Goal: Task Accomplishment & Management: Complete application form

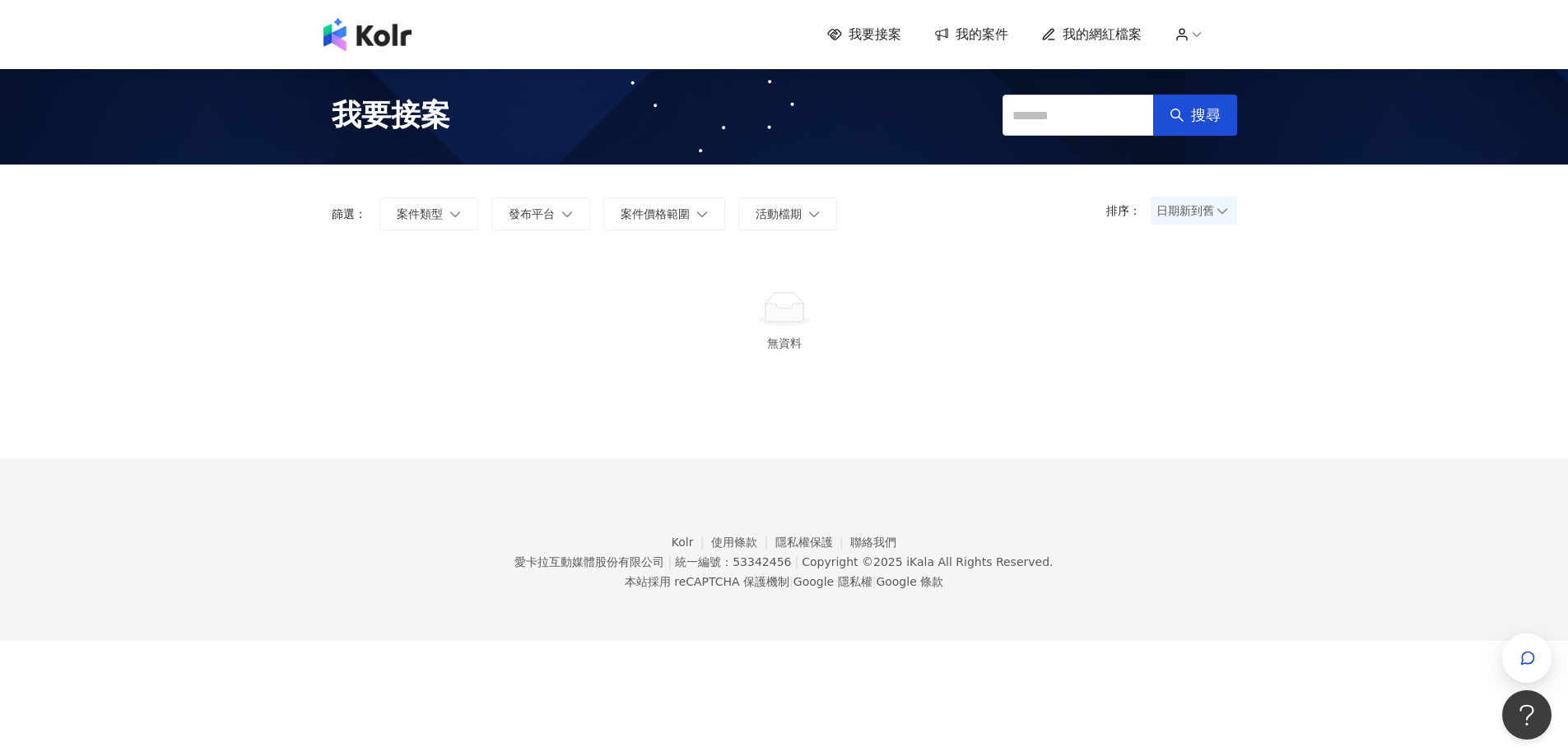
click at [403, 28] on img at bounding box center [367, 35] width 88 height 33
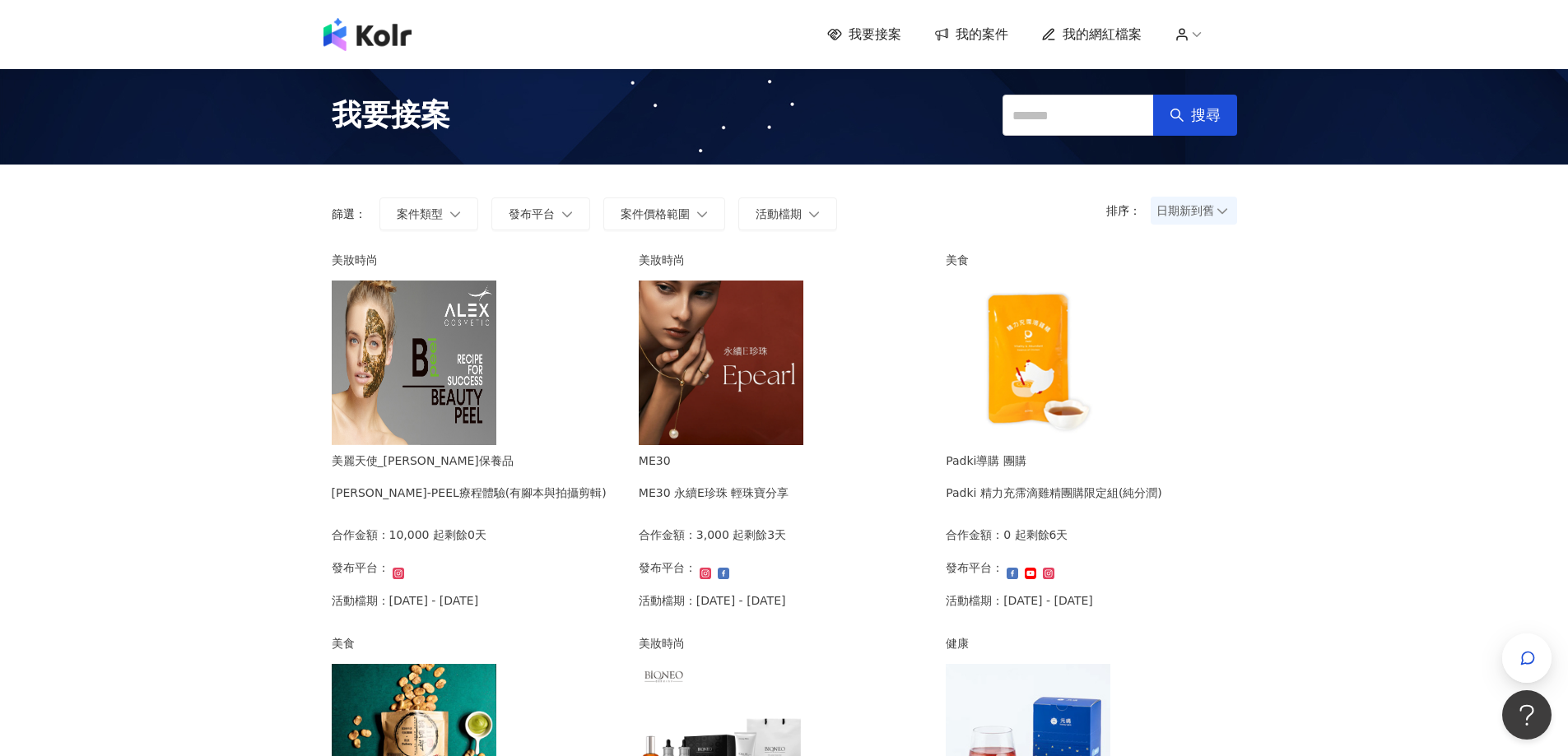
click at [841, 32] on icon at bounding box center [834, 34] width 14 height 11
click at [803, 294] on img at bounding box center [721, 363] width 165 height 165
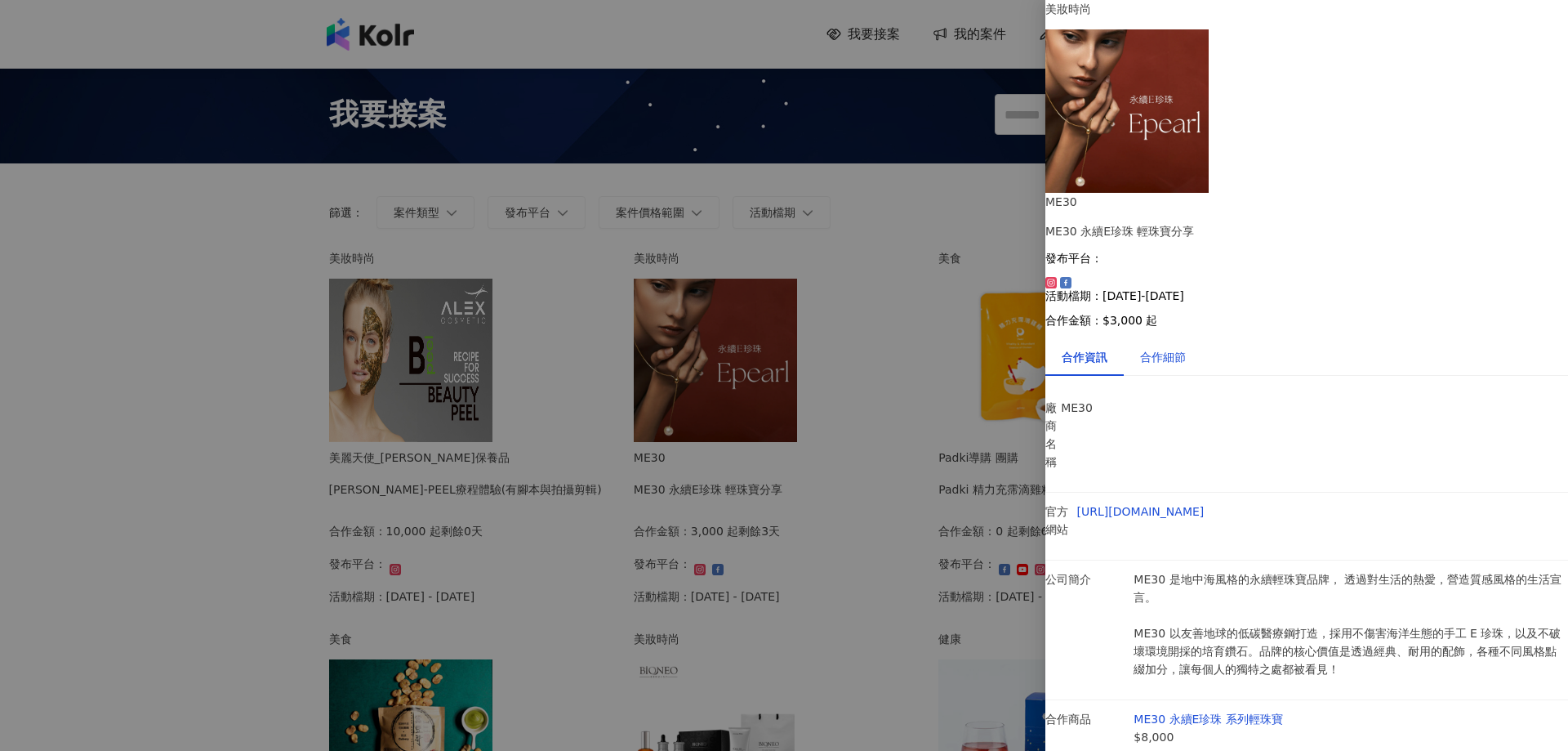
click at [1169, 348] on div "合作細節" at bounding box center [1163, 357] width 46 height 18
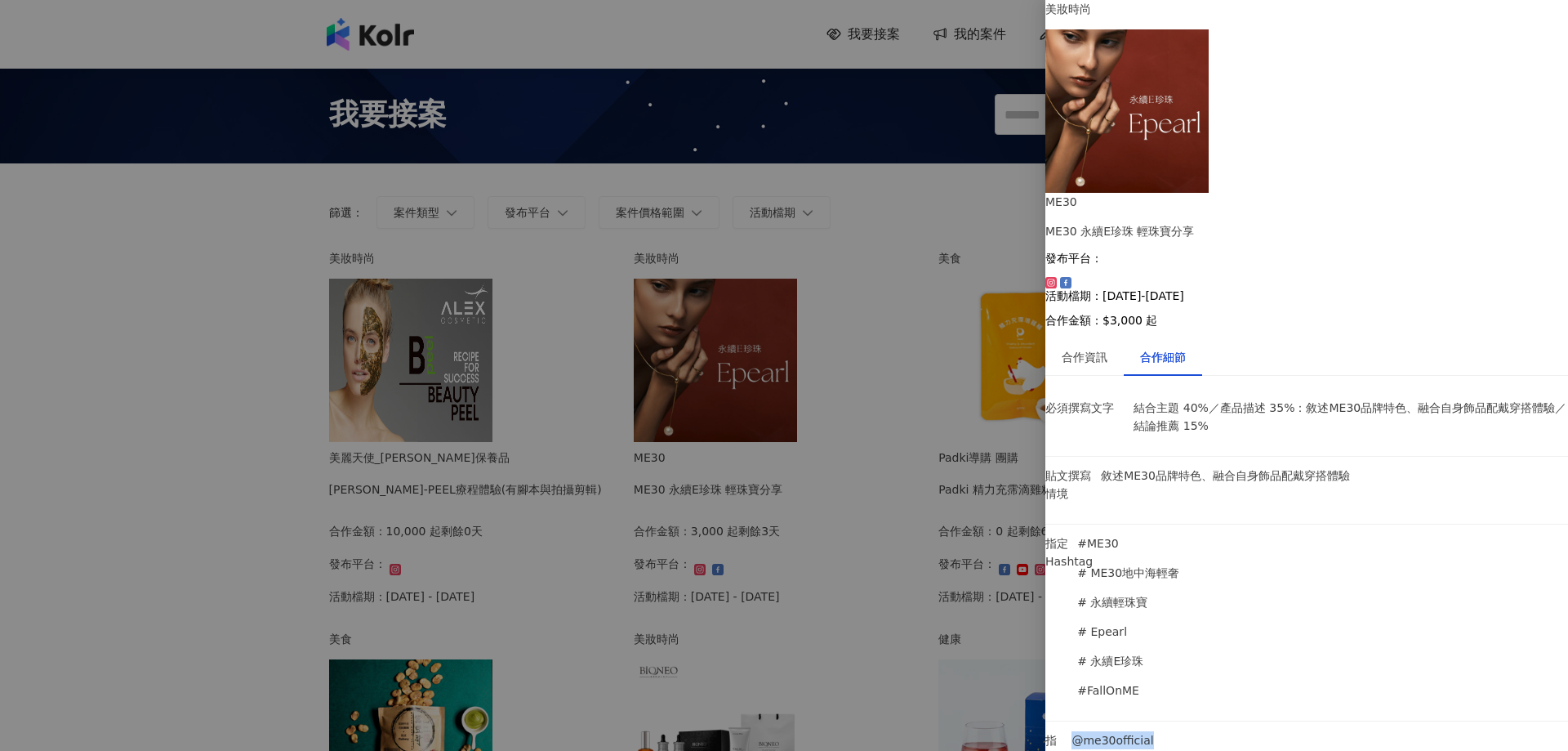
drag, startPoint x: 1220, startPoint y: 393, endPoint x: 1145, endPoint y: 394, distance: 75.0
copy p "@me30official"
drag, startPoint x: 1432, startPoint y: 490, endPoint x: 1433, endPoint y: 516, distance: 26.0
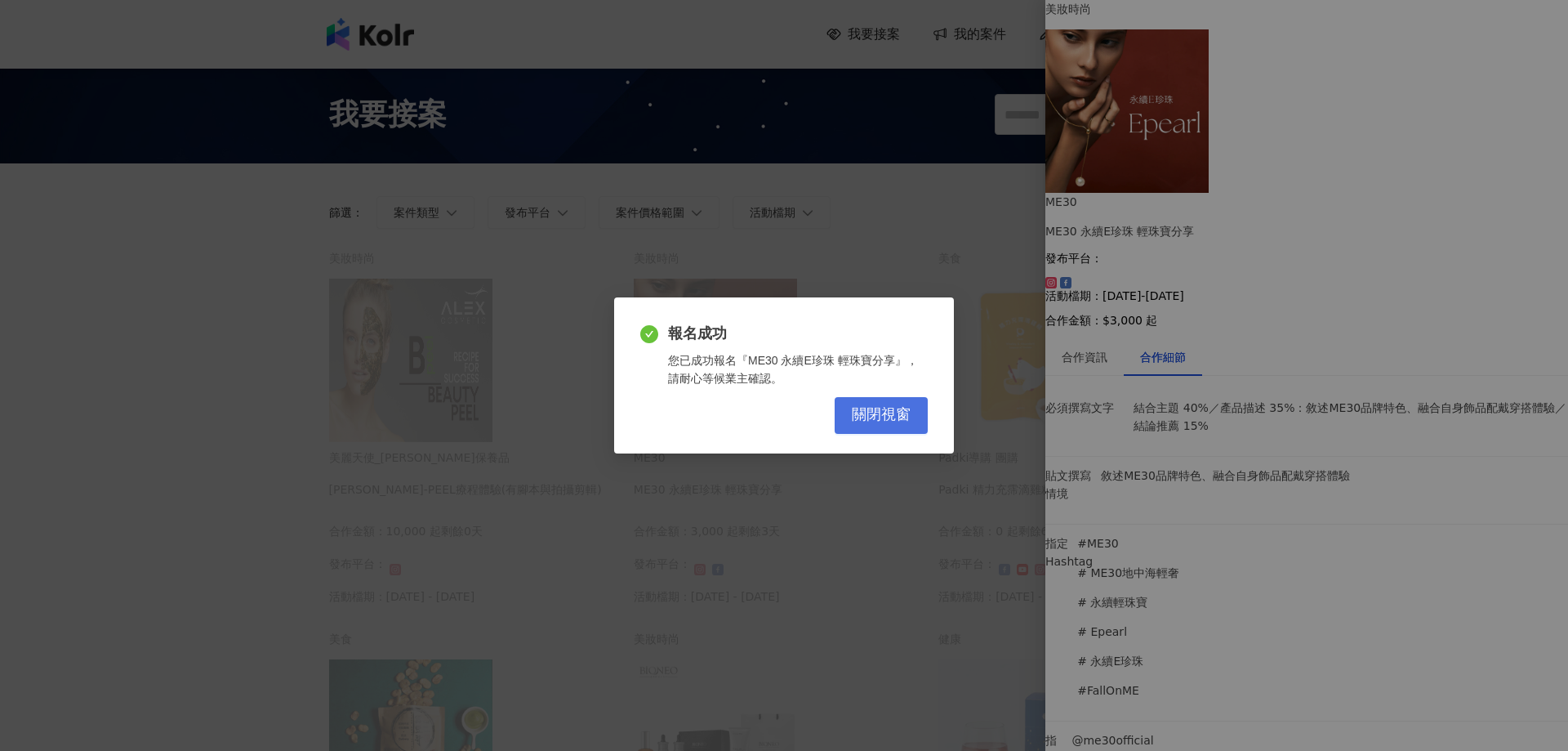
click at [857, 413] on span "關閉視窗" at bounding box center [881, 415] width 59 height 18
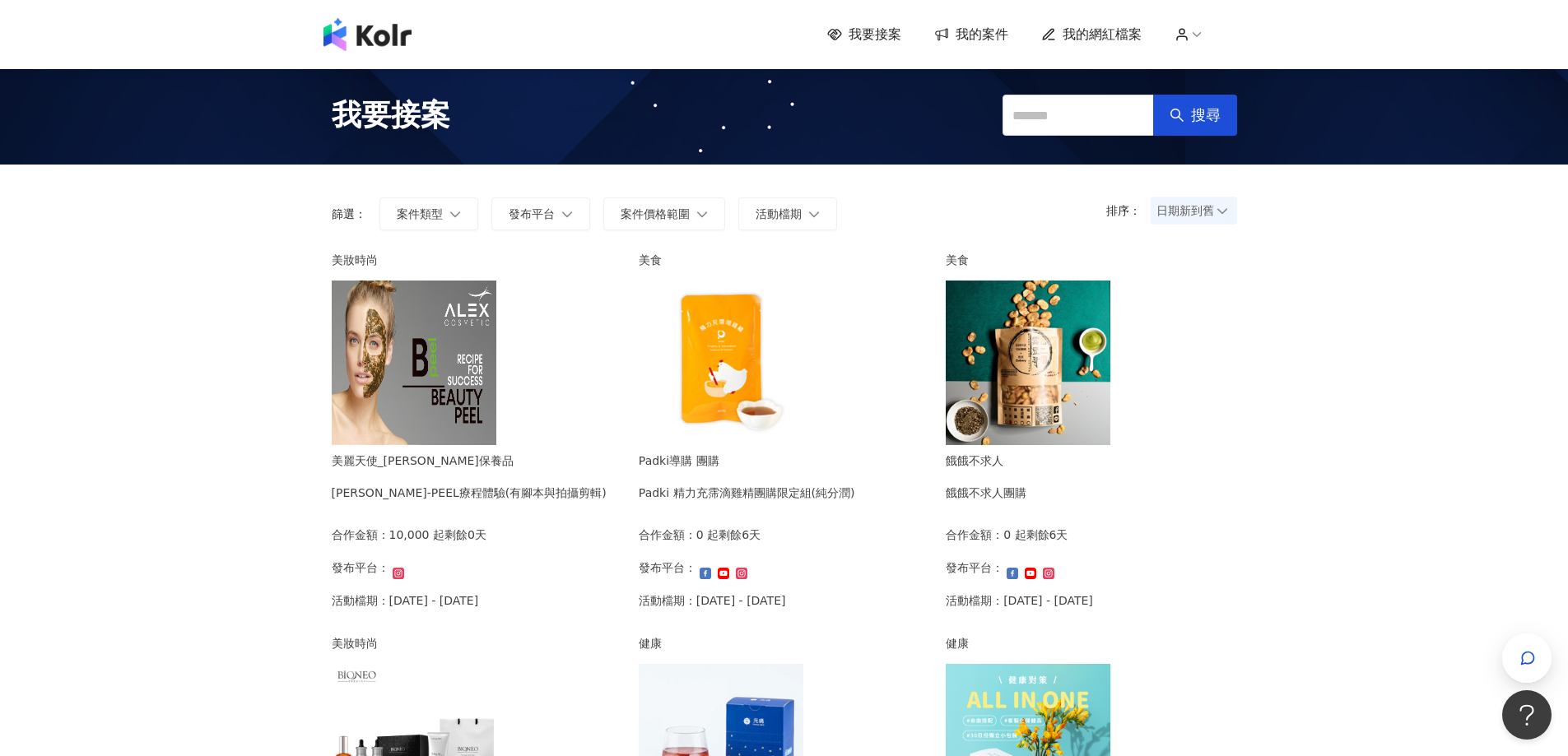
click at [496, 410] on img at bounding box center [414, 363] width 165 height 165
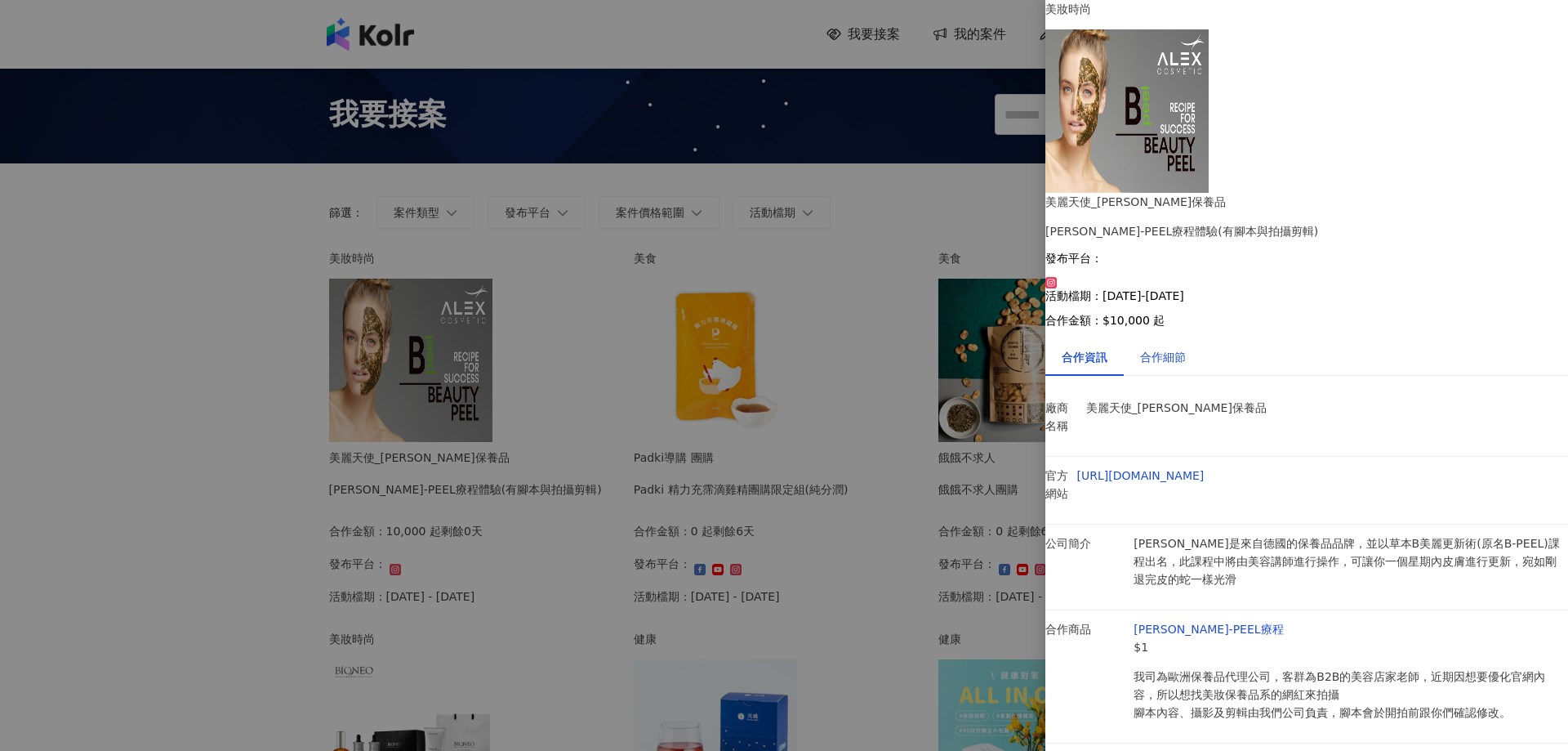
click at [1185, 348] on div "合作細節" at bounding box center [1163, 357] width 46 height 18
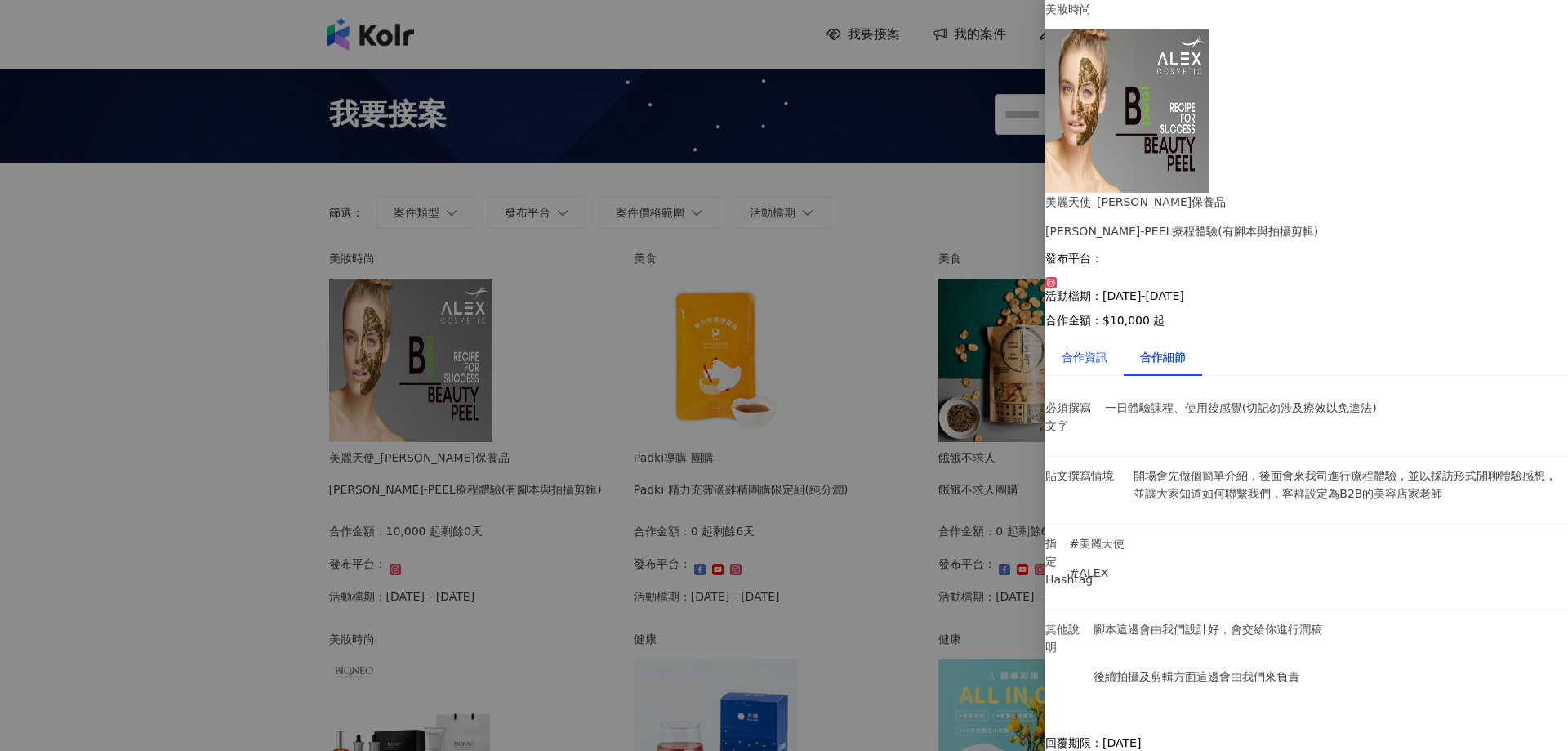
click at [1104, 348] on div "合作資訊" at bounding box center [1084, 357] width 46 height 18
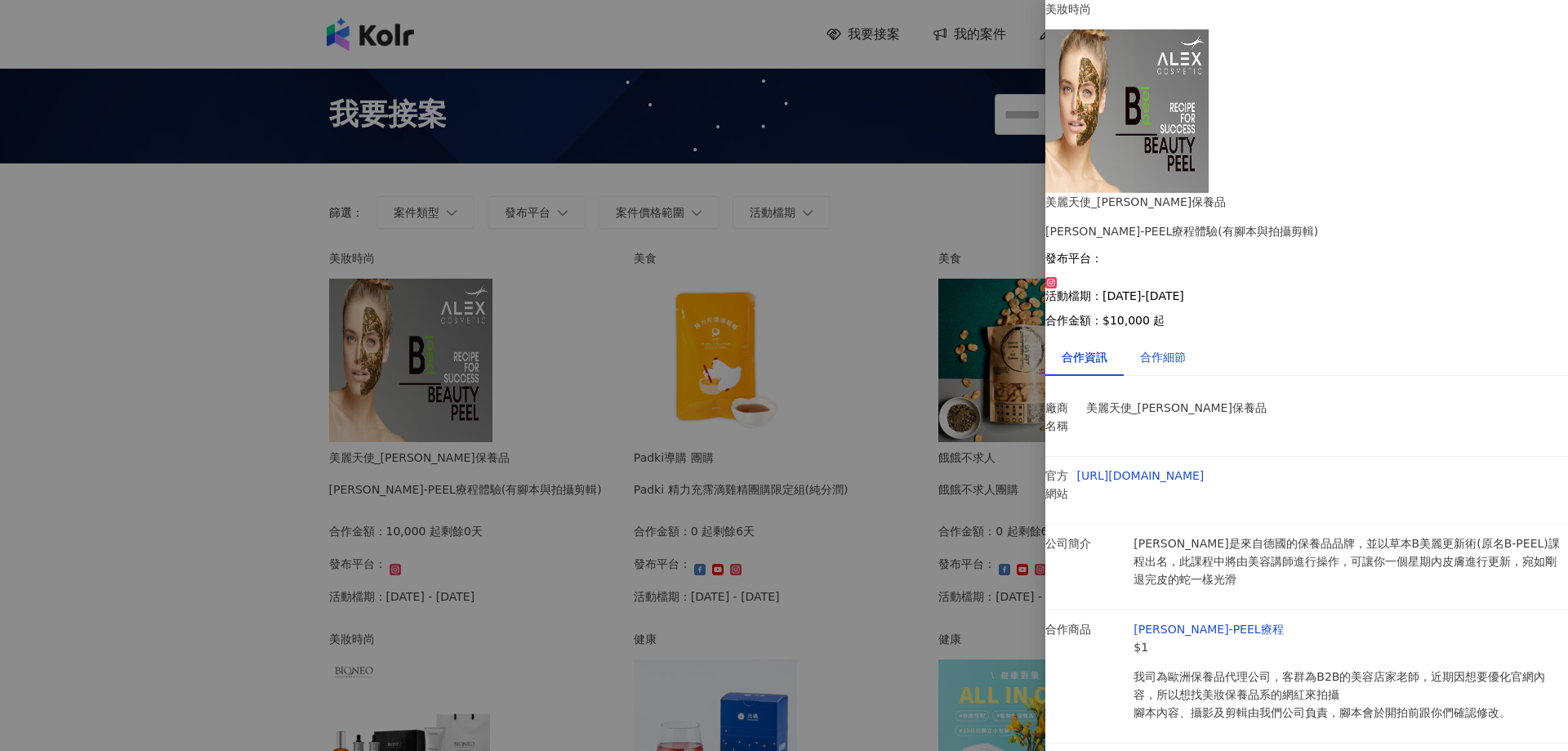
click at [1174, 348] on div "合作細節" at bounding box center [1163, 357] width 46 height 18
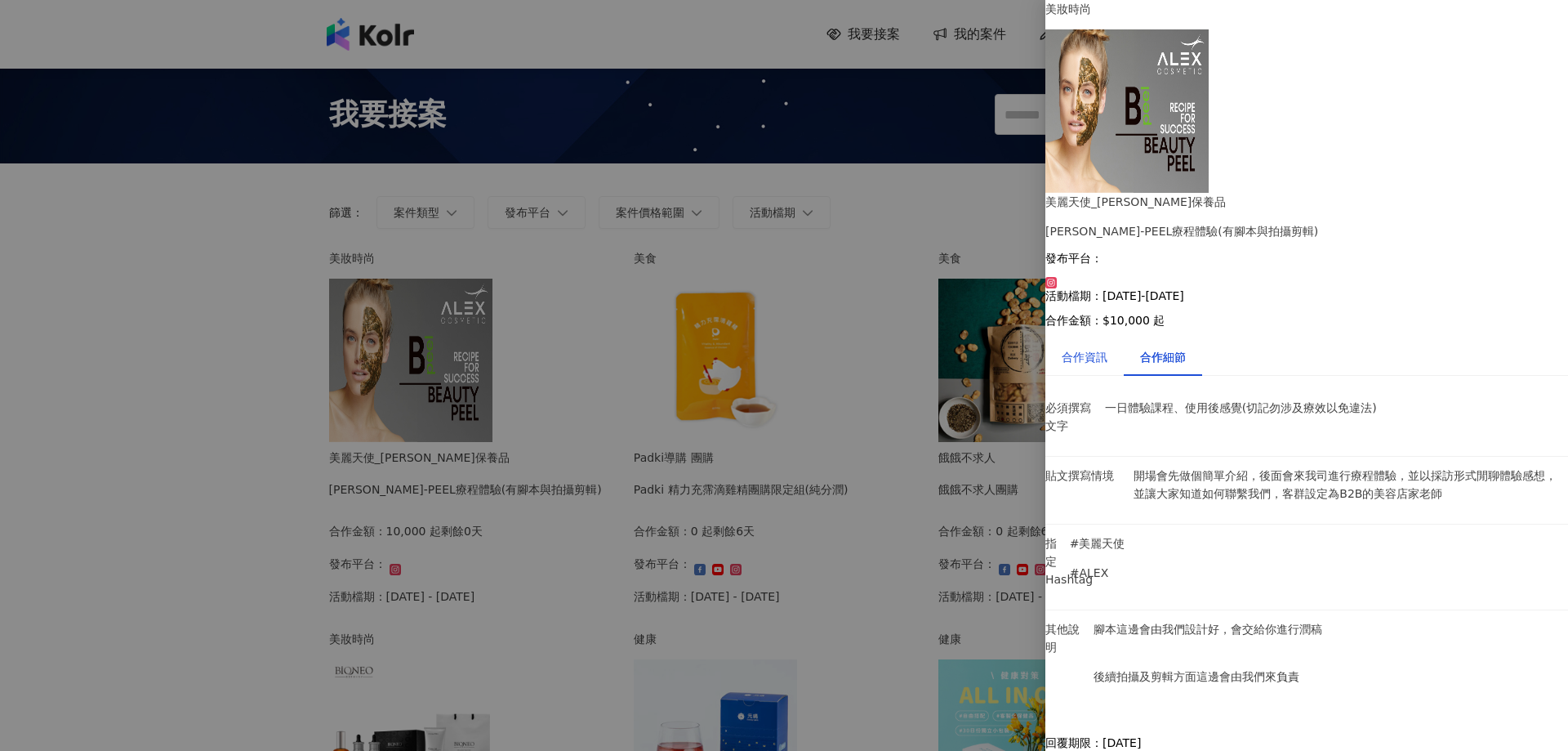
click at [1088, 348] on div "合作資訊" at bounding box center [1084, 357] width 46 height 18
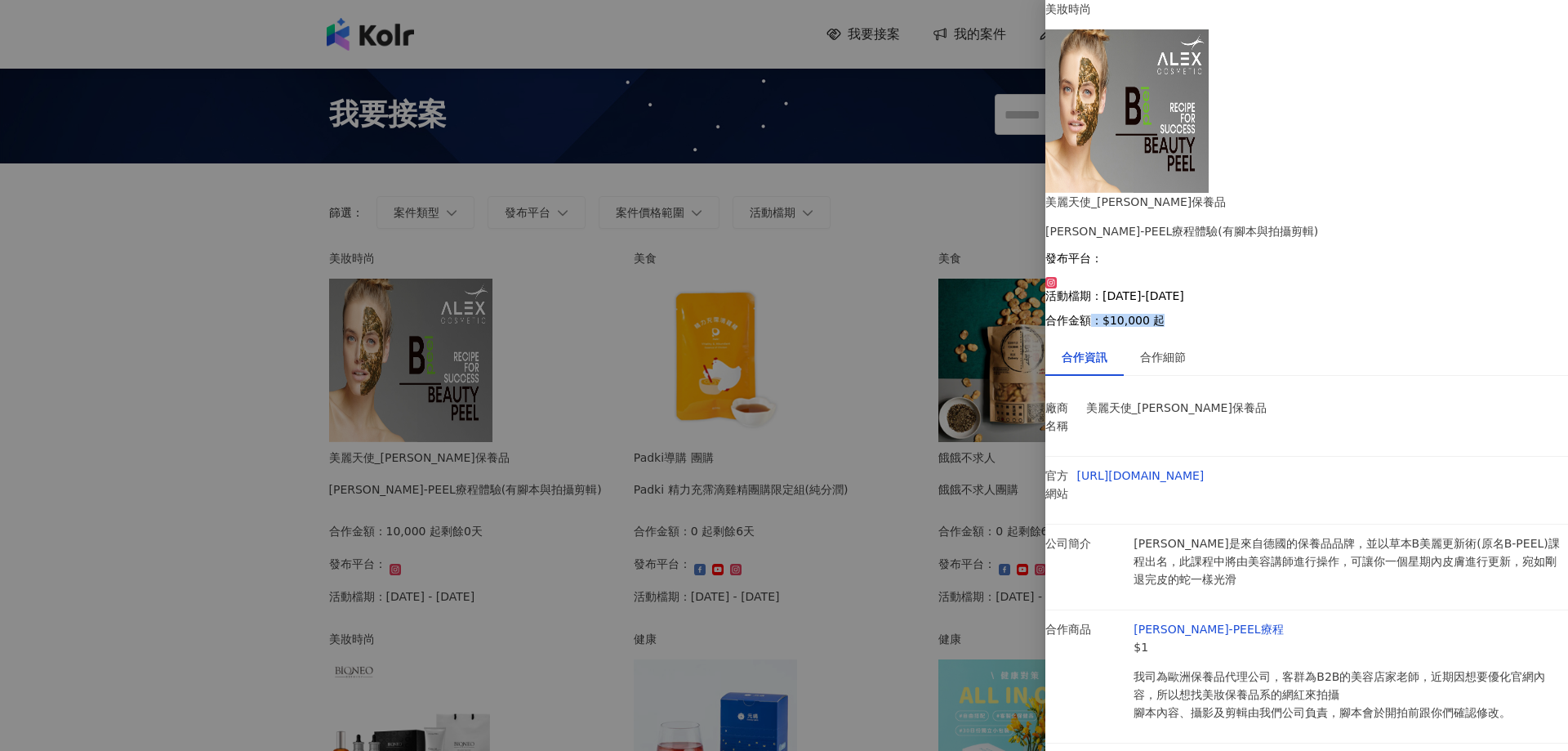
drag, startPoint x: 1294, startPoint y: 150, endPoint x: 1393, endPoint y: 153, distance: 99.0
click at [1393, 314] on p "合作金額： $10,000 起" at bounding box center [1306, 320] width 523 height 13
click at [1356, 314] on p "合作金額： $10,000 起" at bounding box center [1306, 320] width 523 height 13
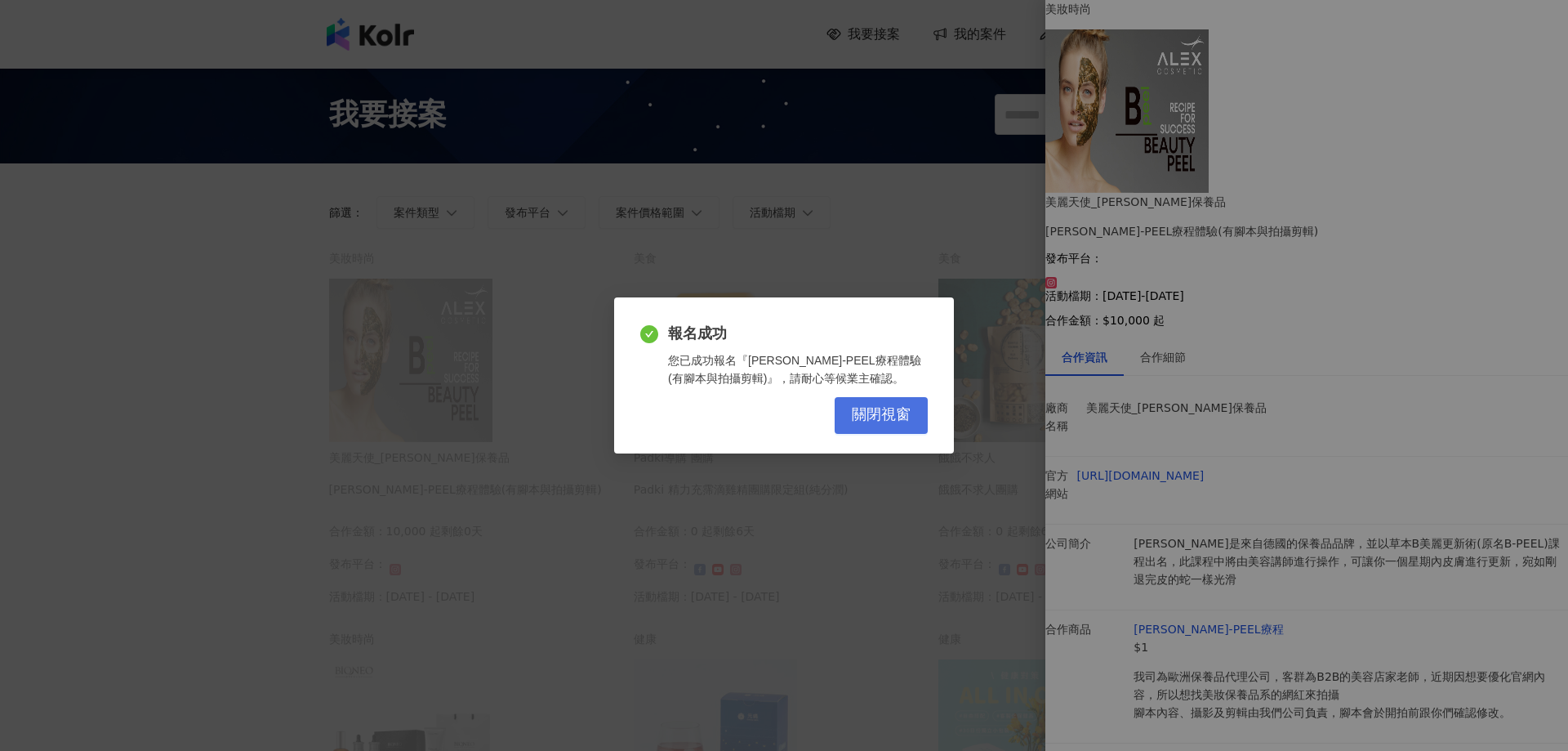
click at [891, 417] on span "關閉視窗" at bounding box center [881, 415] width 59 height 18
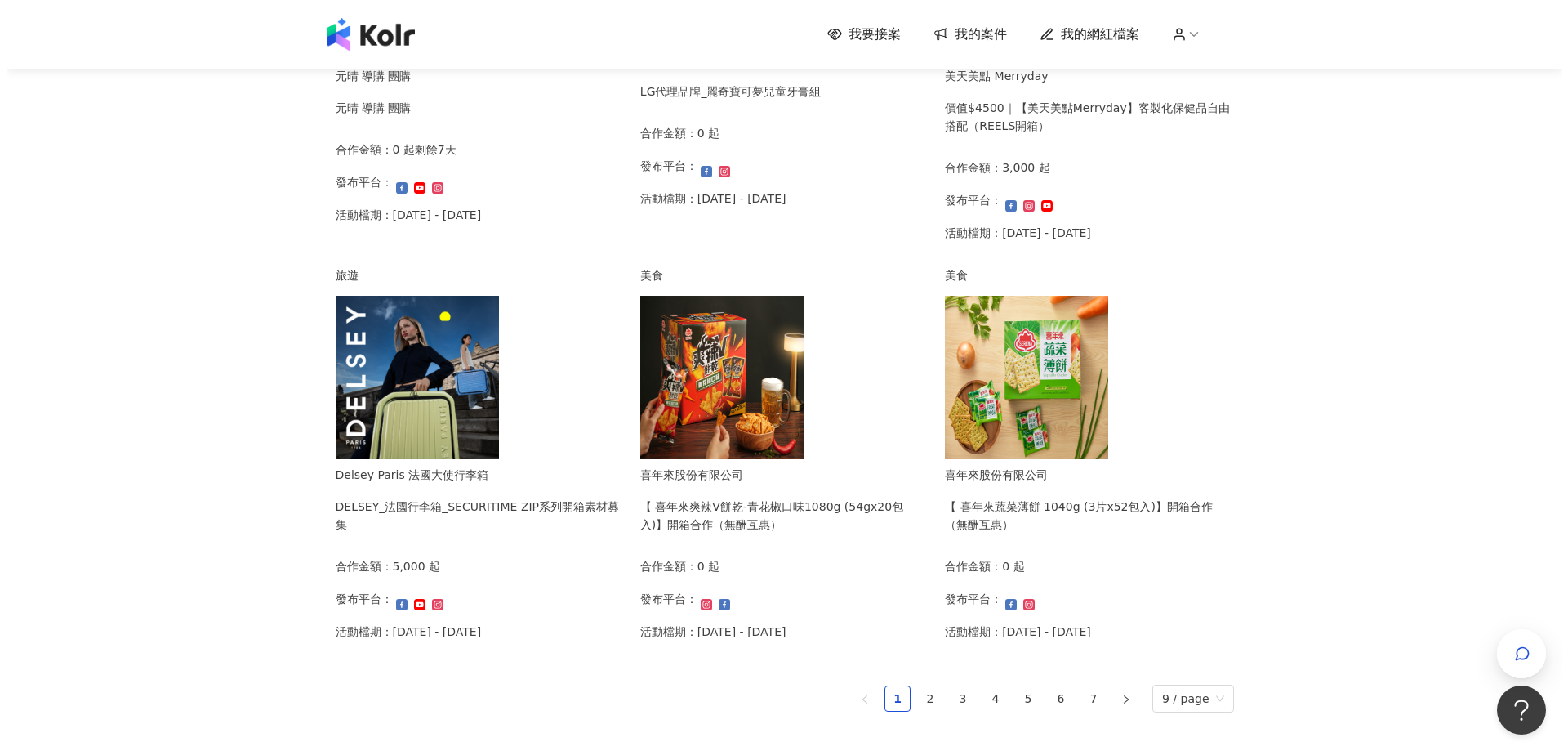
scroll to position [899, 0]
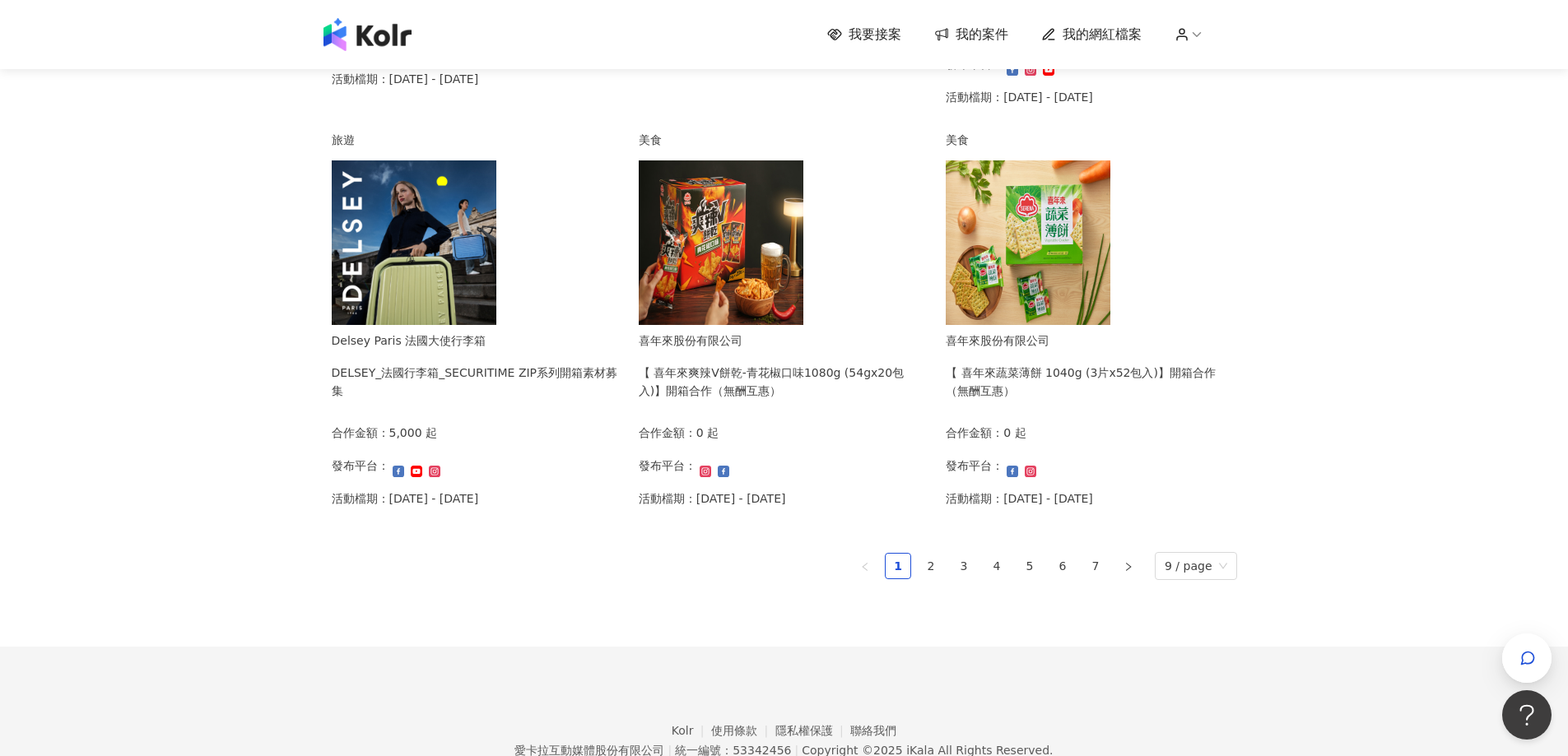
click at [454, 300] on img at bounding box center [414, 243] width 165 height 165
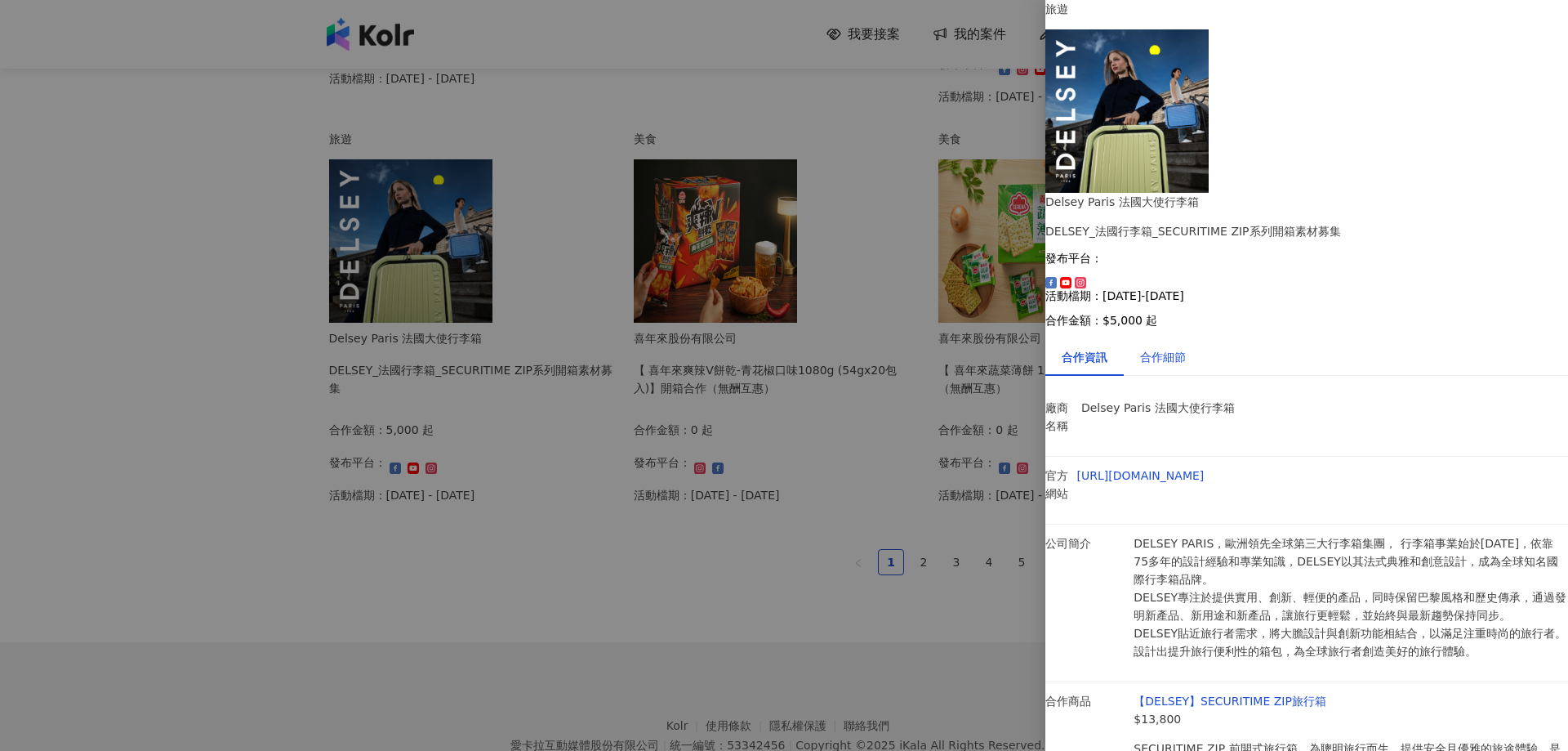
click at [1185, 348] on div "合作細節" at bounding box center [1163, 357] width 46 height 18
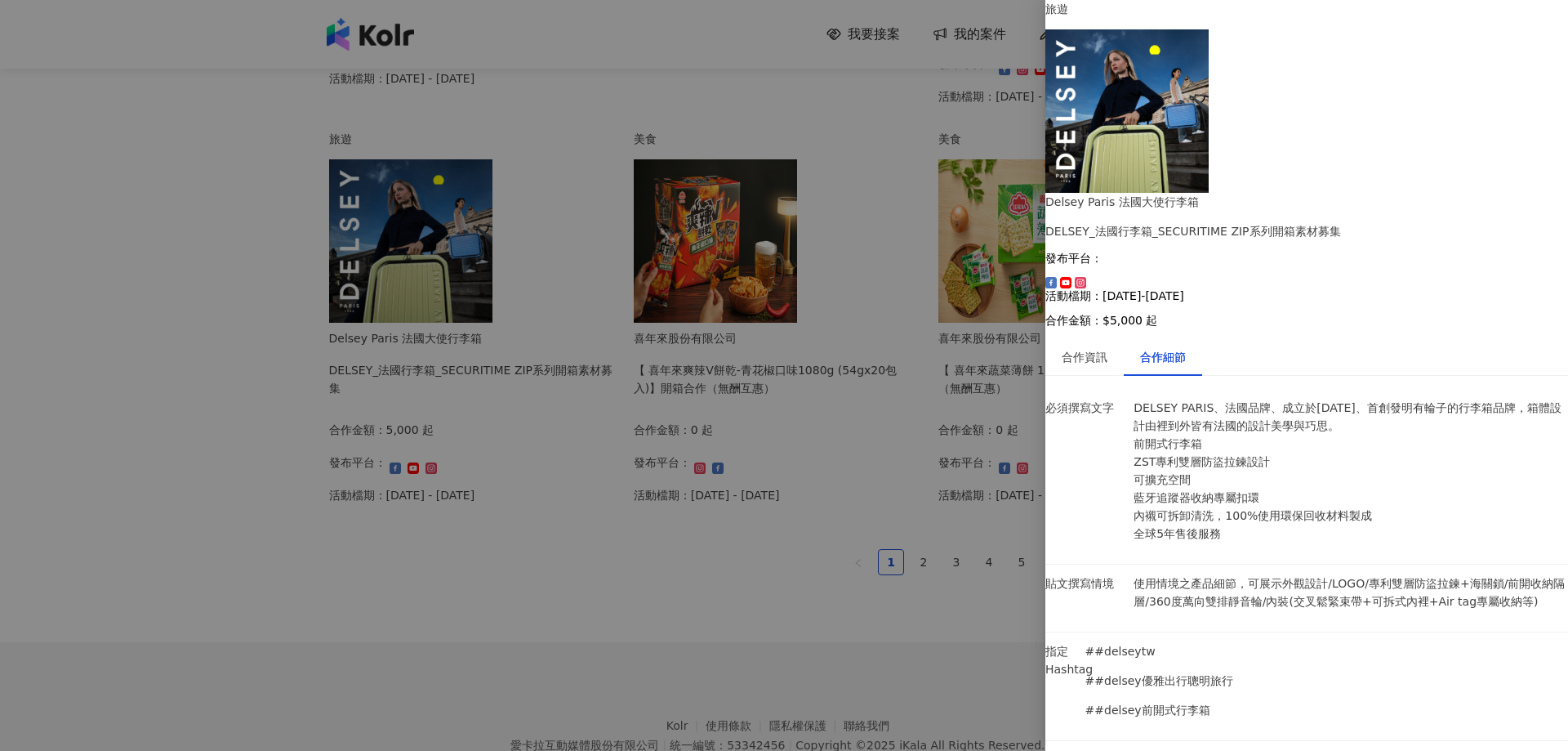
scroll to position [572, 0]
click at [677, 617] on div at bounding box center [784, 375] width 1568 height 751
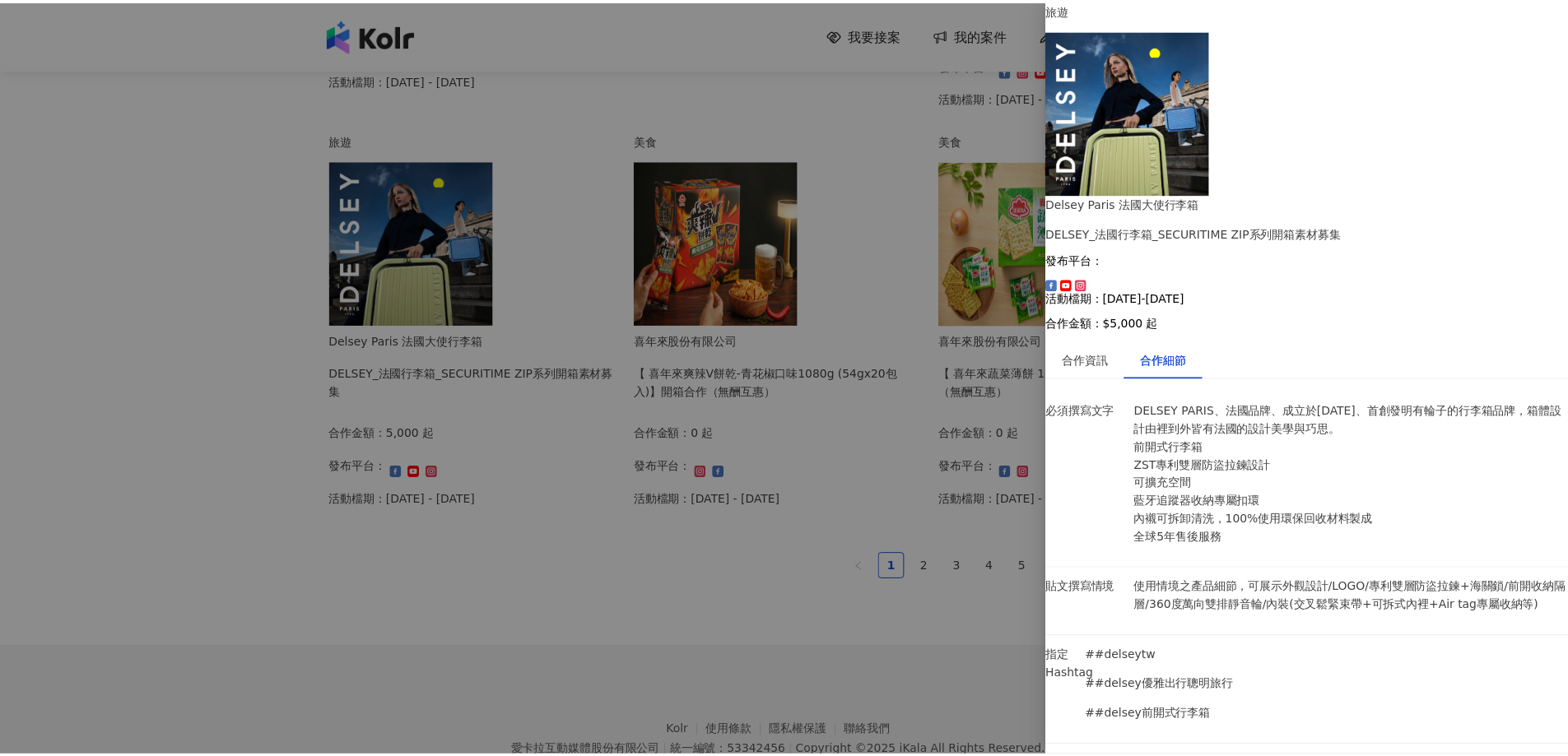
scroll to position [0, 0]
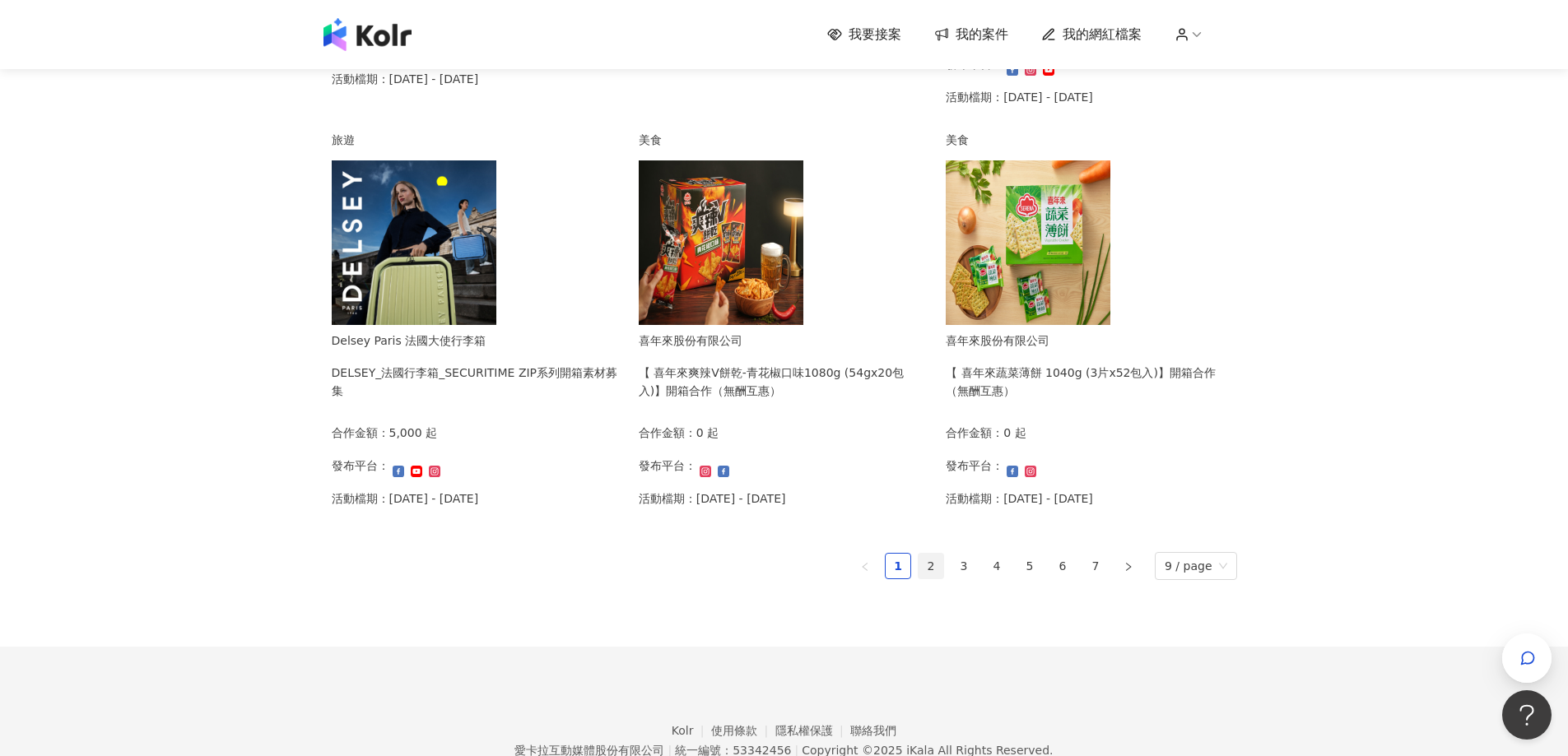
click at [924, 578] on link "2" at bounding box center [931, 566] width 25 height 25
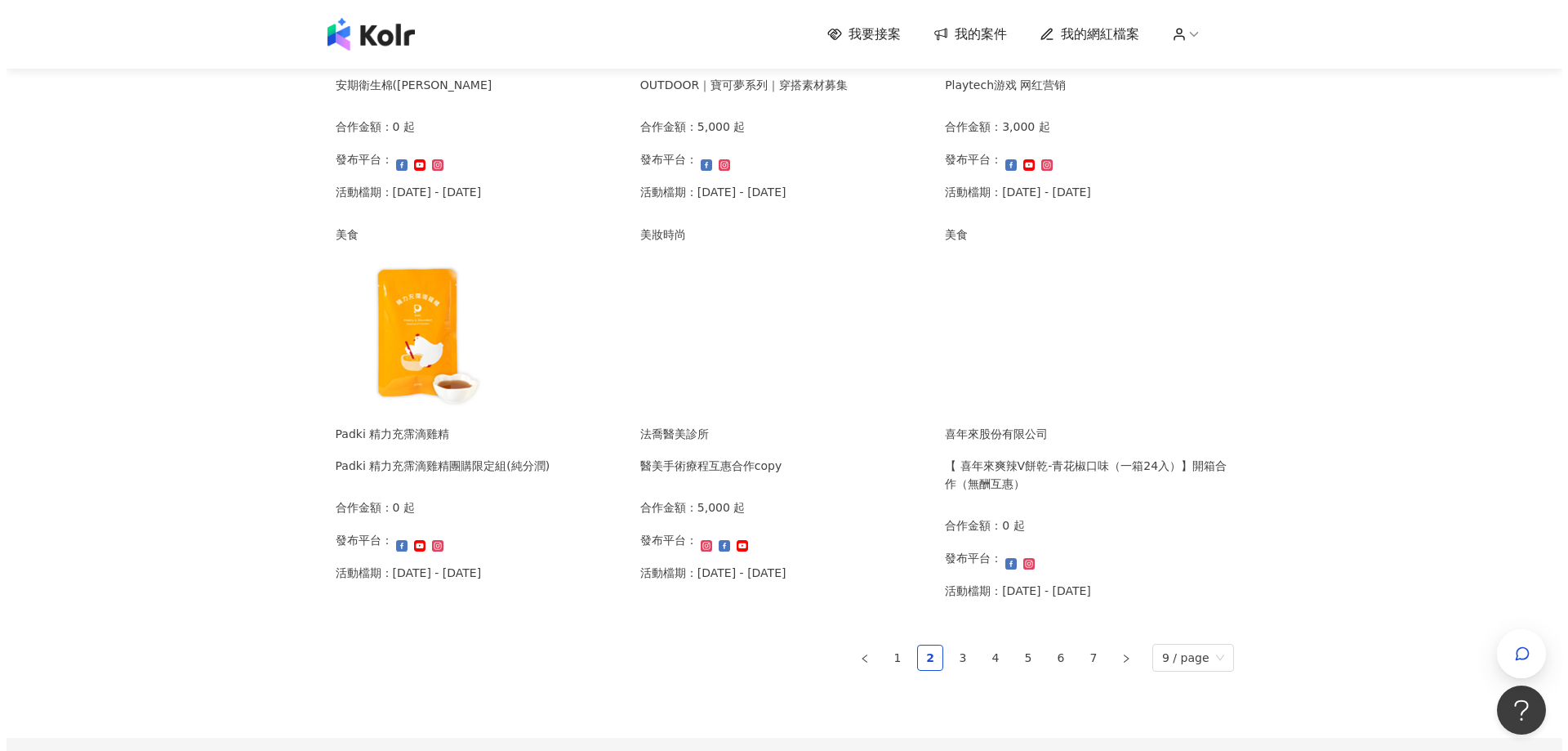
scroll to position [899, 0]
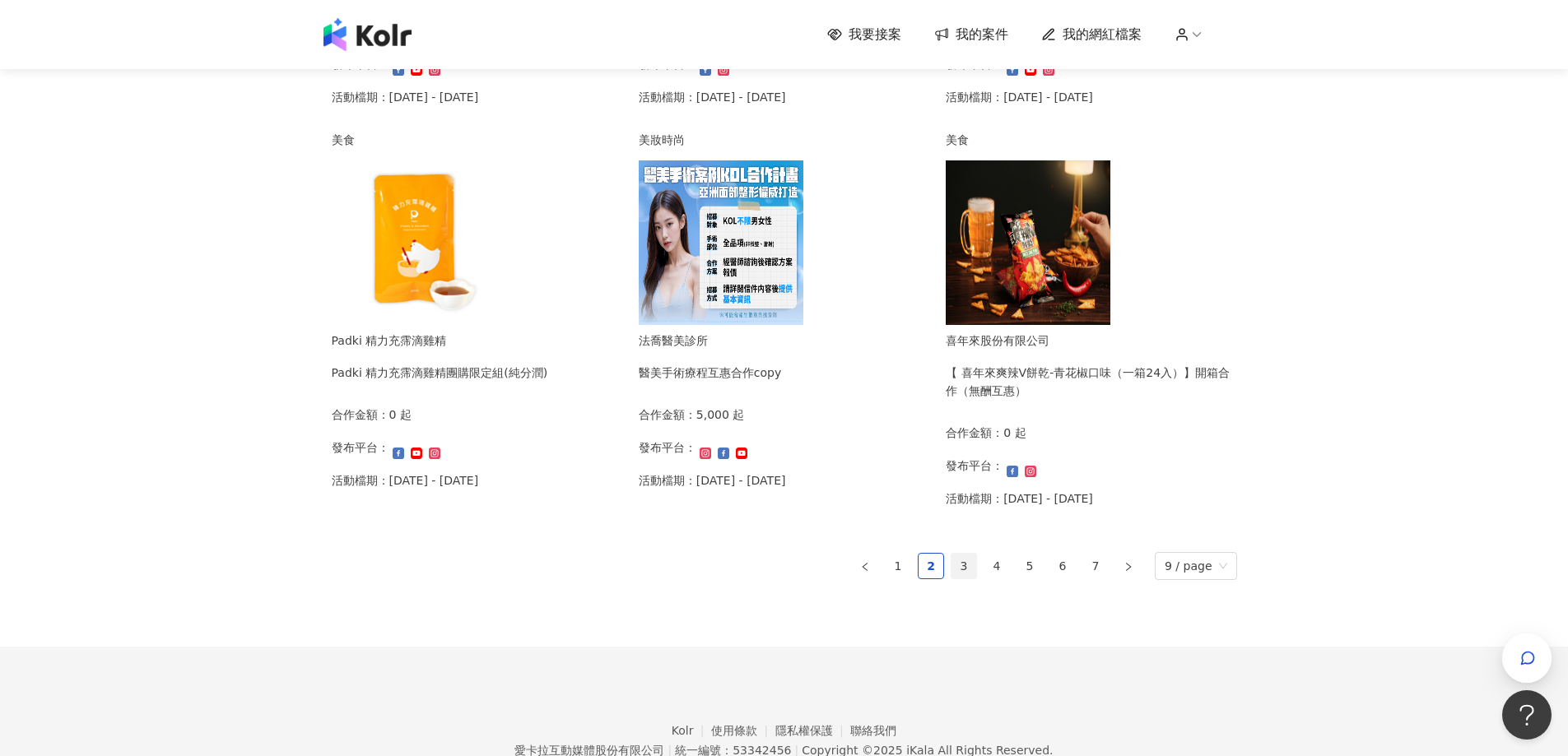
click at [973, 578] on link "3" at bounding box center [963, 566] width 25 height 25
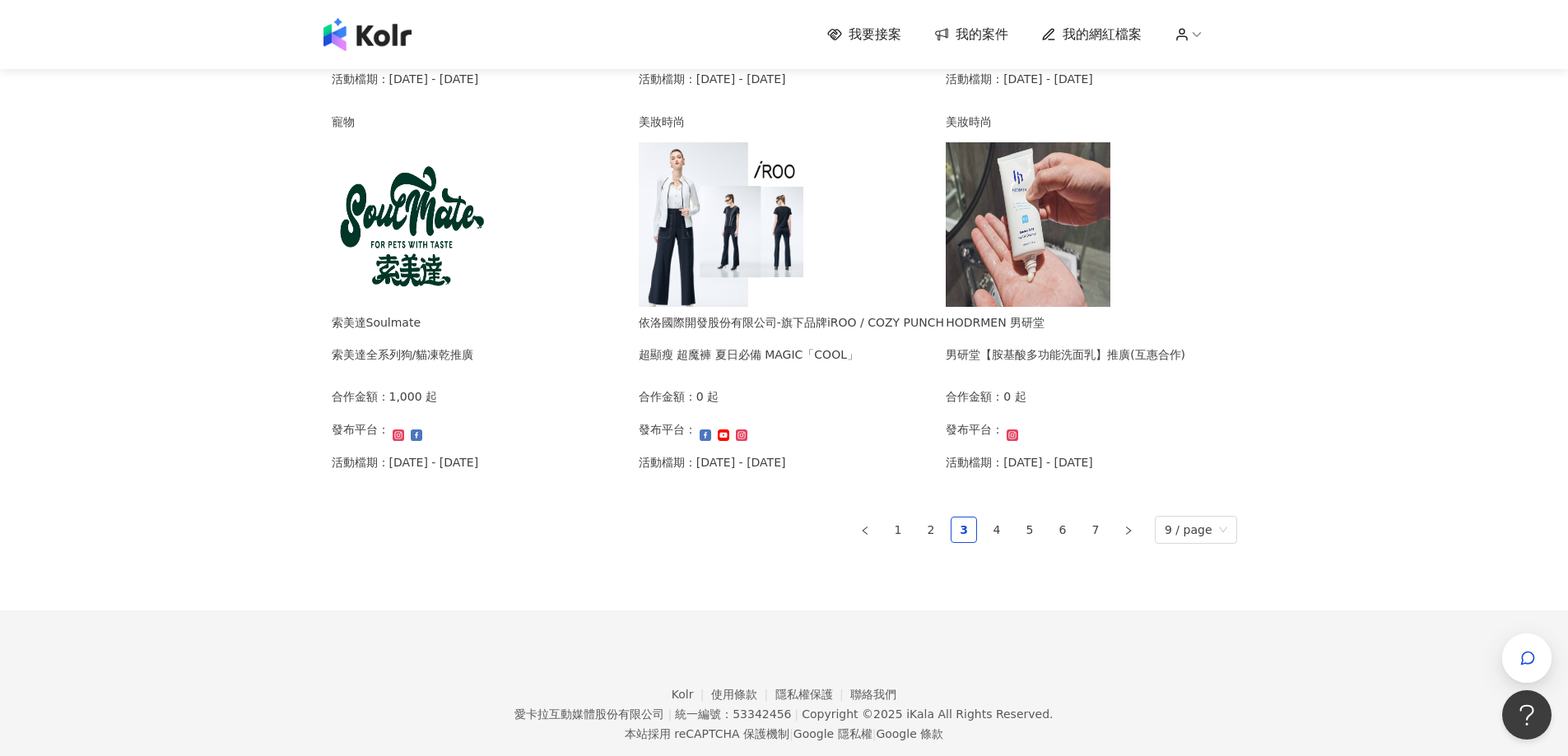
click at [803, 307] on img at bounding box center [721, 224] width 165 height 165
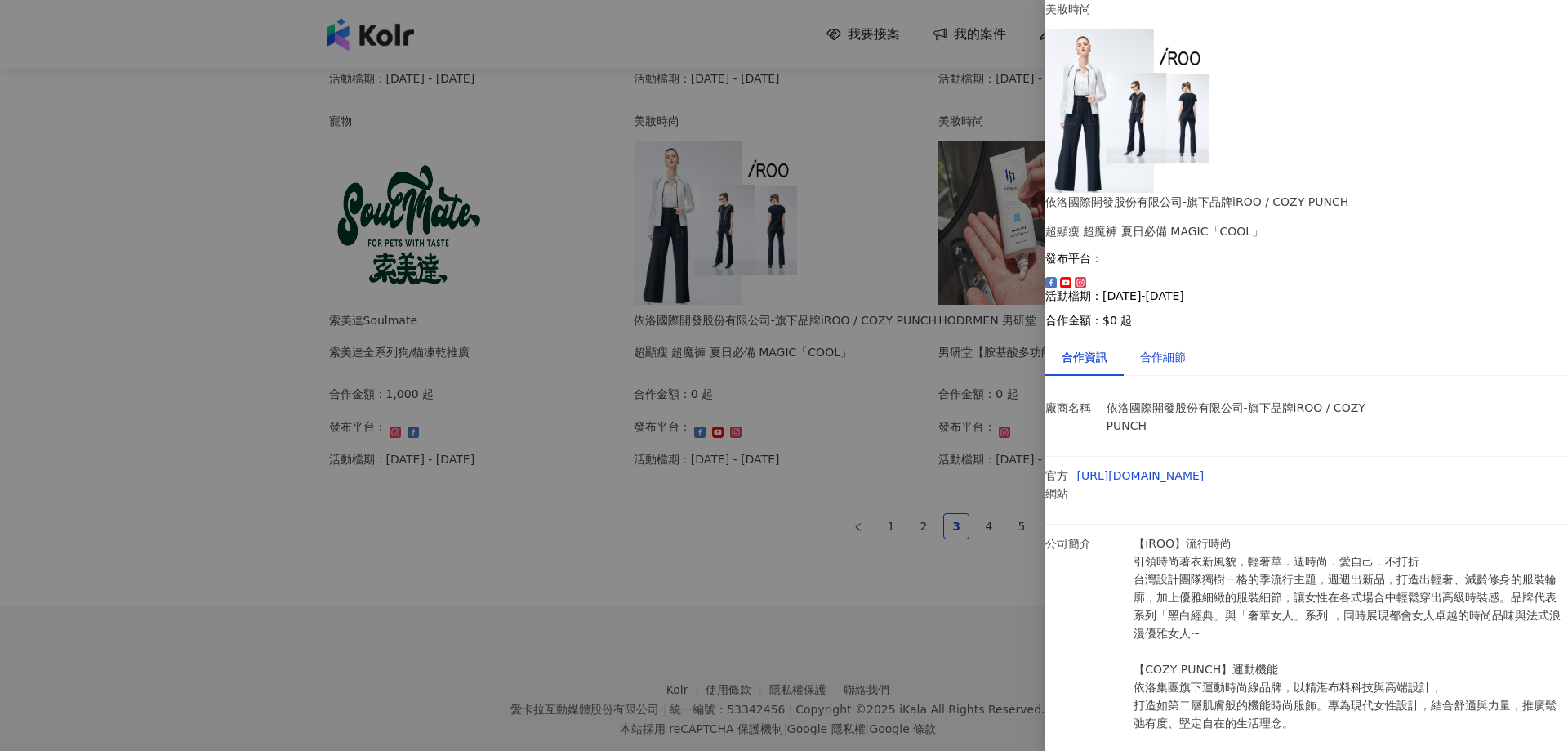
click at [1185, 348] on div "合作細節" at bounding box center [1163, 357] width 46 height 18
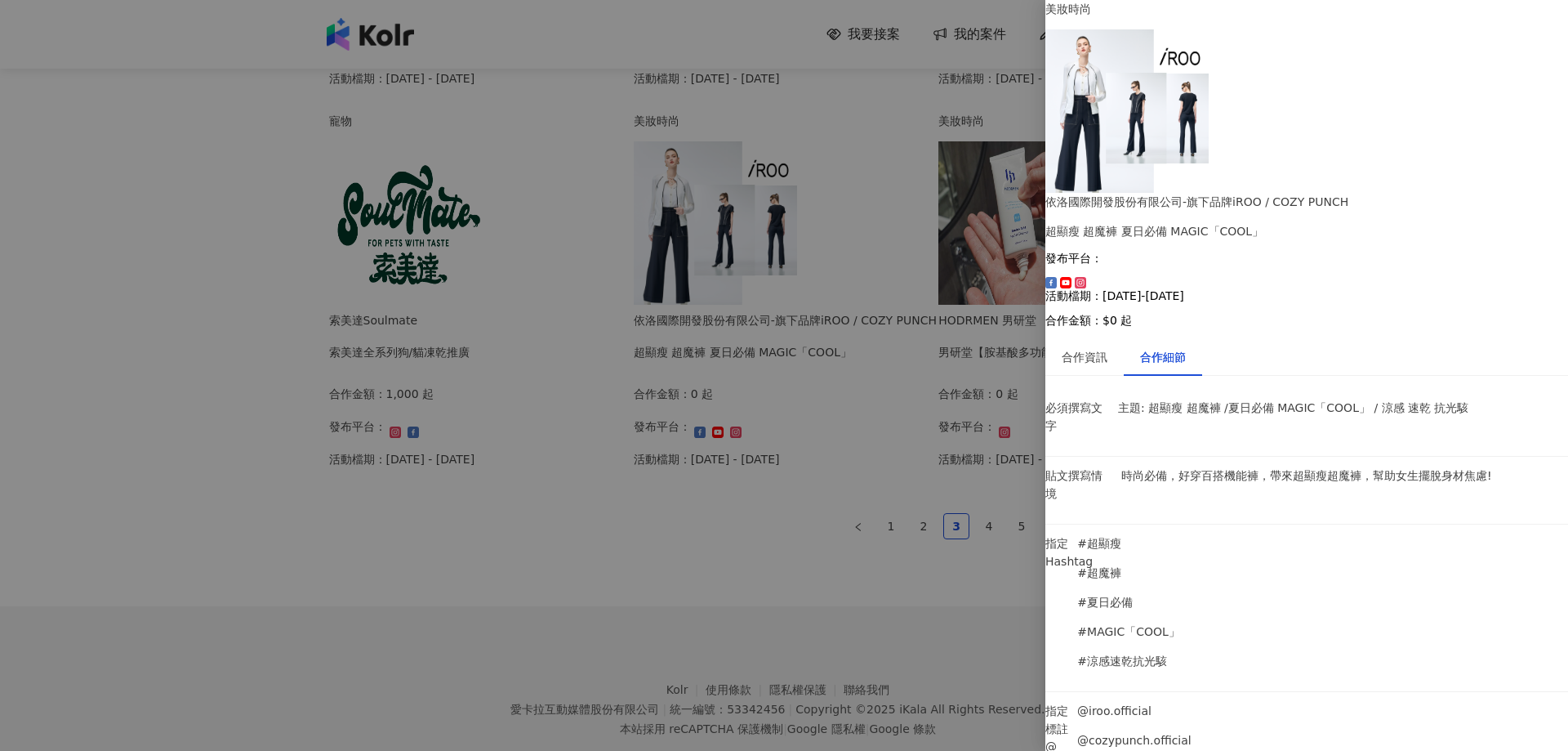
scroll to position [0, 0]
click at [1094, 348] on div "合作資訊" at bounding box center [1084, 357] width 46 height 18
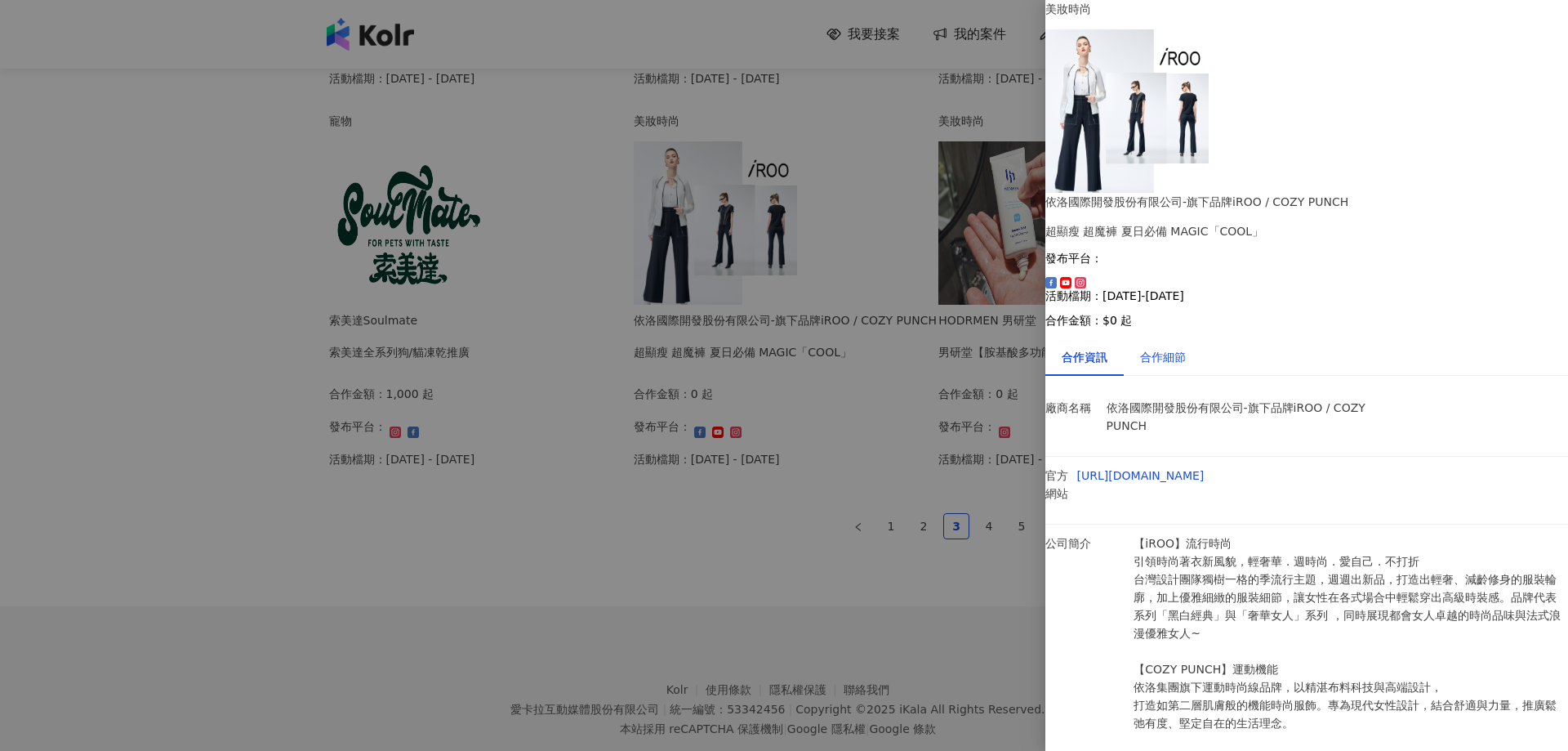
click at [1178, 348] on div "合作細節" at bounding box center [1163, 357] width 46 height 18
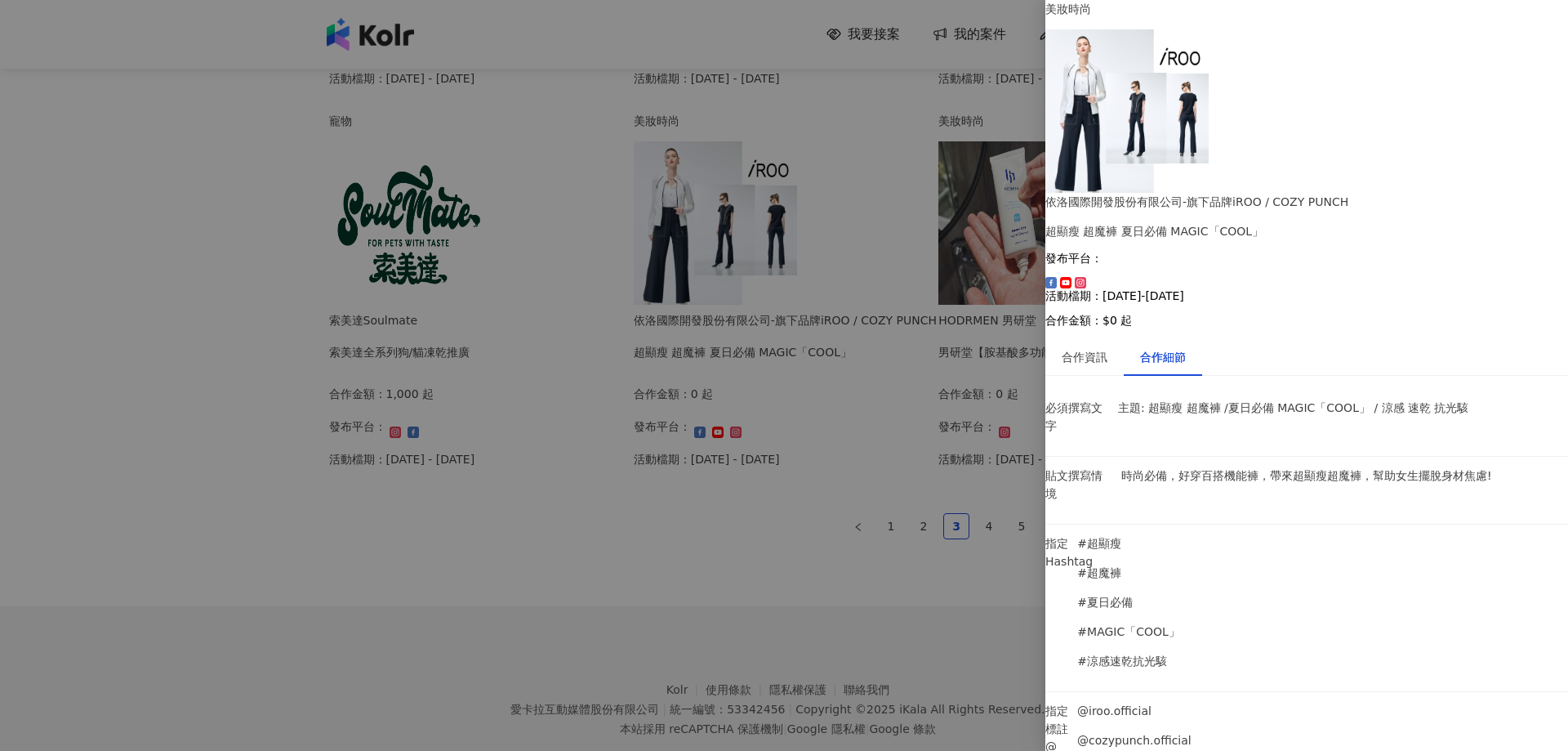
click at [1100, 123] on img at bounding box center [1127, 111] width 163 height 164
click at [676, 573] on div at bounding box center [784, 375] width 1568 height 751
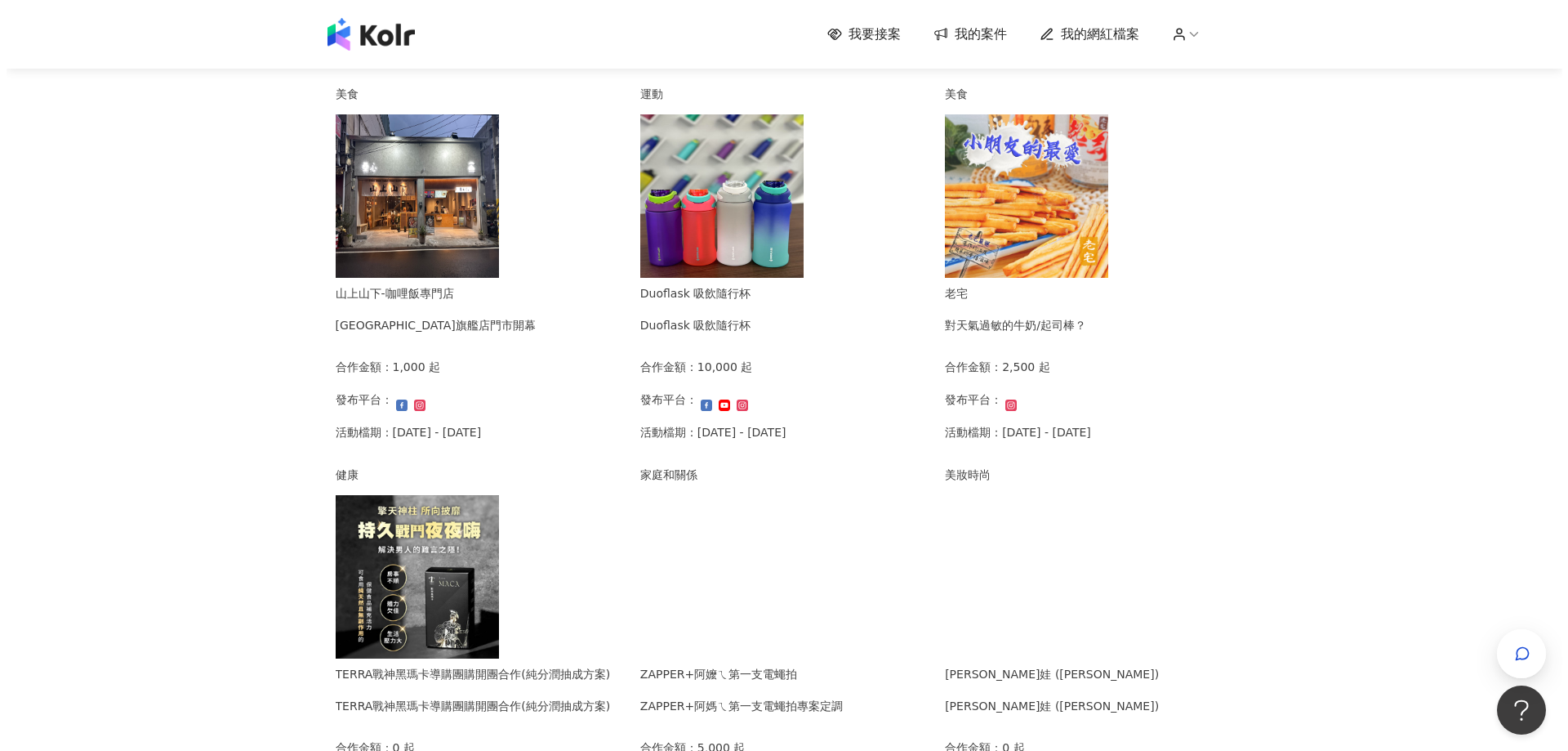
scroll to position [164, 0]
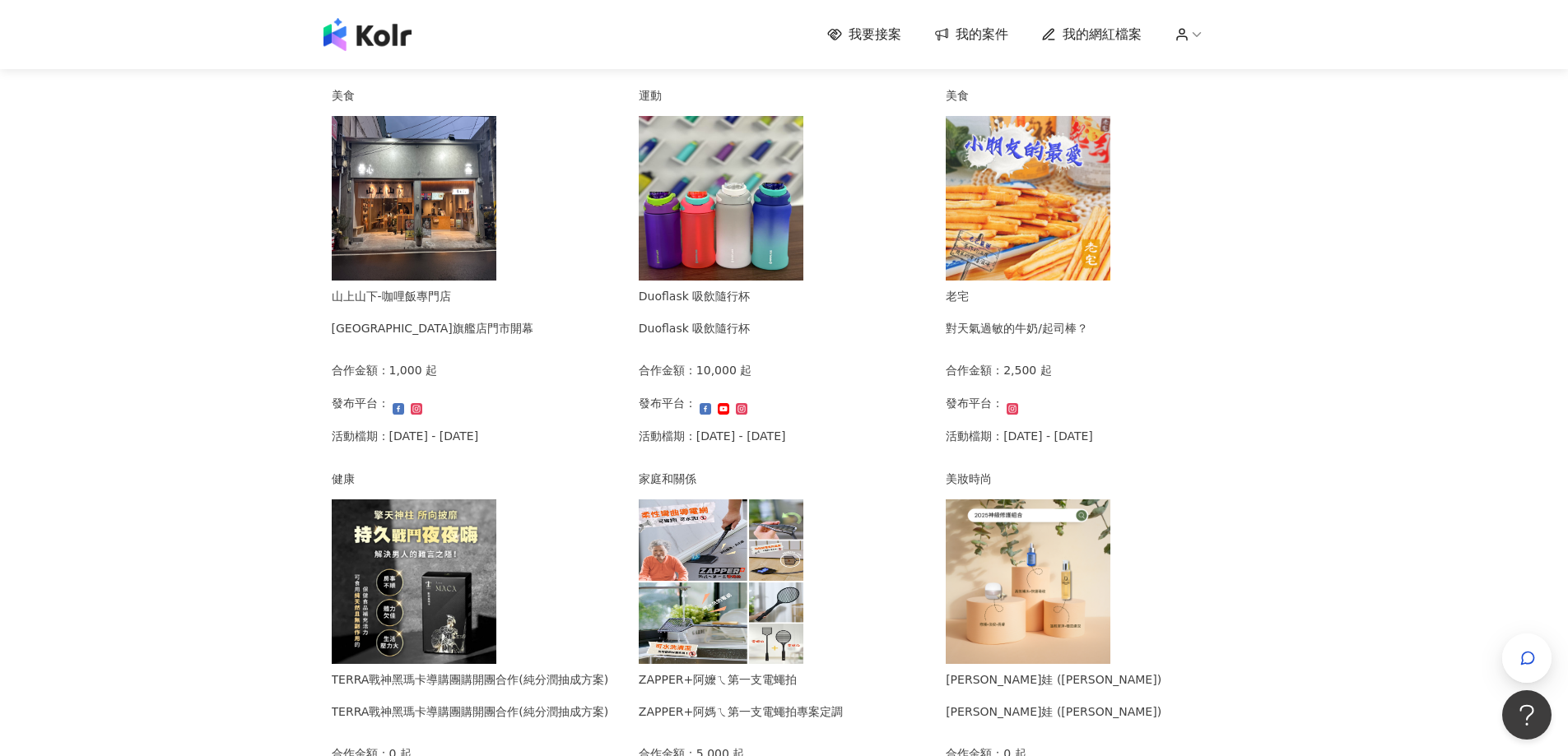
click at [472, 228] on img at bounding box center [414, 198] width 165 height 165
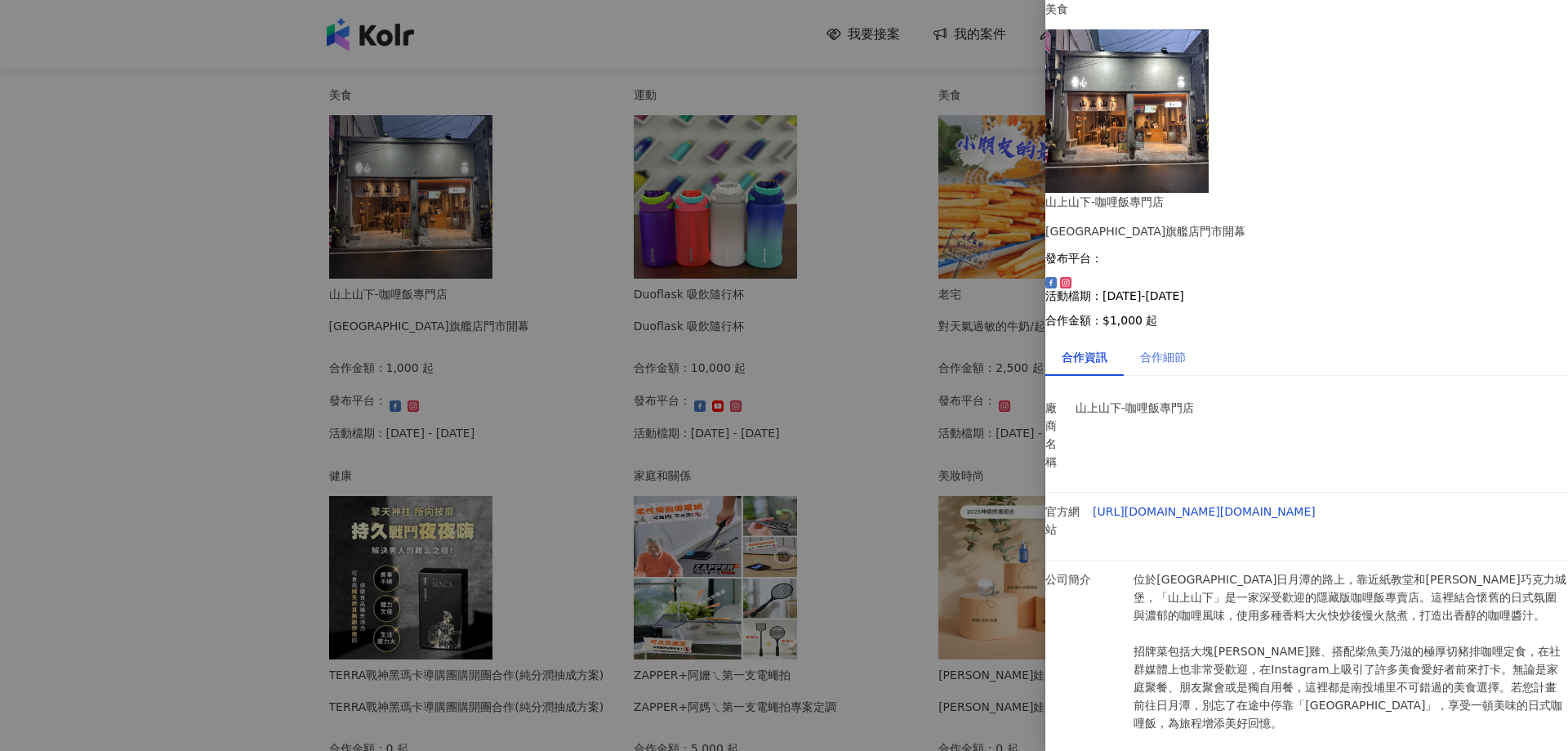
click at [1175, 339] on div "合作細節" at bounding box center [1163, 357] width 78 height 37
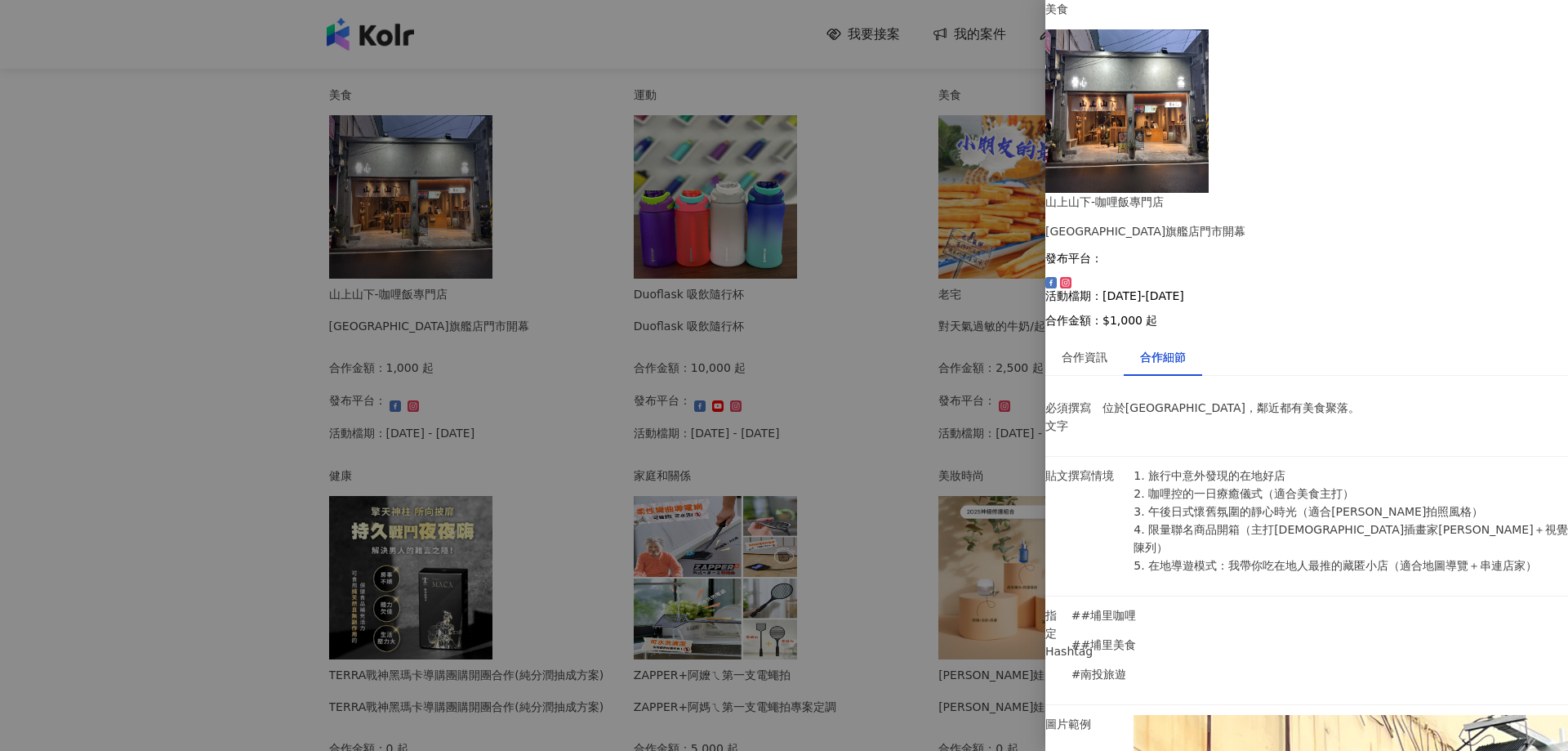
click at [230, 248] on div at bounding box center [784, 375] width 1568 height 751
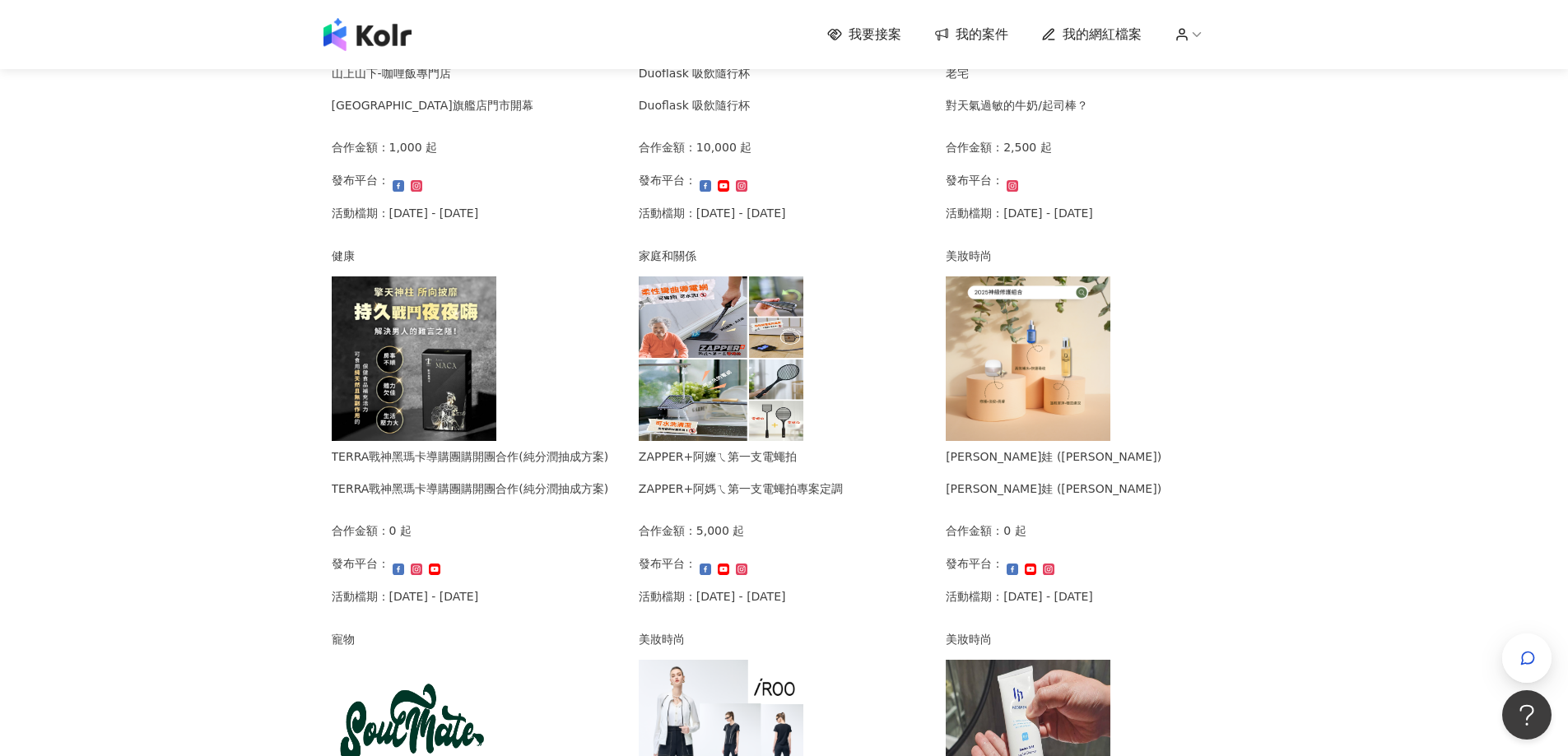
scroll to position [823, 0]
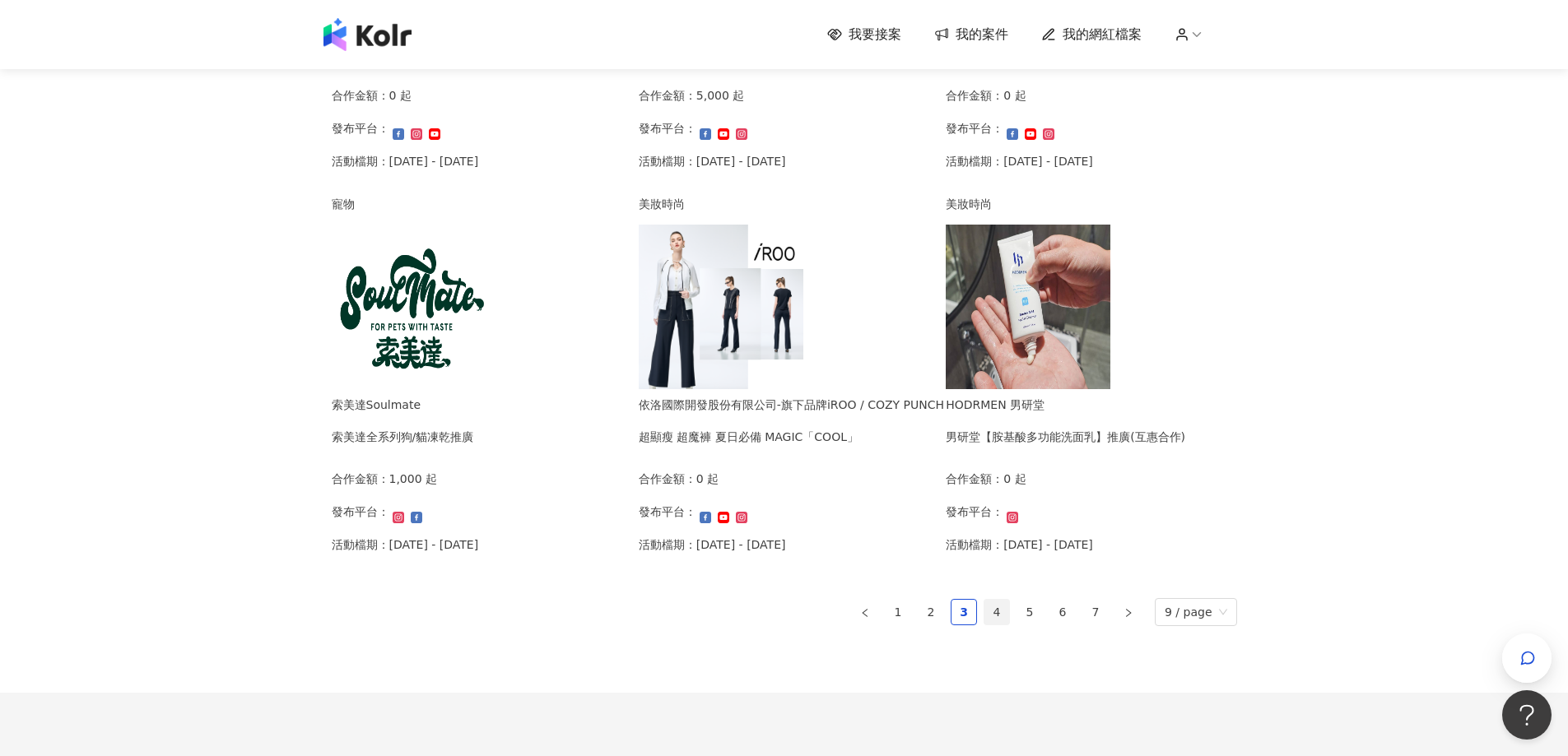
click at [999, 625] on link "4" at bounding box center [997, 612] width 25 height 25
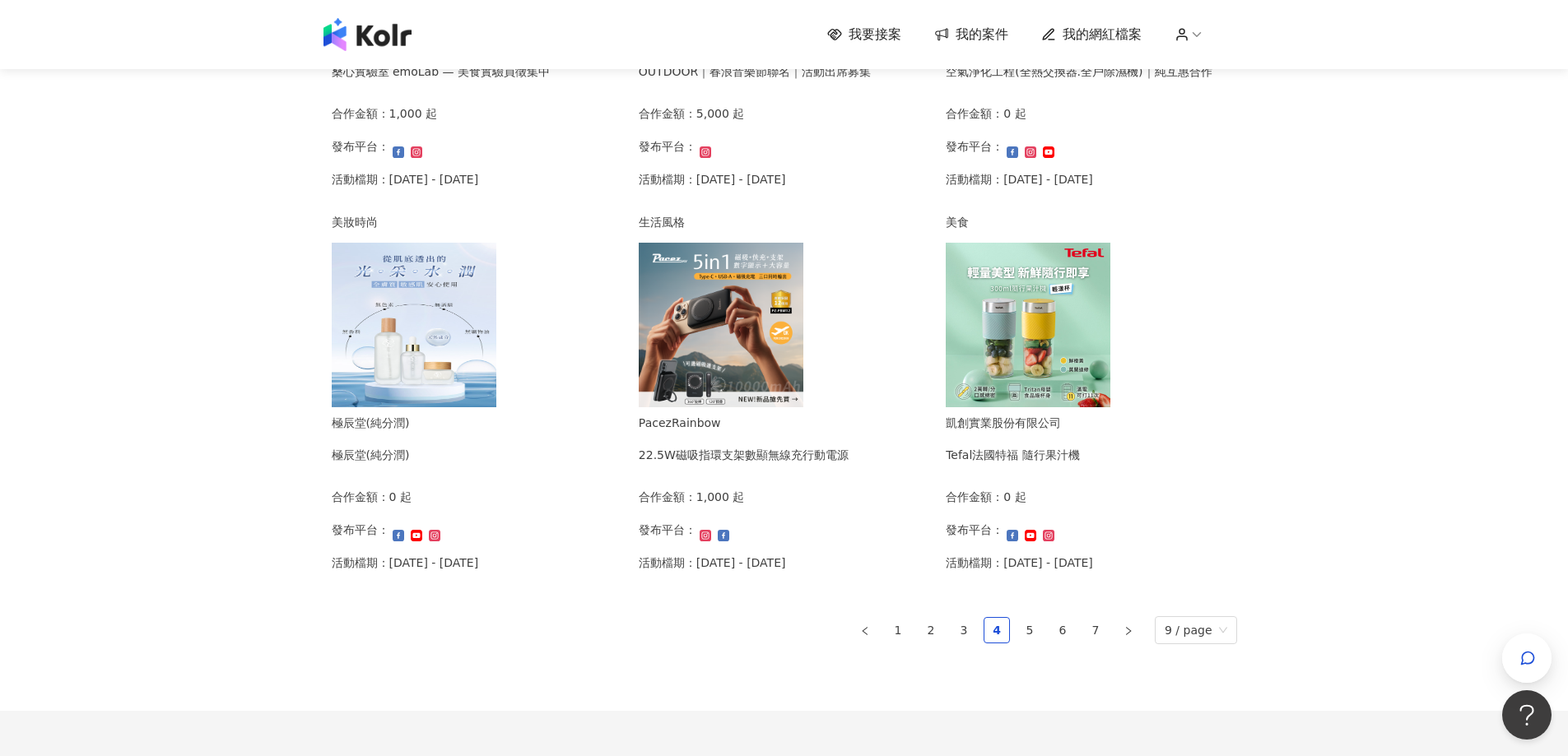
click at [749, 307] on img at bounding box center [721, 325] width 165 height 165
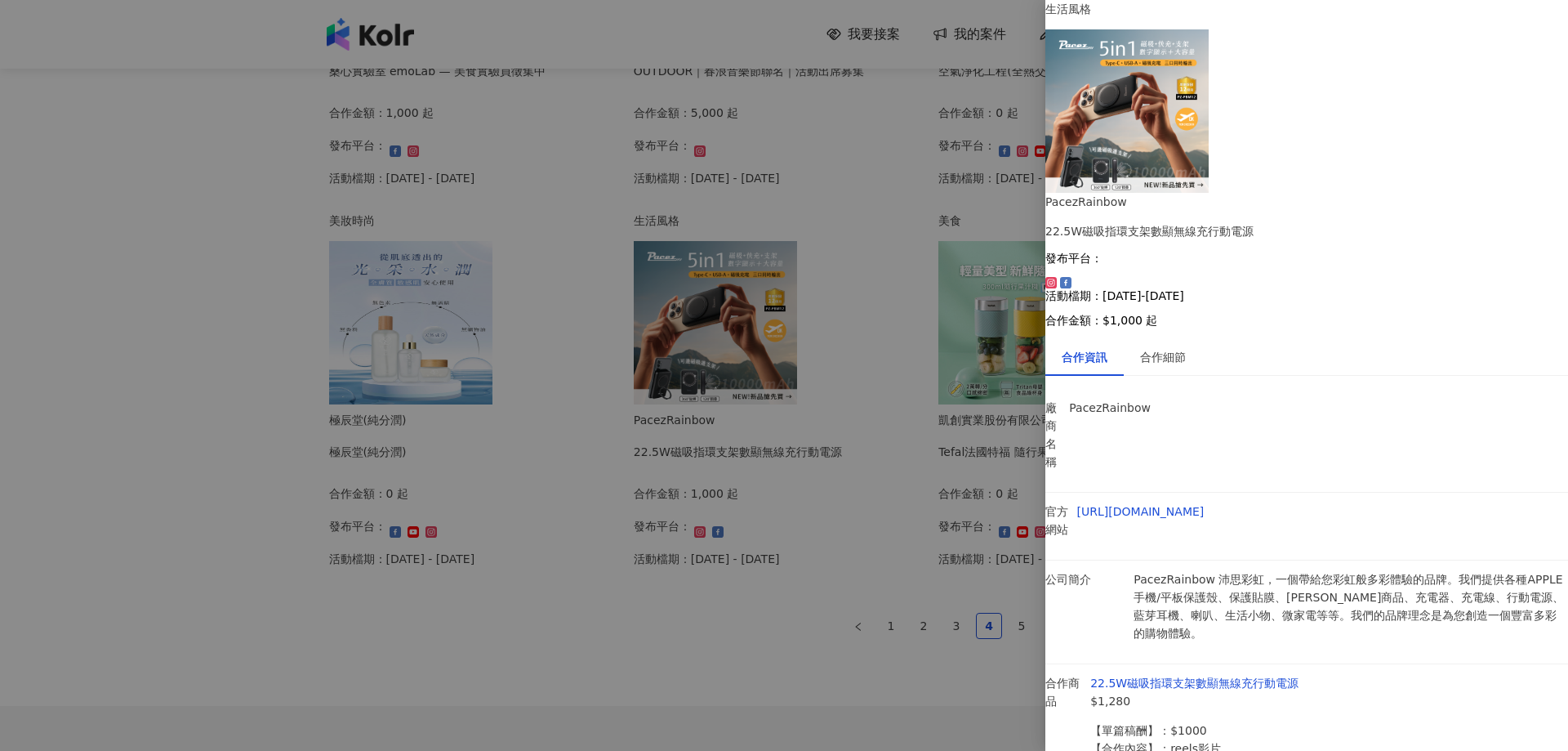
drag, startPoint x: 719, startPoint y: 583, endPoint x: 696, endPoint y: 598, distance: 27.5
drag, startPoint x: 696, startPoint y: 598, endPoint x: 447, endPoint y: 698, distance: 268.3
click at [445, 700] on div at bounding box center [784, 375] width 1568 height 751
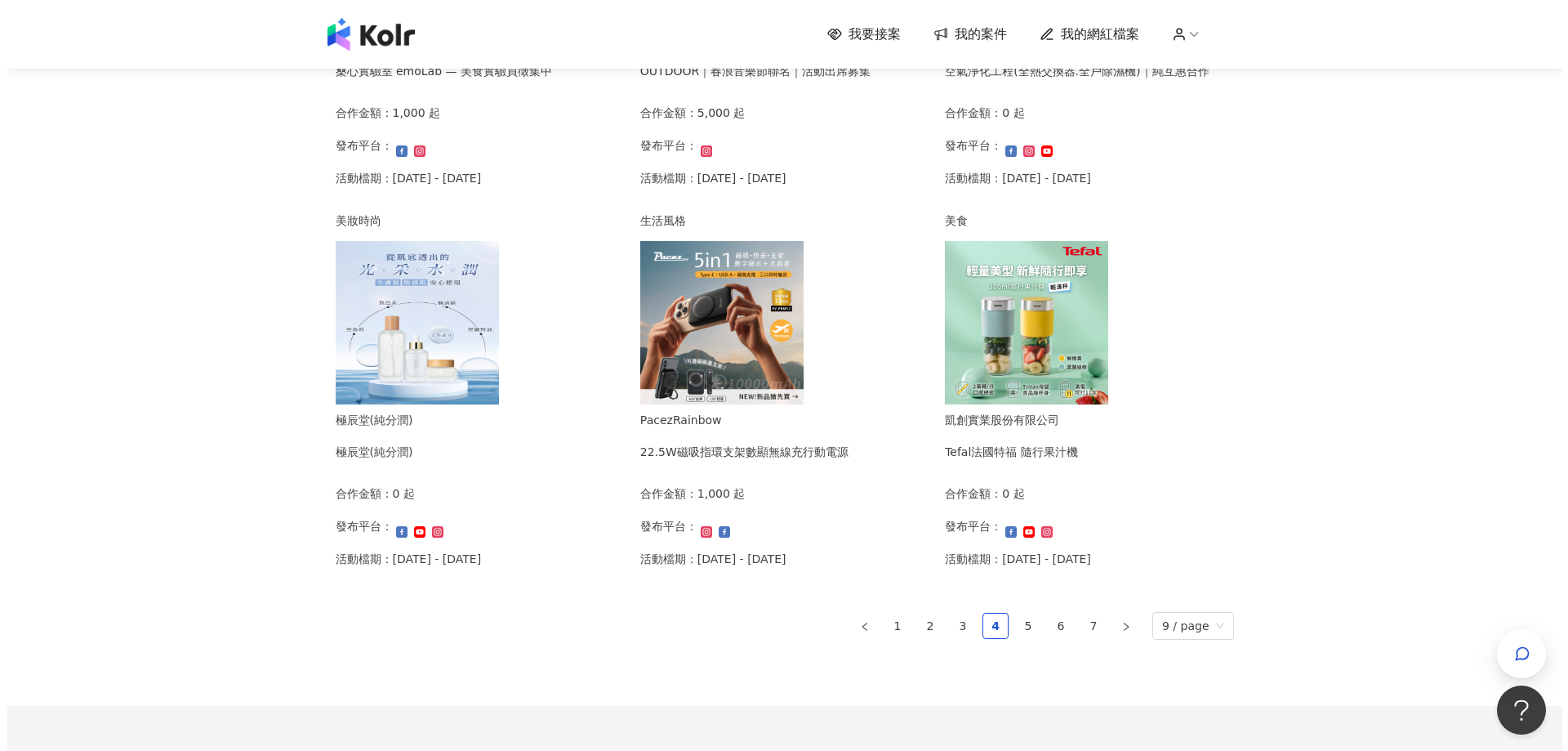
scroll to position [408, 0]
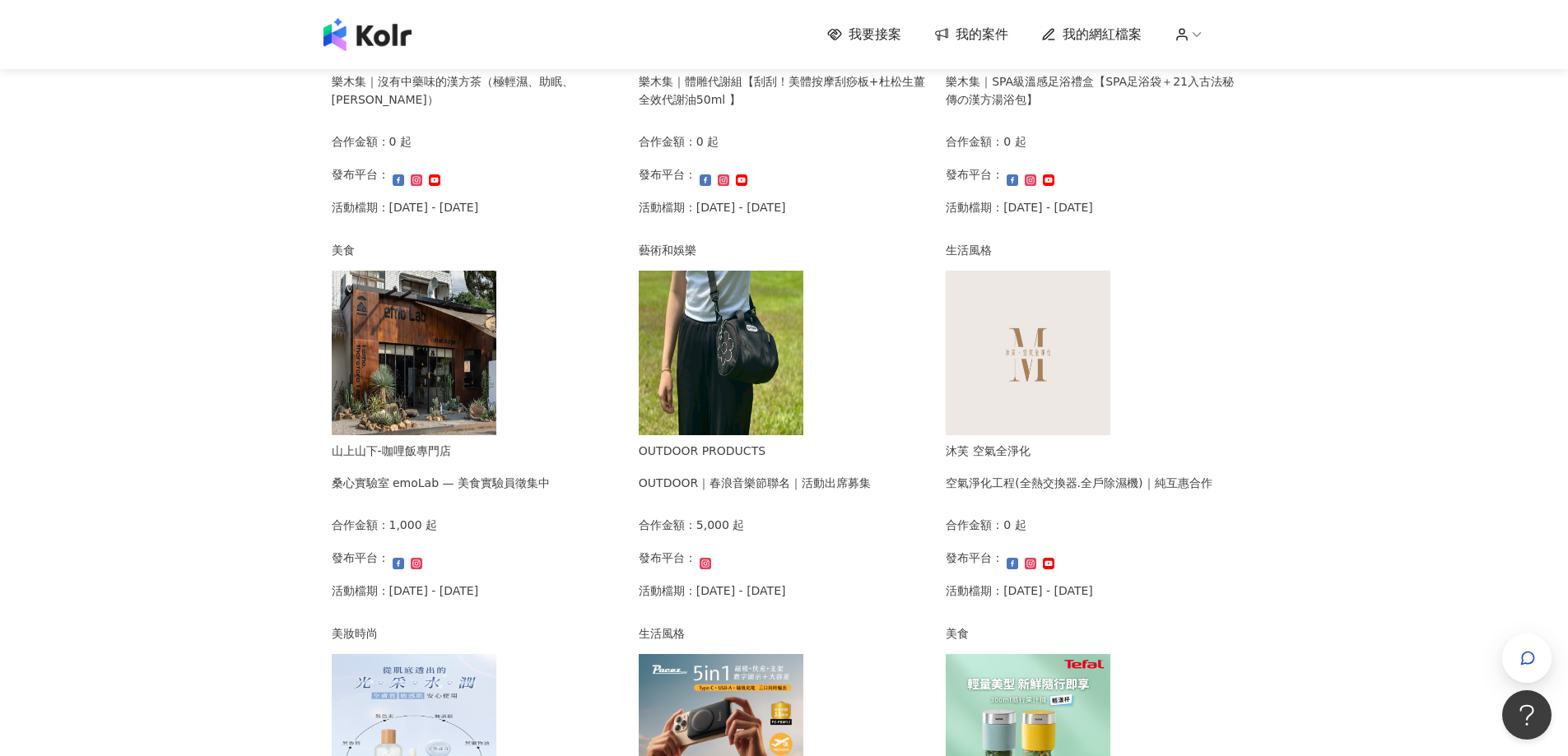
click at [733, 402] on img at bounding box center [721, 353] width 165 height 165
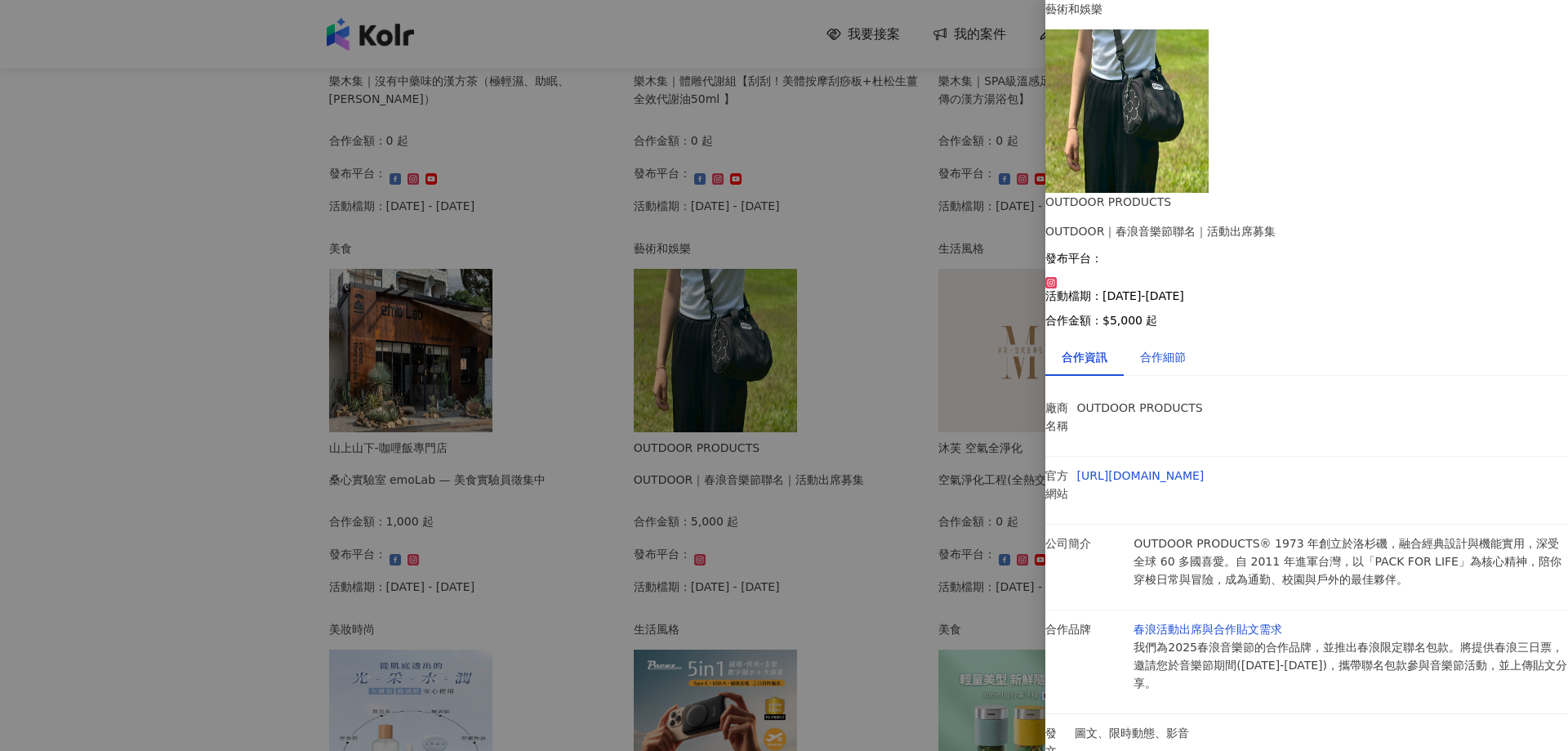
click at [1185, 348] on div "合作細節" at bounding box center [1163, 357] width 46 height 18
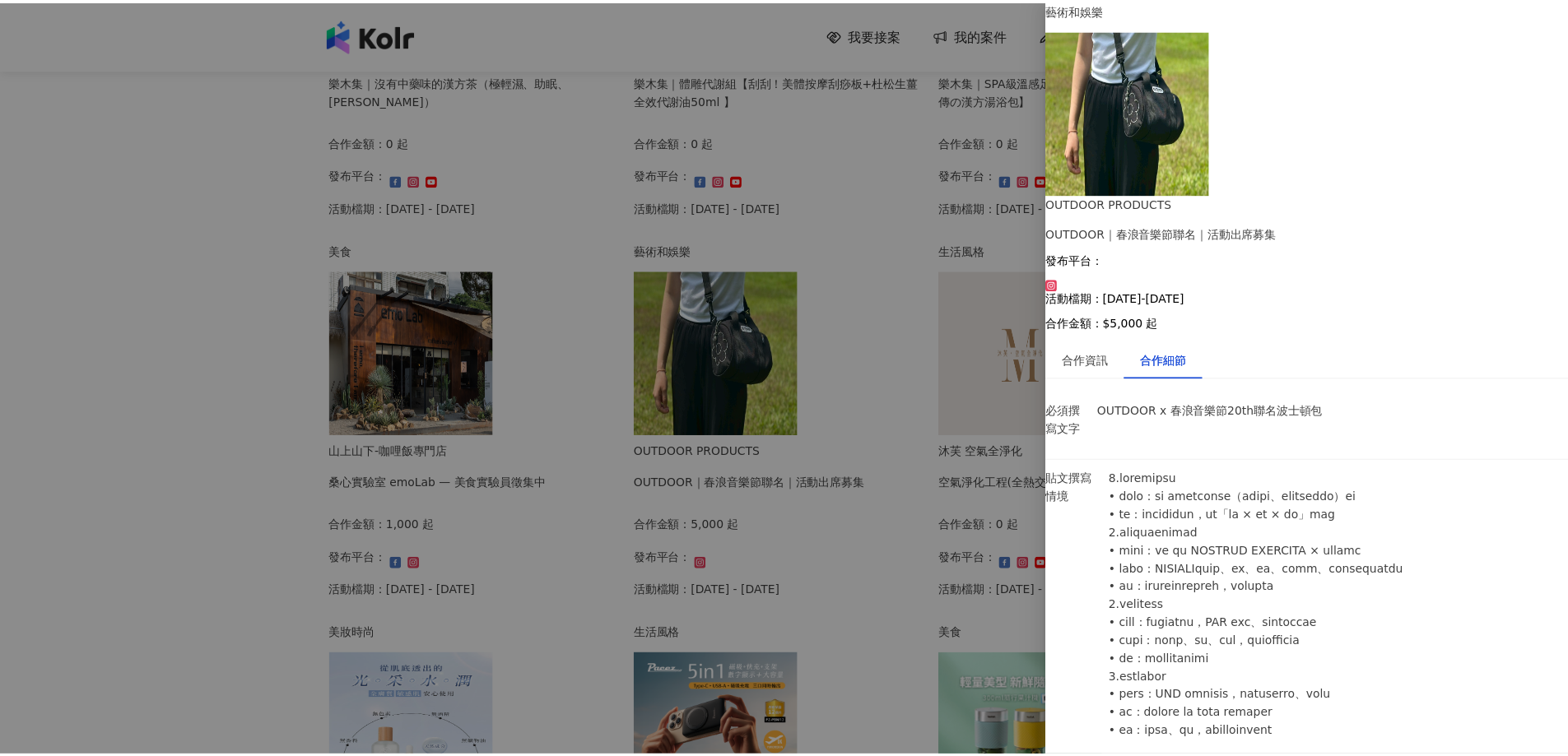
scroll to position [0, 0]
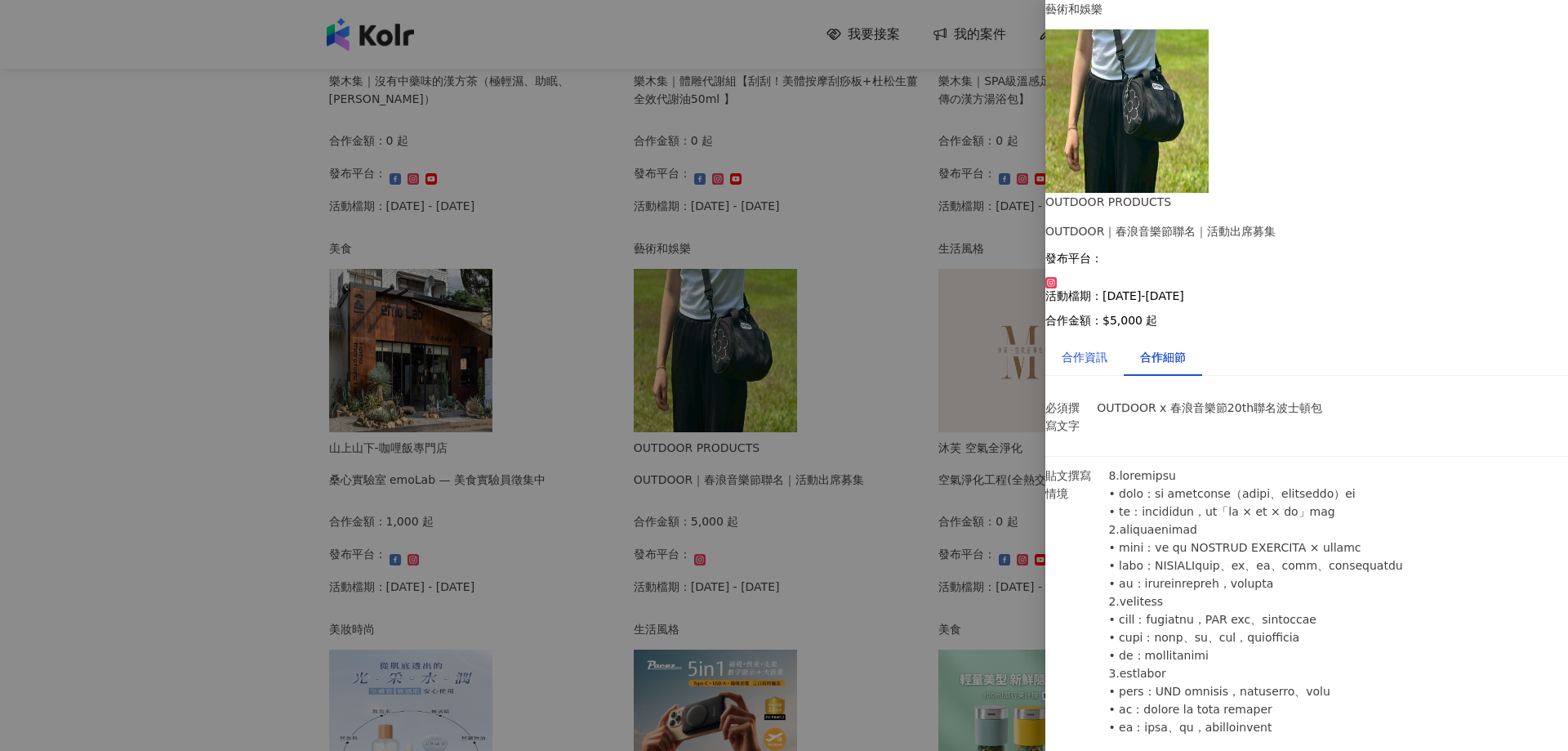
click at [1095, 348] on div "合作資訊" at bounding box center [1084, 357] width 46 height 18
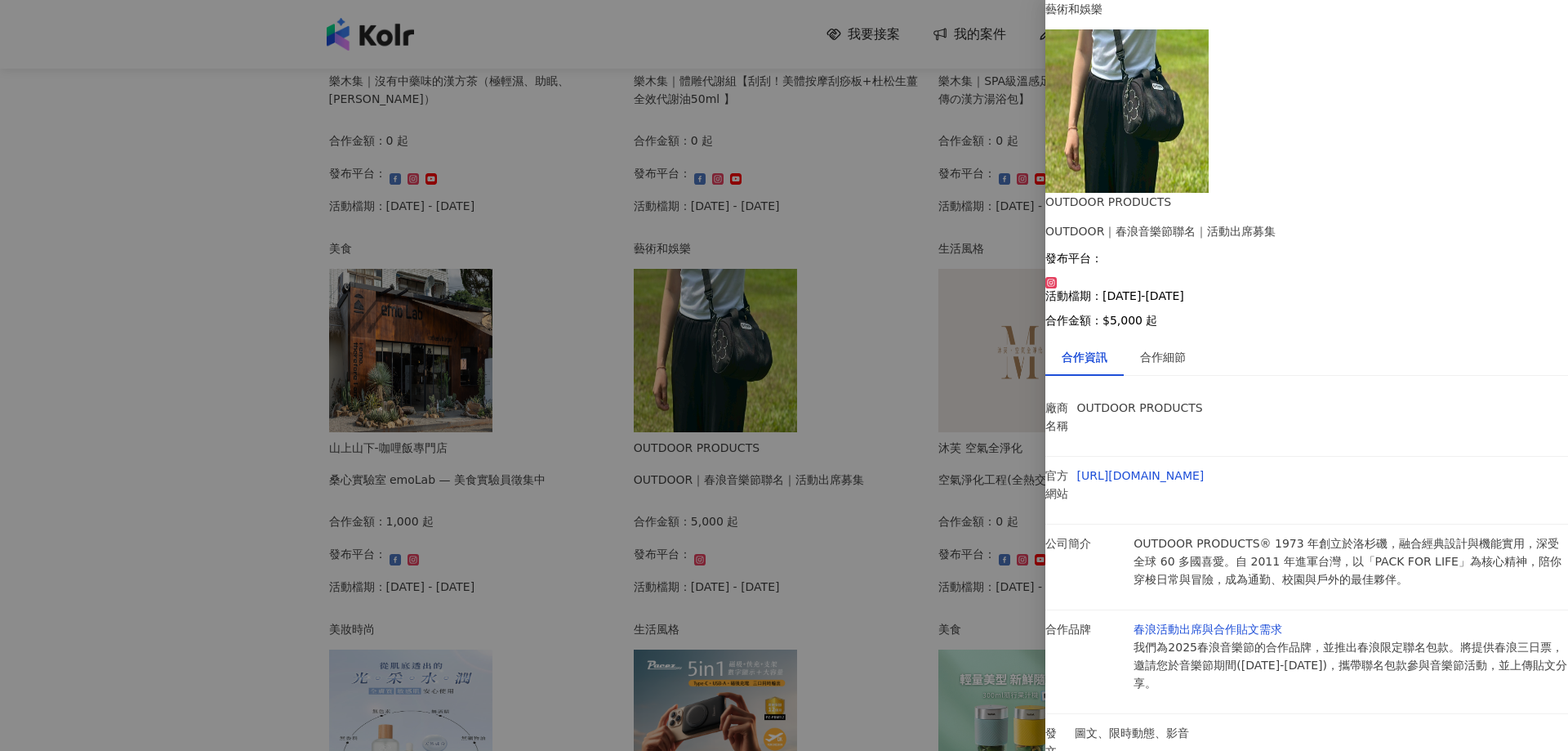
click at [206, 456] on div at bounding box center [784, 375] width 1568 height 751
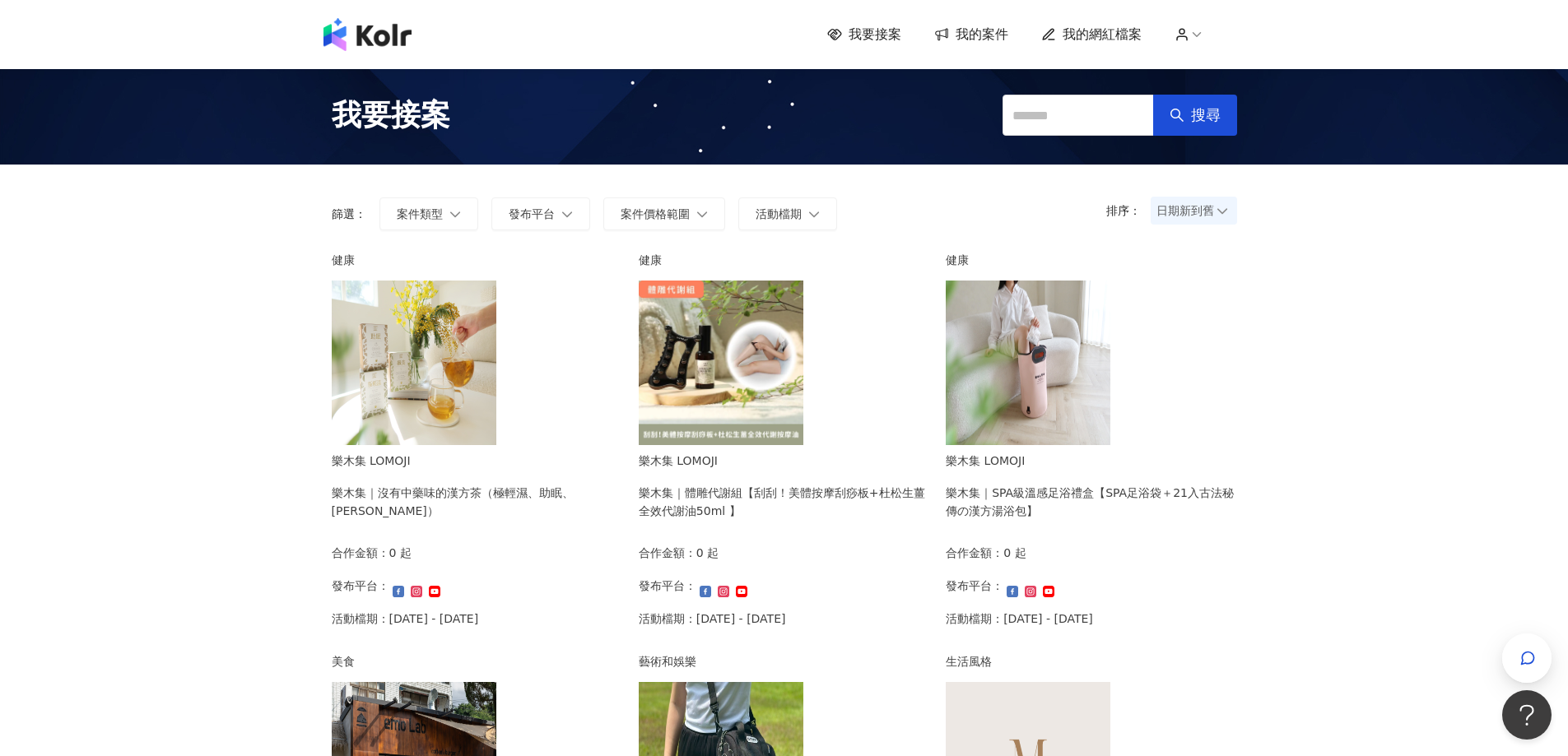
click at [1055, 382] on img at bounding box center [1028, 363] width 165 height 165
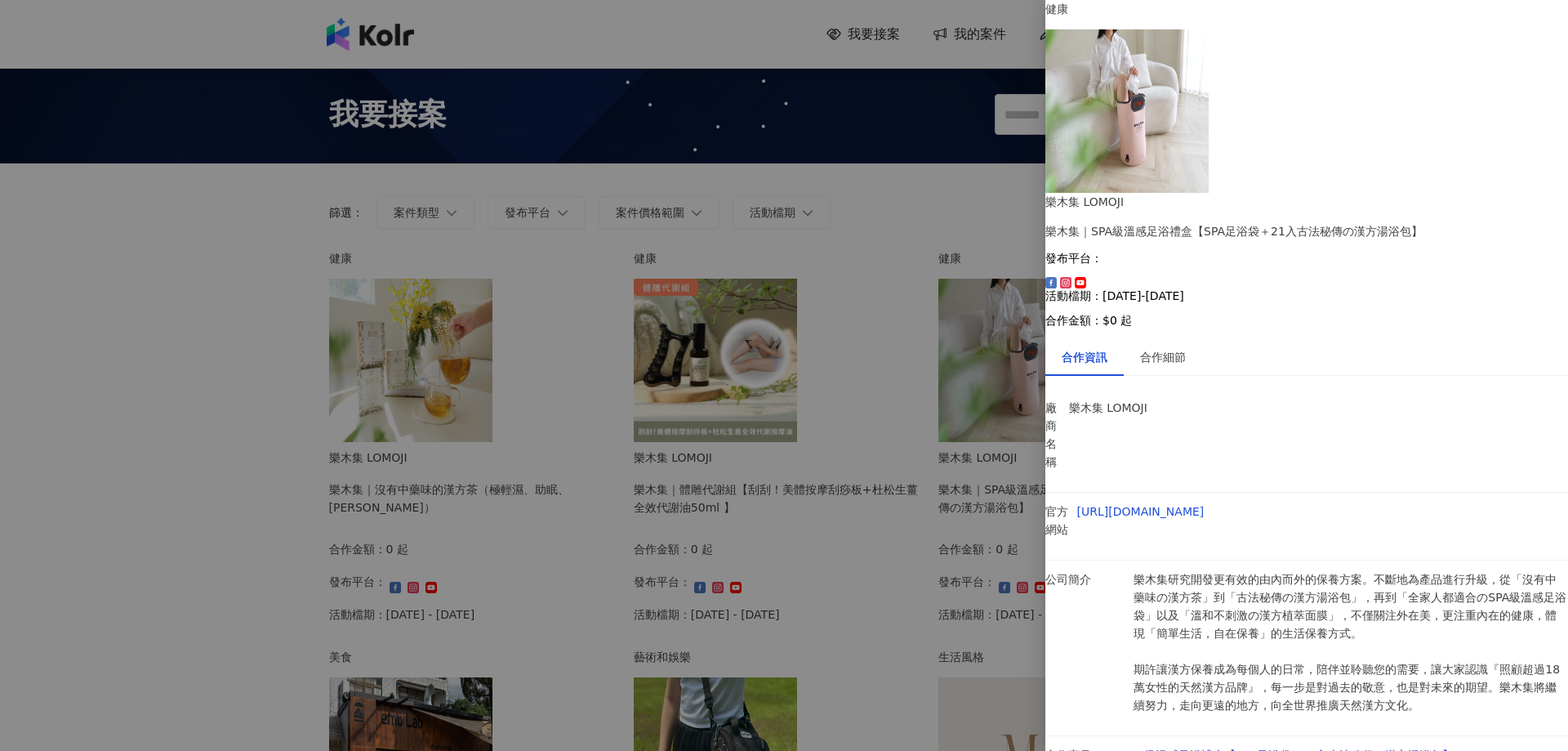
click at [576, 396] on div at bounding box center [784, 375] width 1568 height 751
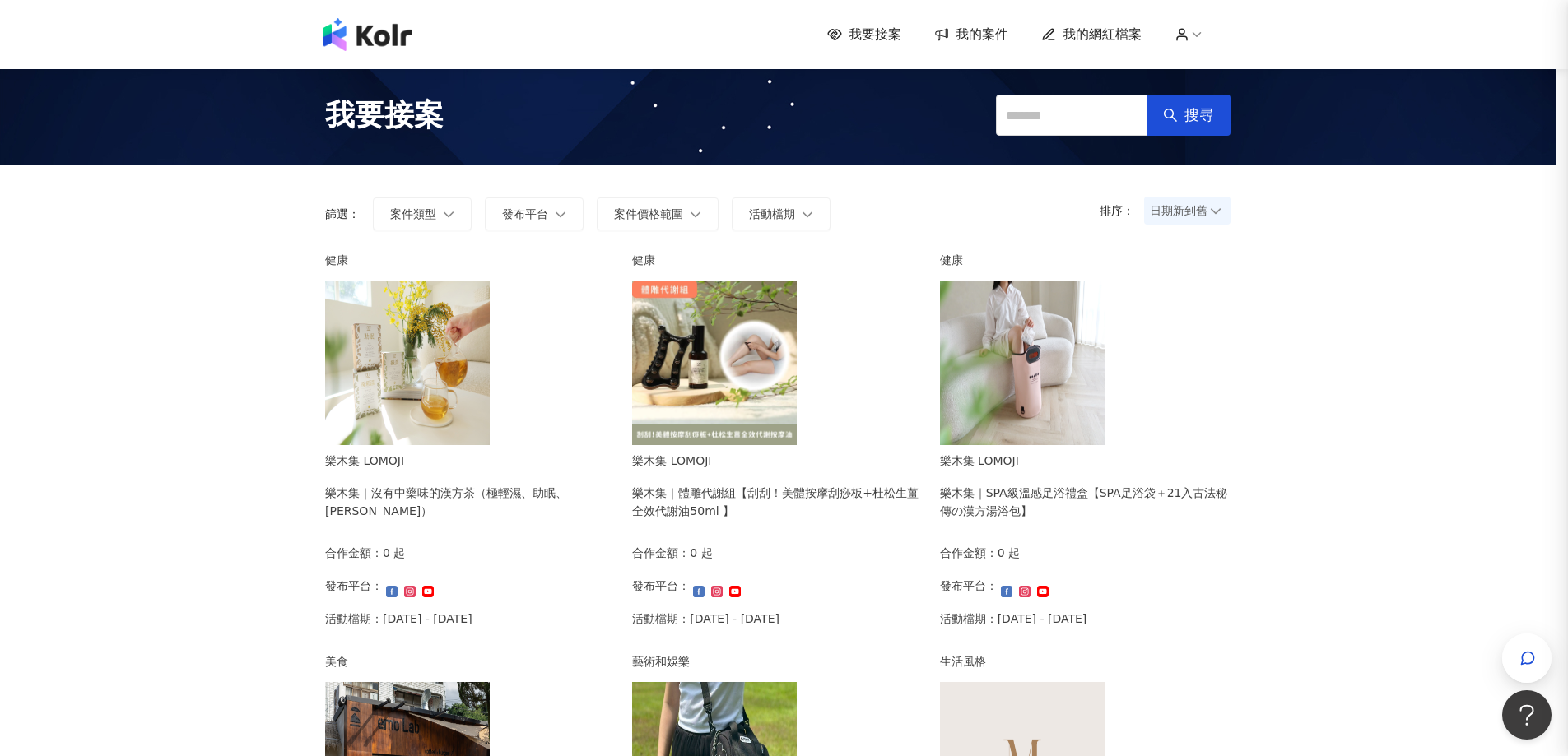
click at [735, 411] on img at bounding box center [714, 363] width 165 height 165
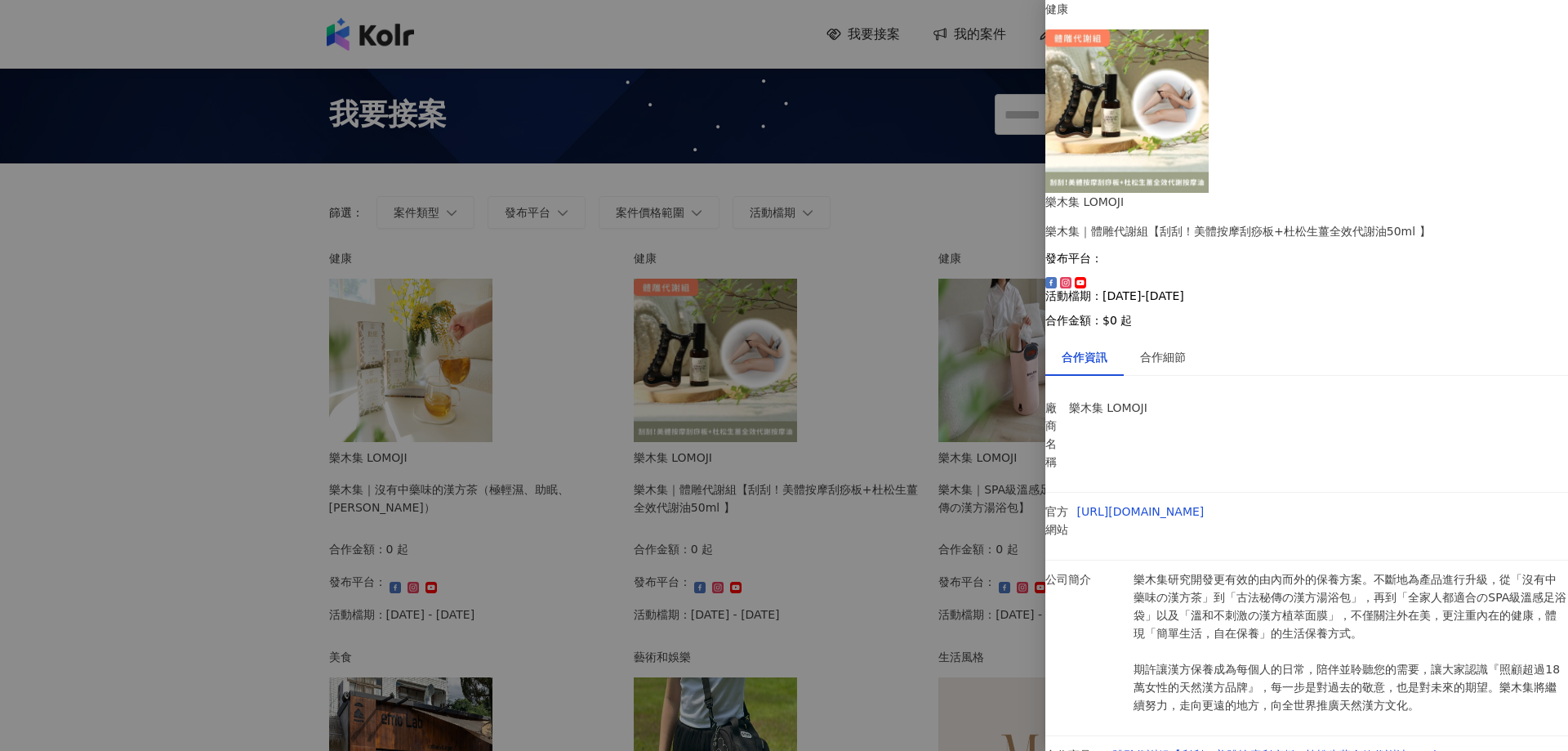
click at [215, 340] on div at bounding box center [784, 375] width 1568 height 751
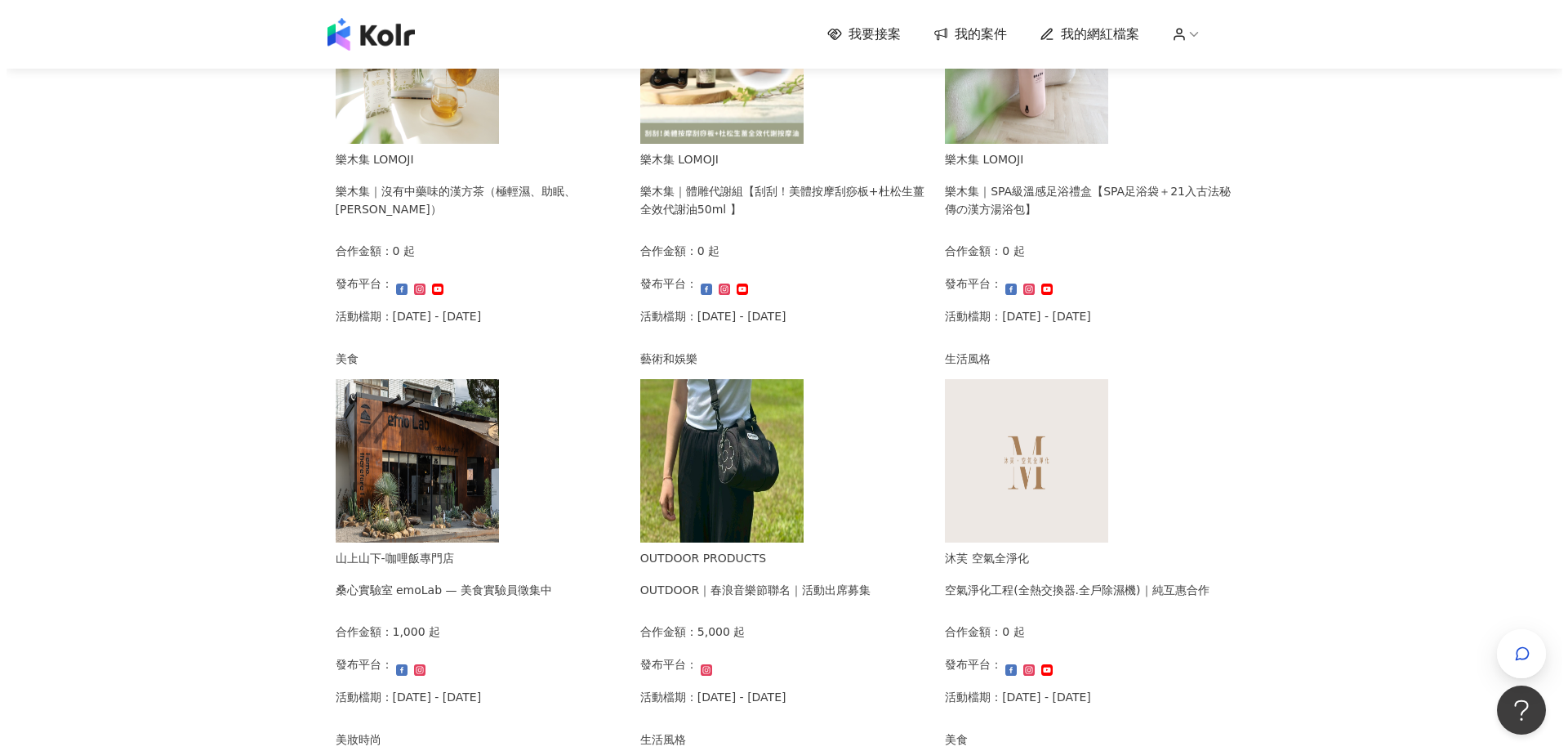
scroll to position [408, 0]
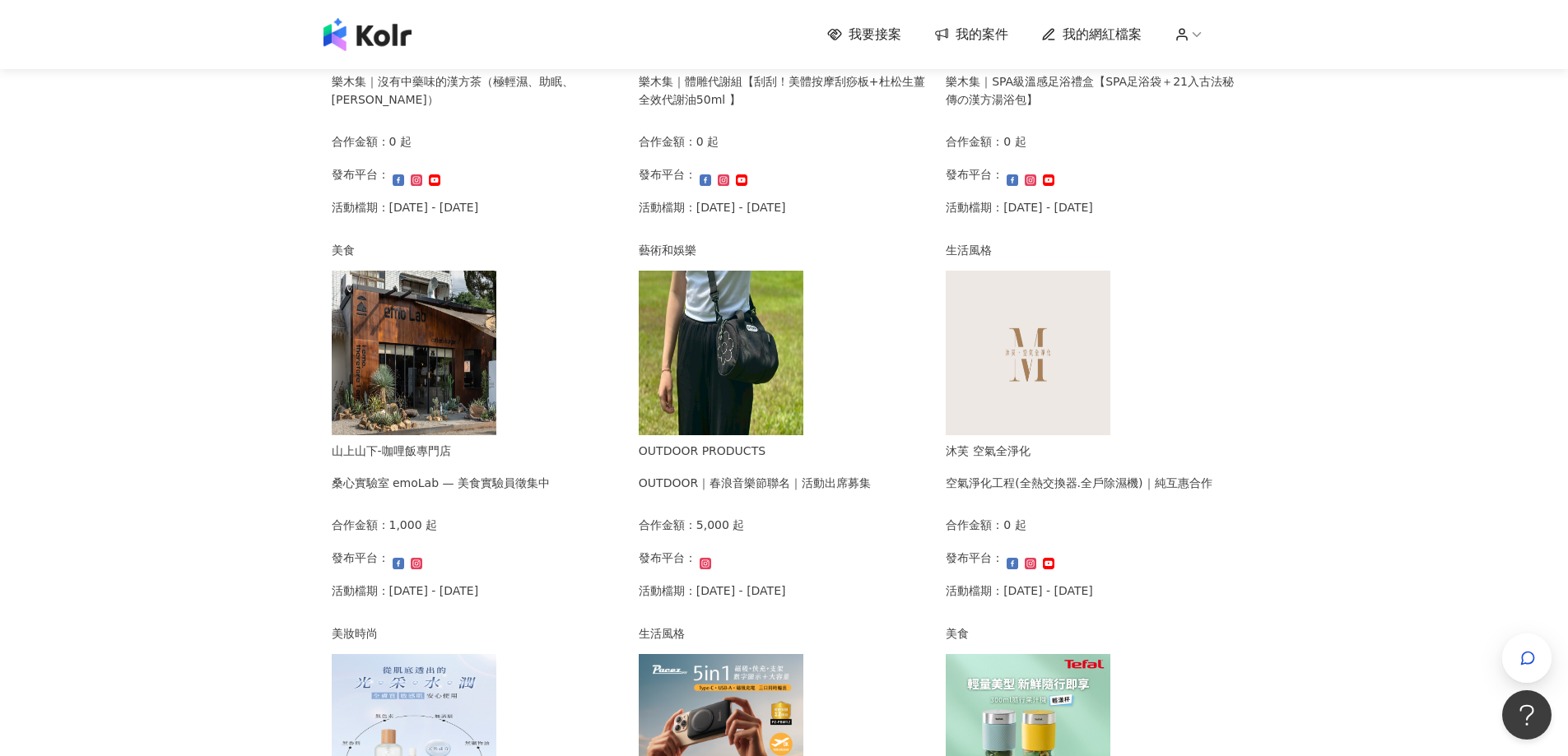
click at [783, 389] on img at bounding box center [721, 353] width 165 height 165
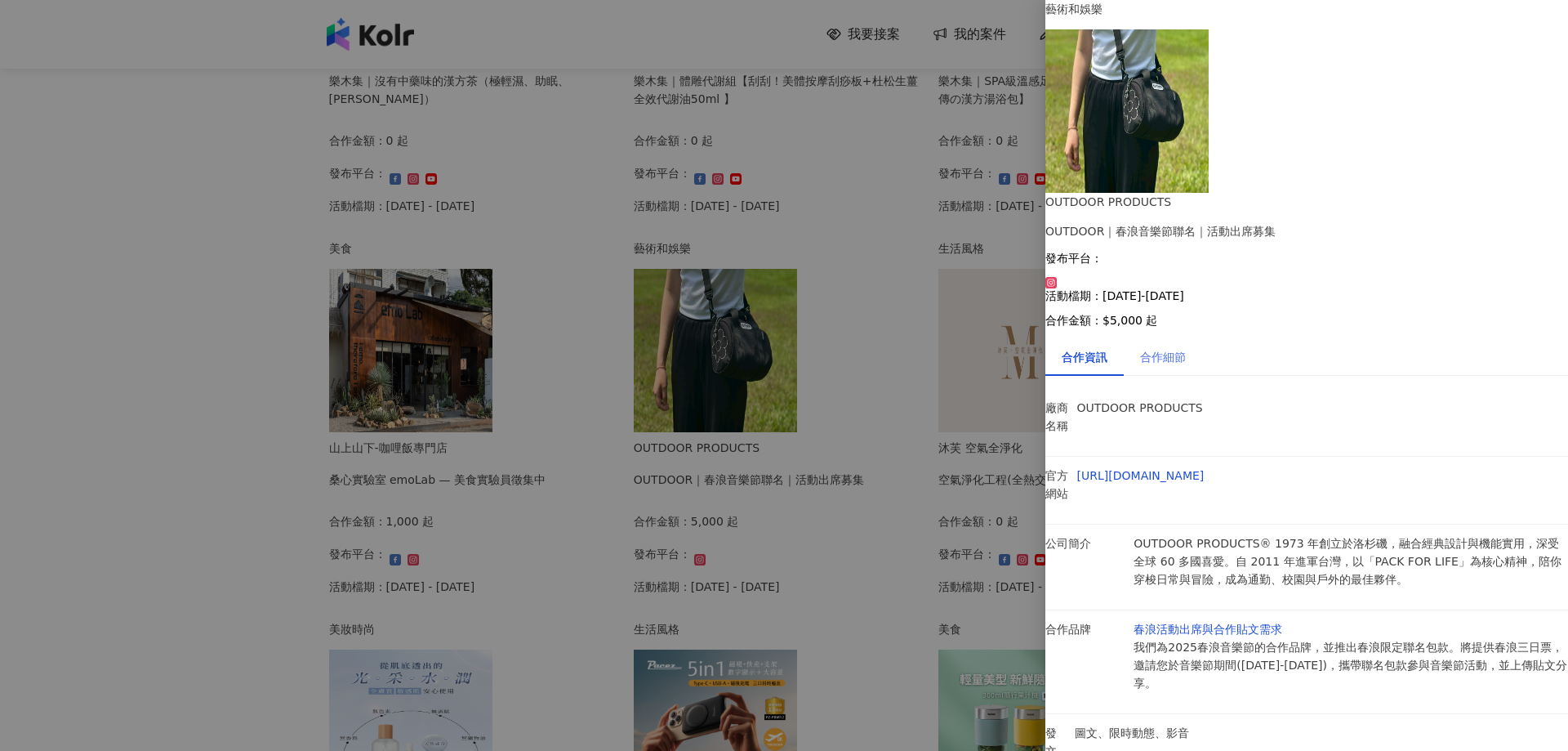
click at [1215, 339] on div "合作資訊 合作細節" at bounding box center [1306, 357] width 523 height 37
click at [1185, 348] on div "合作細節" at bounding box center [1163, 357] width 46 height 18
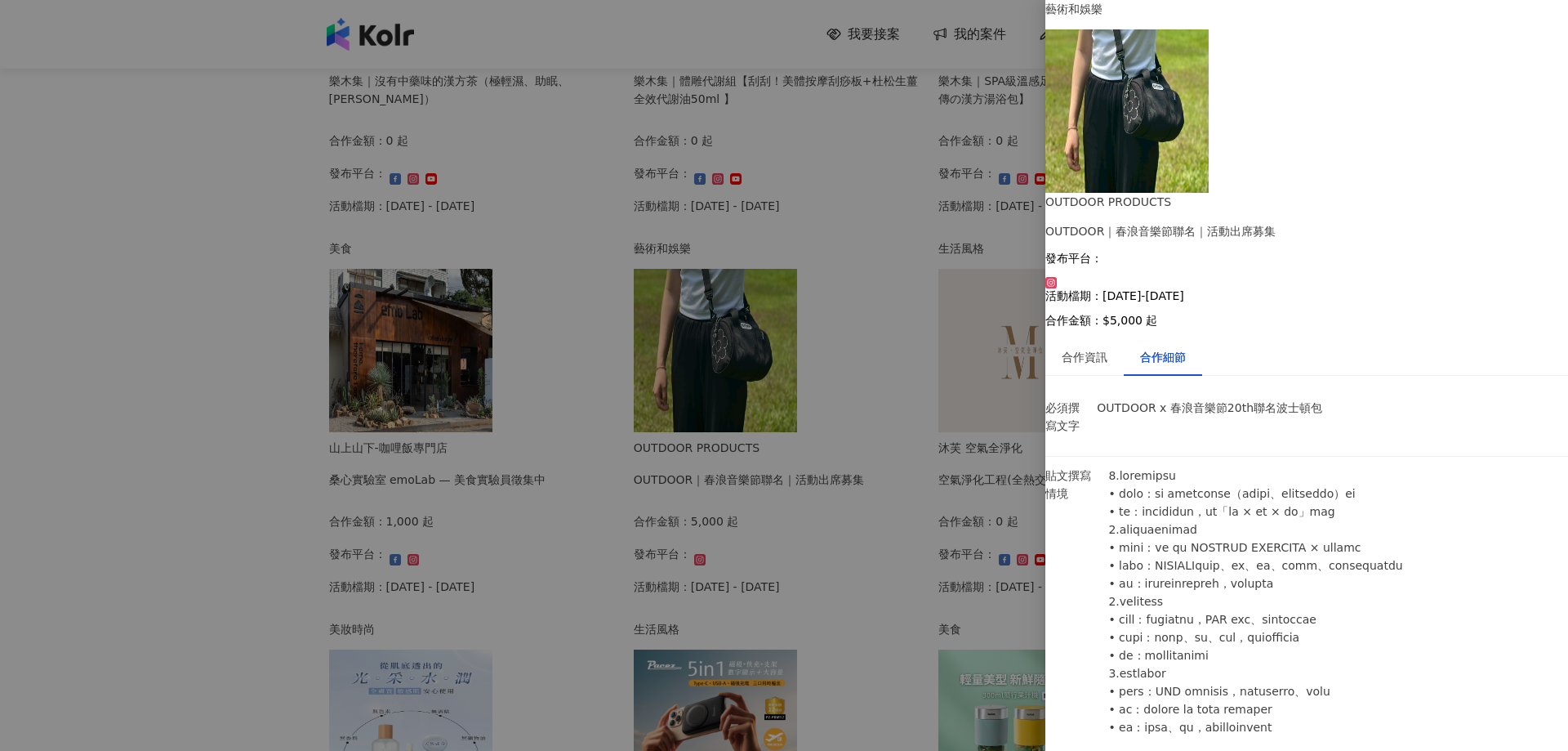
scroll to position [245, 0]
drag, startPoint x: 1144, startPoint y: 388, endPoint x: 1332, endPoint y: 387, distance: 188.0
drag, startPoint x: 1253, startPoint y: 387, endPoint x: 1264, endPoint y: 390, distance: 11.4
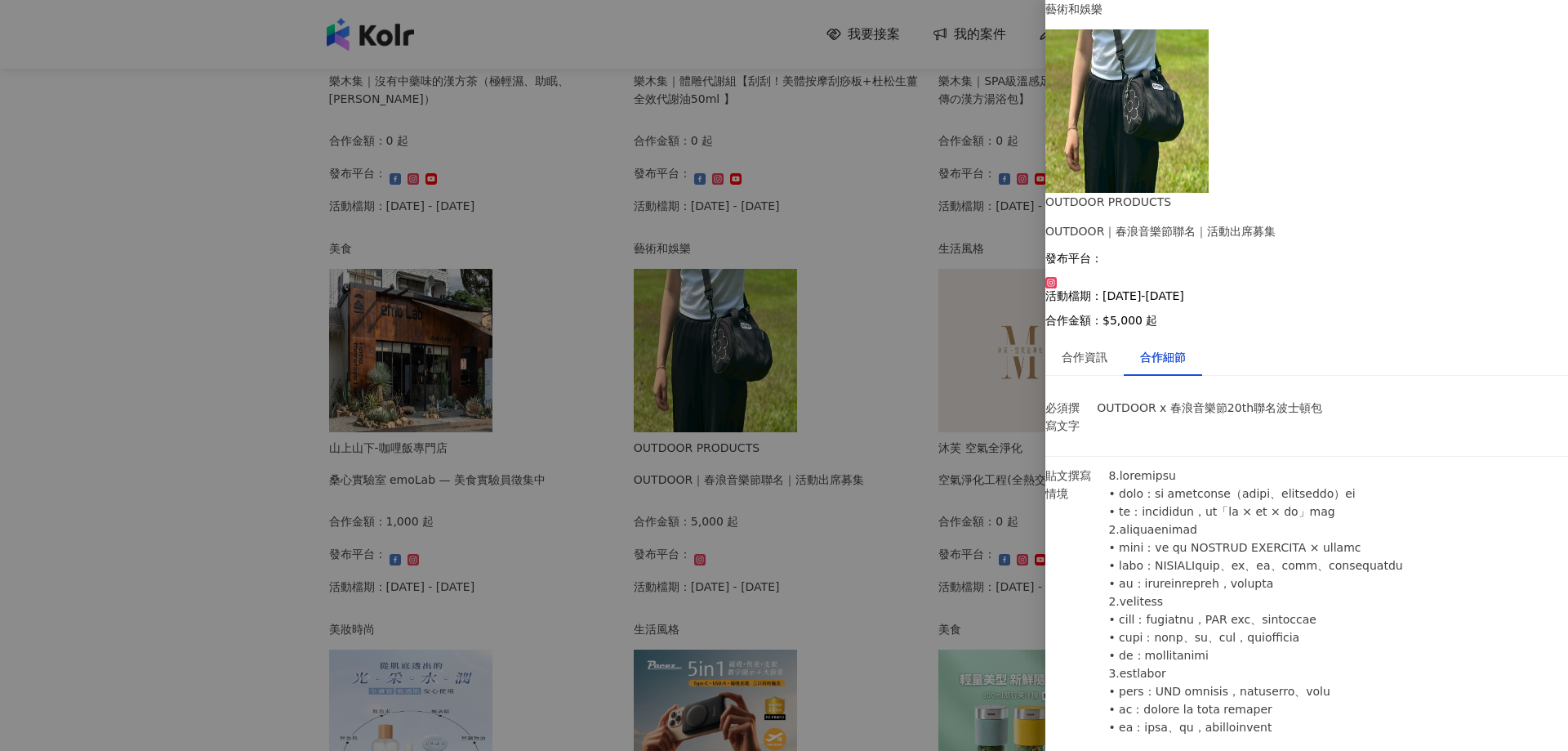
drag, startPoint x: 1297, startPoint y: 386, endPoint x: 1139, endPoint y: 388, distance: 158.0
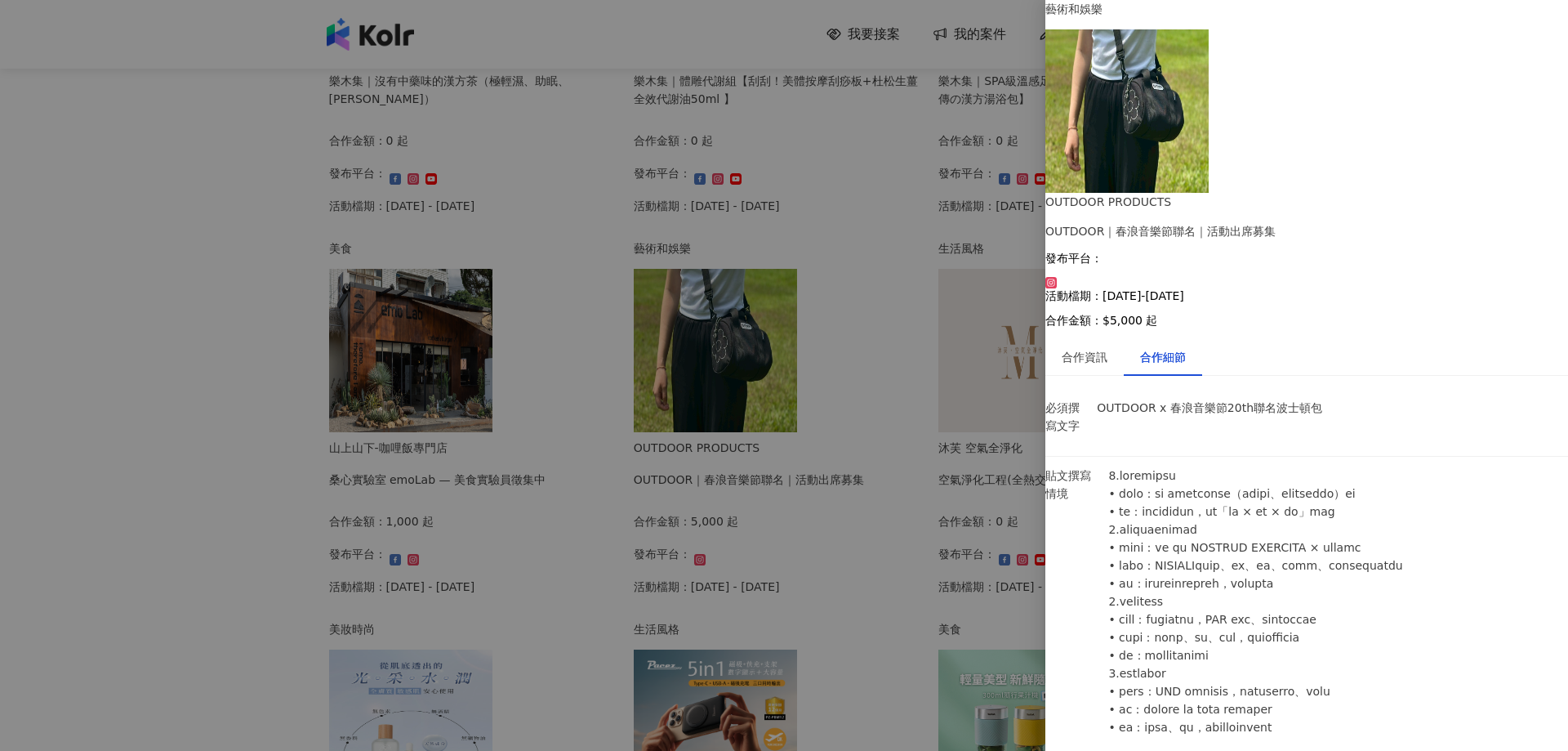
drag, startPoint x: 1291, startPoint y: 391, endPoint x: 1144, endPoint y: 382, distance: 147.3
copy p "@outdoor_products_taiwan"
click at [127, 453] on div at bounding box center [784, 375] width 1568 height 751
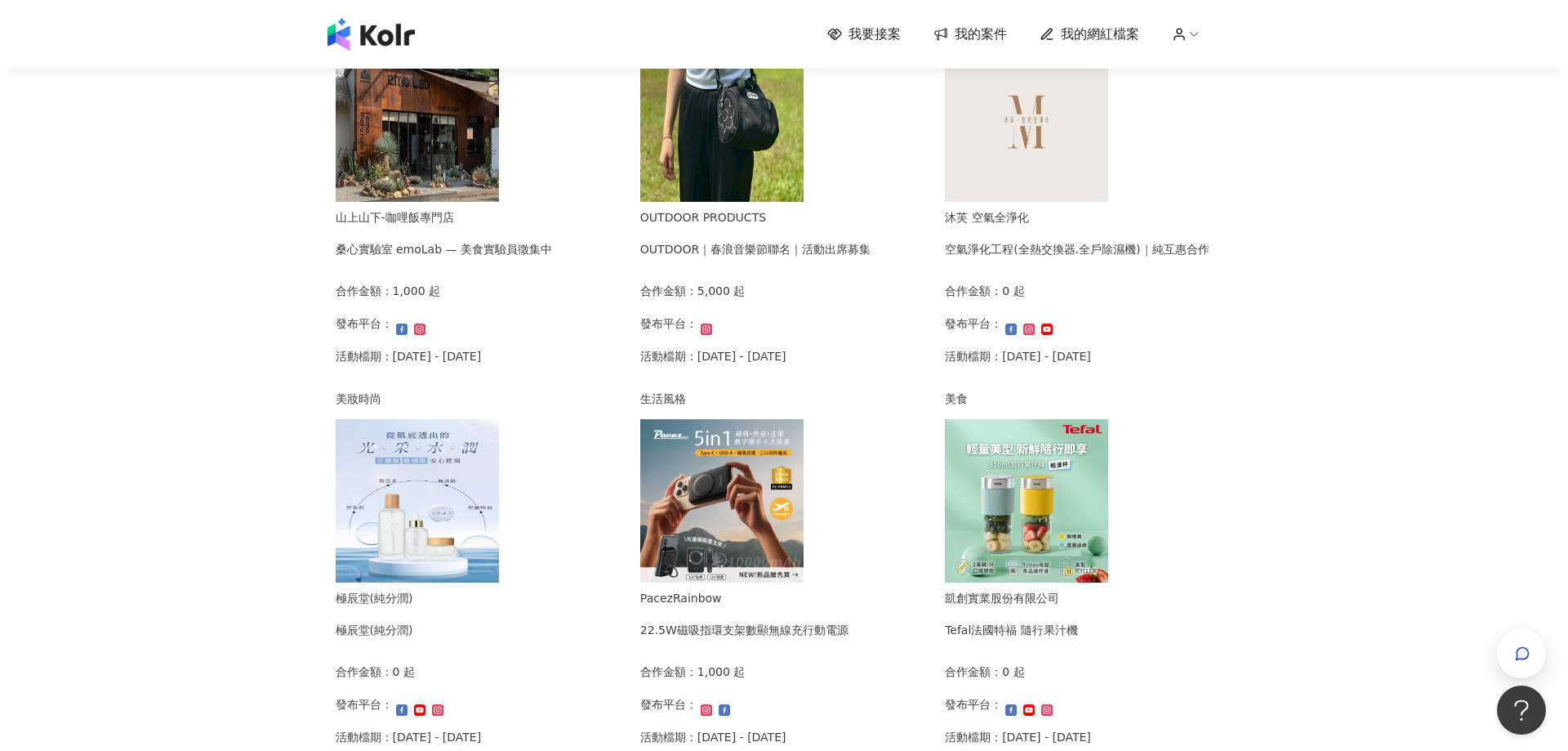
scroll to position [435, 0]
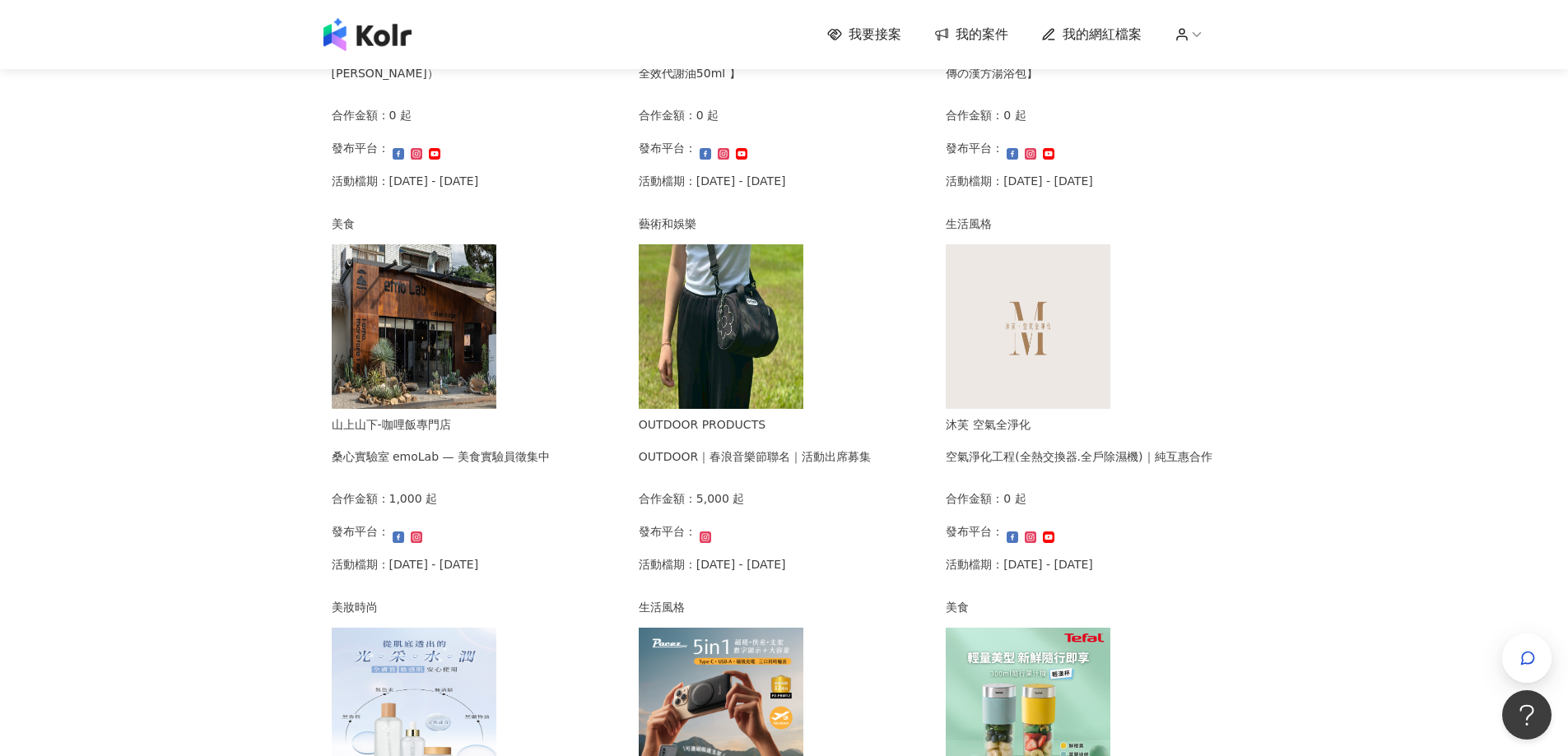
click at [784, 313] on img at bounding box center [721, 327] width 165 height 165
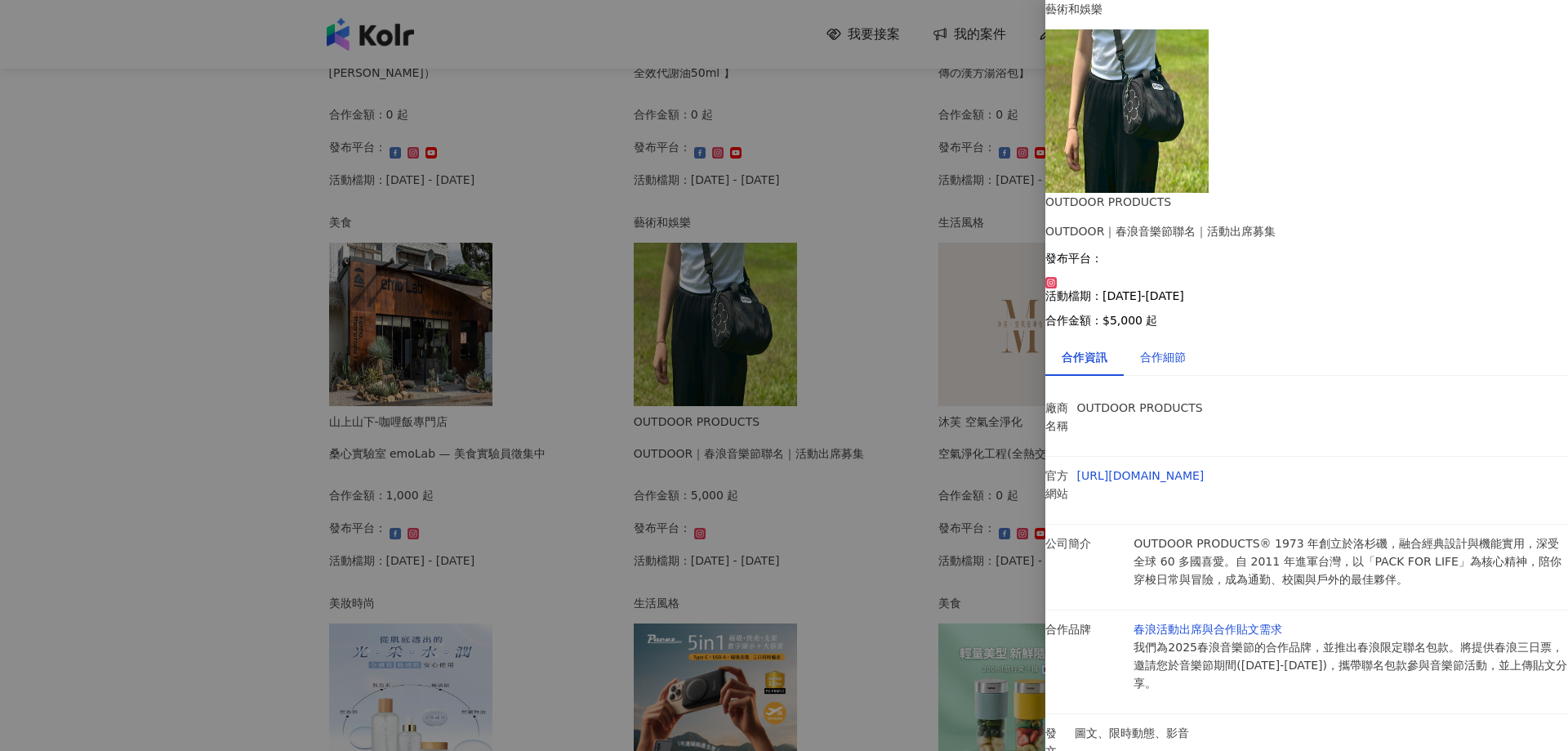
click at [1179, 348] on div "合作細節" at bounding box center [1163, 357] width 46 height 18
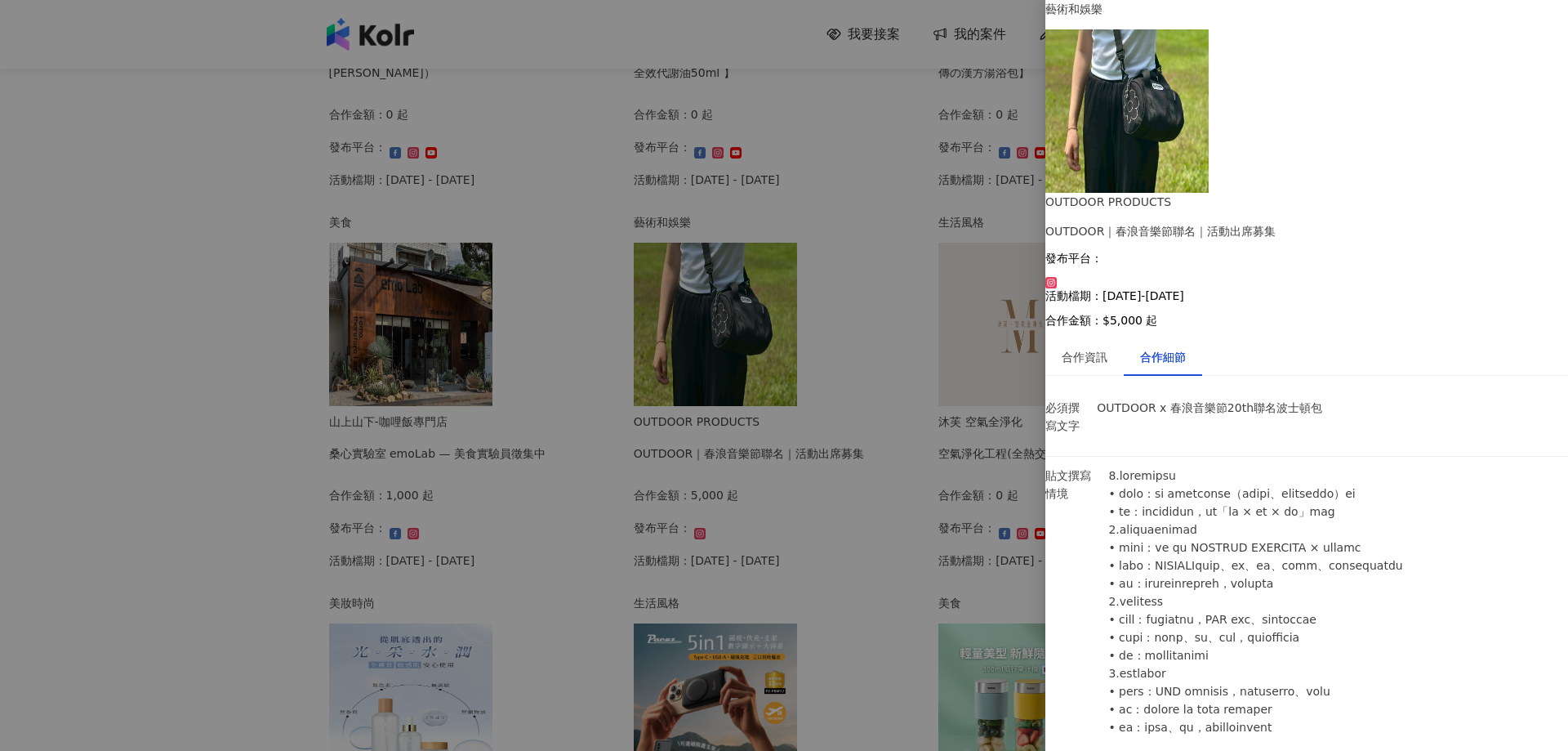
scroll to position [245, 0]
click at [150, 325] on div at bounding box center [784, 375] width 1568 height 751
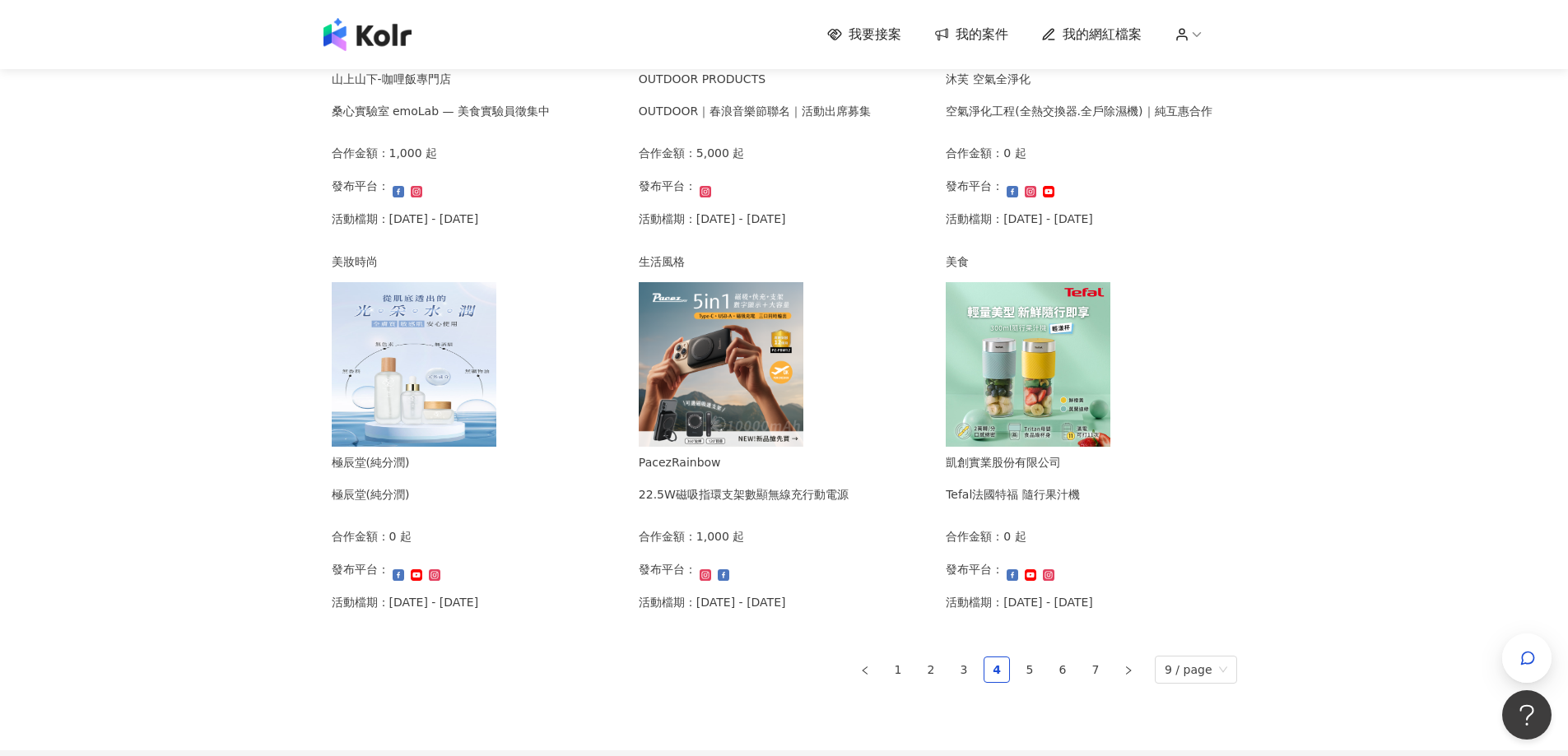
scroll to position [931, 0]
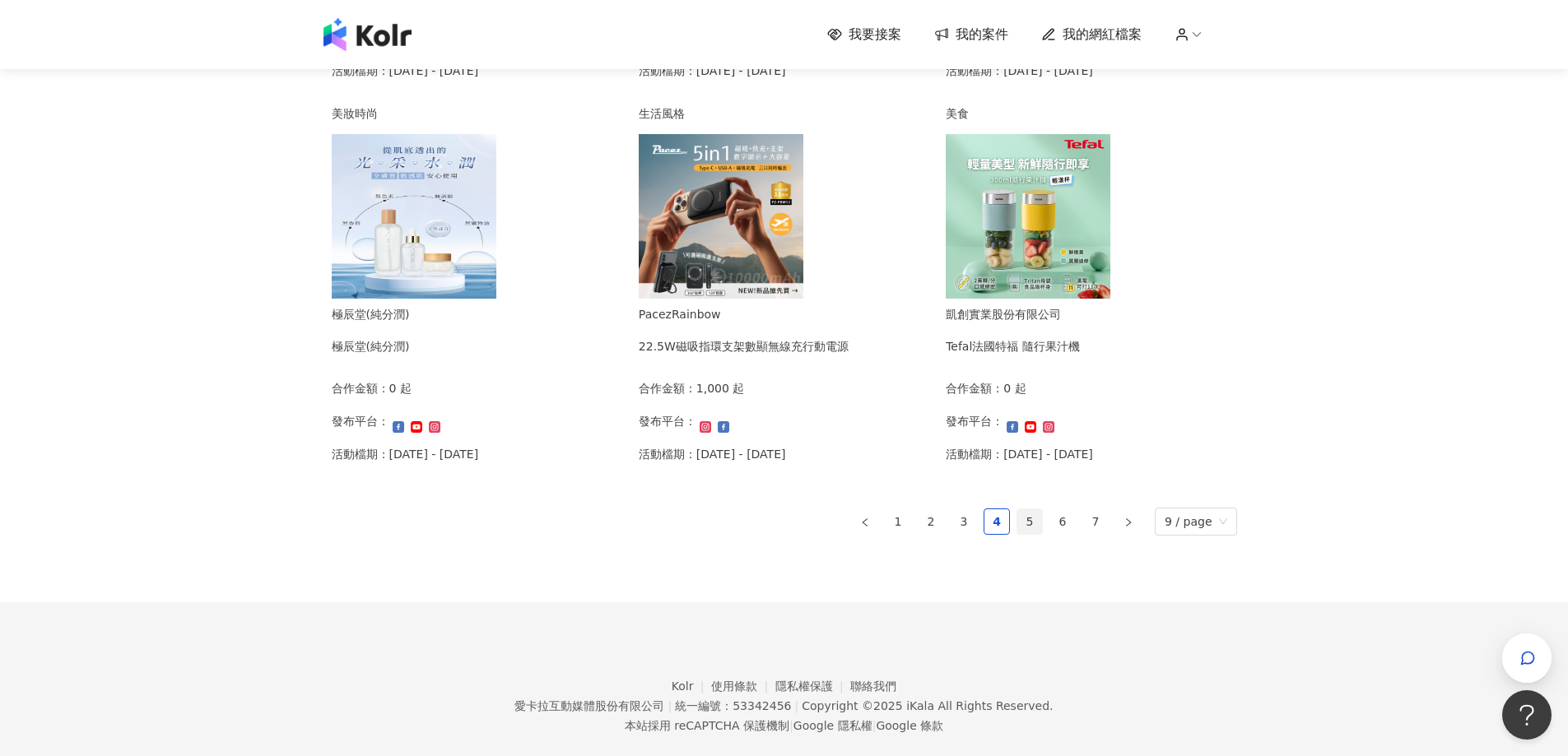
click at [1022, 533] on link "5" at bounding box center [1030, 521] width 25 height 25
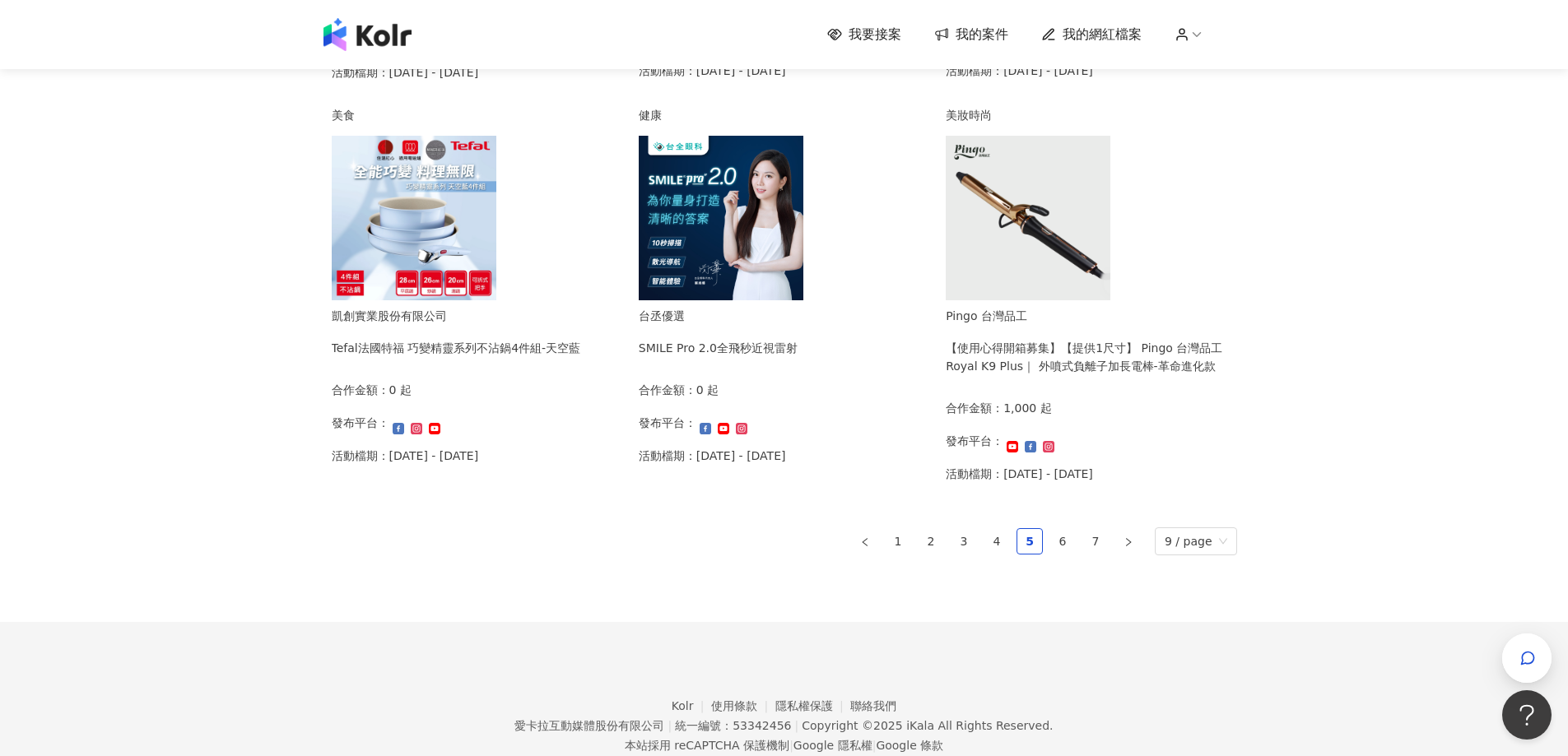
scroll to position [356, 0]
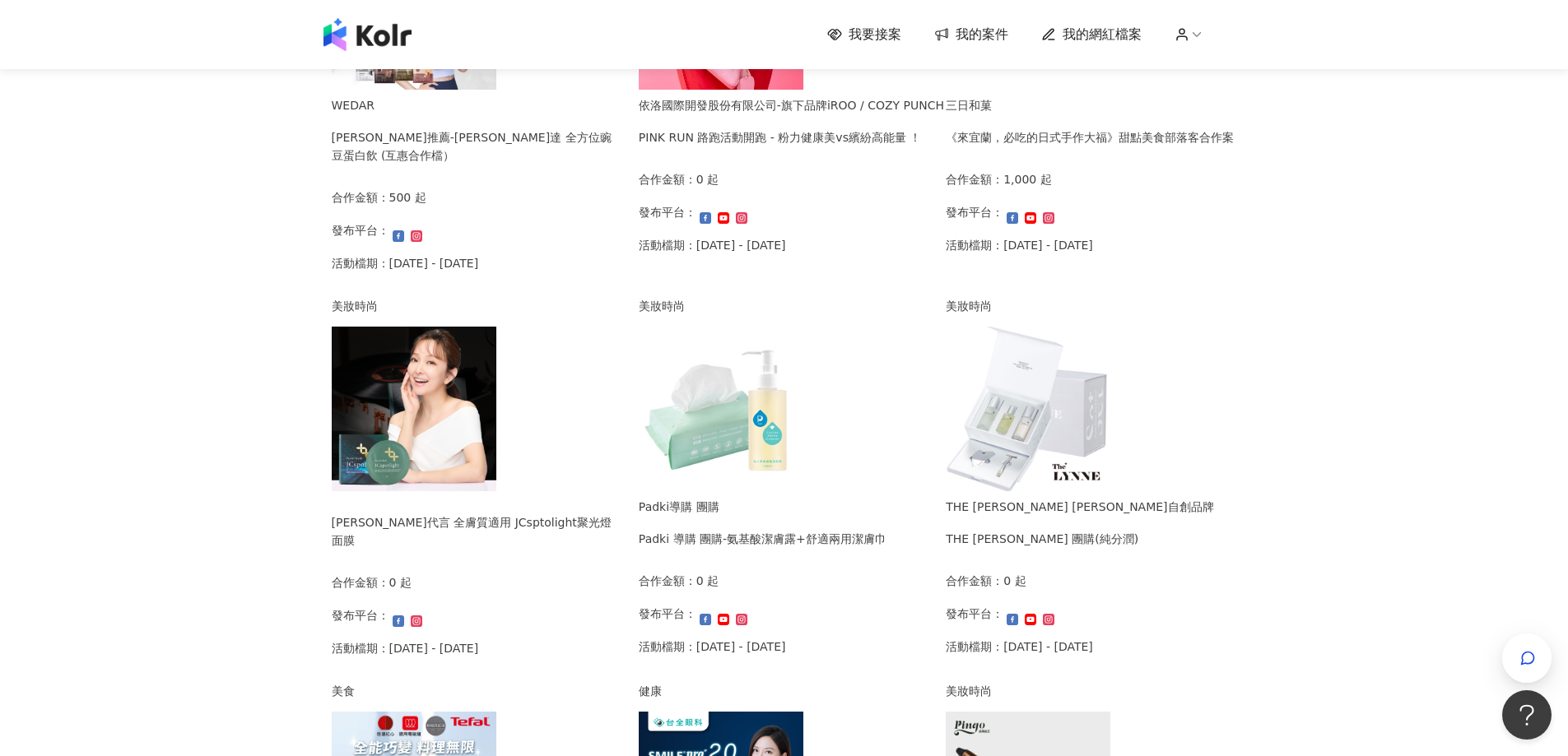
click at [1423, 208] on div "我要接案 我的案件 我的網紅檔案 我要接案 搜尋 排序： 日期新到舊 篩選： 案件類型 發布平台 案件價格範圍 活動檔期 清除 套用 運動 [PERSON_N…" at bounding box center [784, 512] width 1568 height 1735
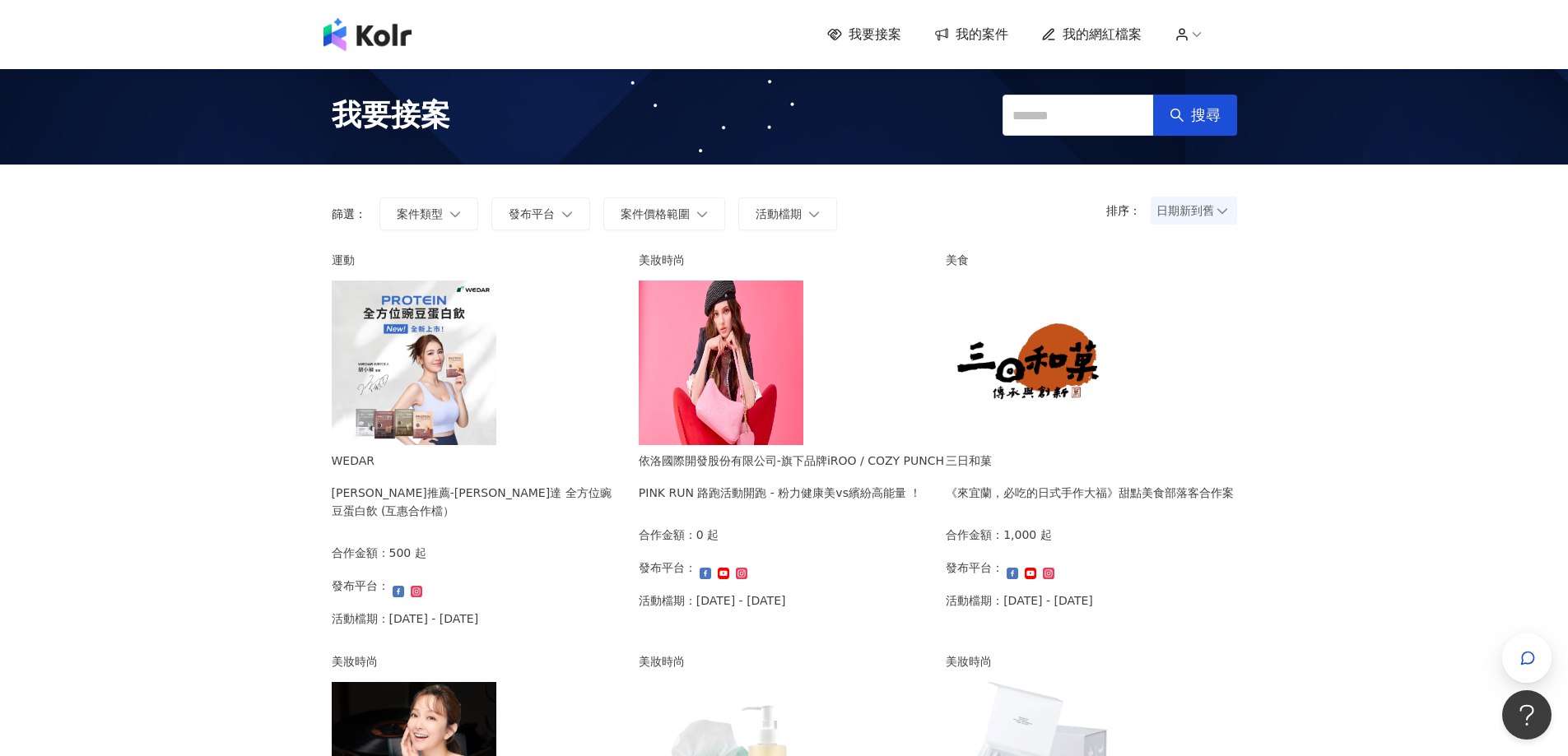
scroll to position [82, 0]
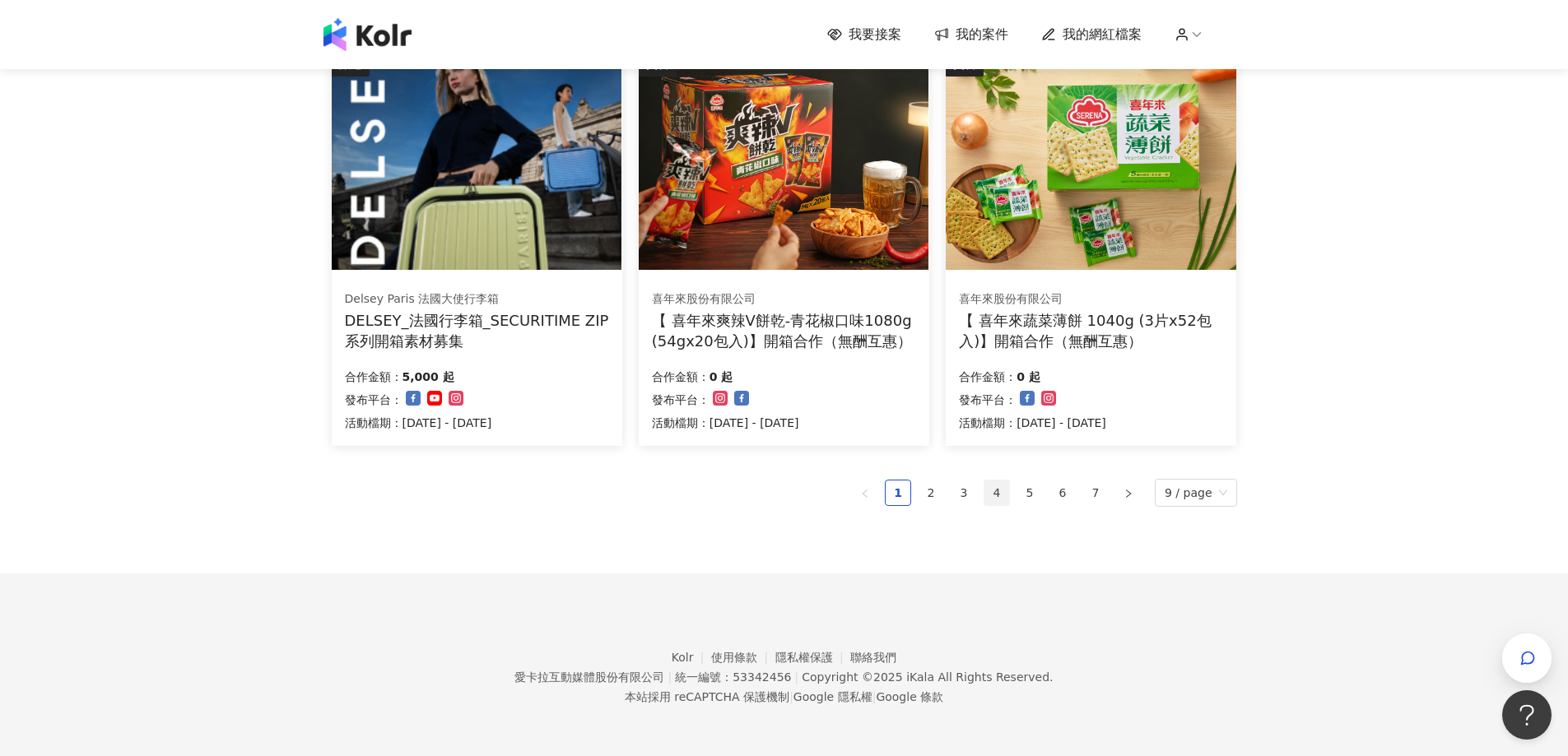
click at [997, 494] on link "4" at bounding box center [997, 492] width 25 height 25
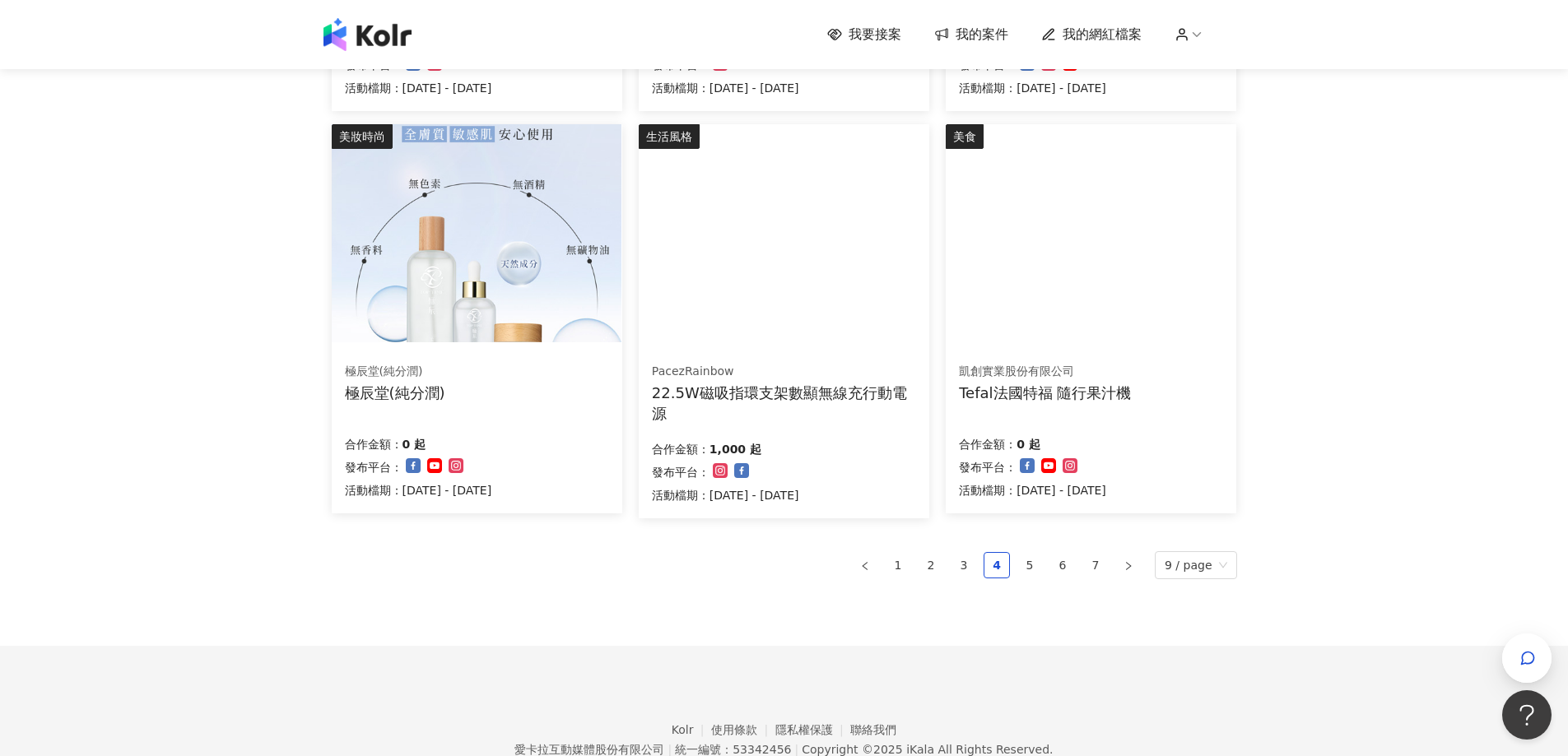
scroll to position [1014, 0]
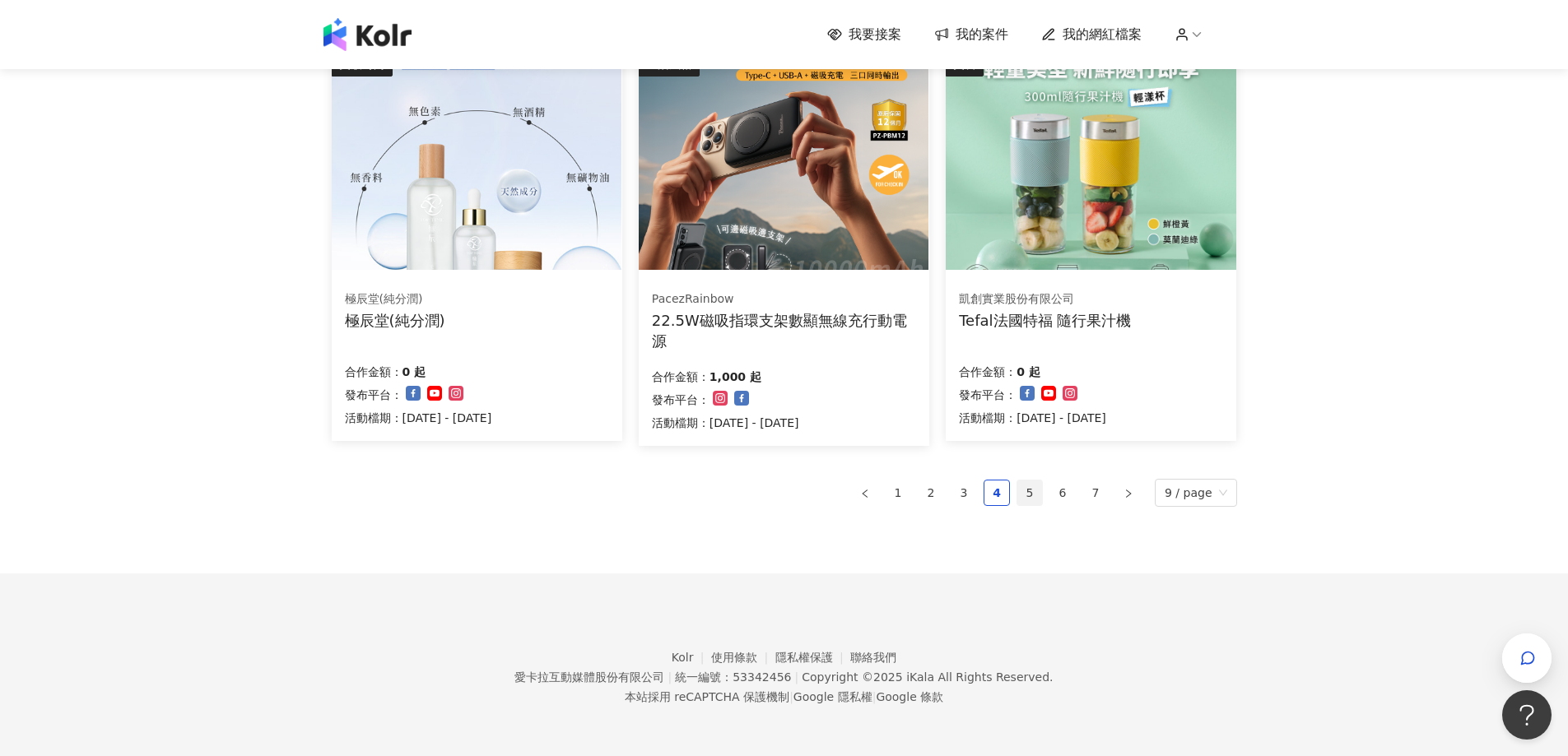
click at [1033, 498] on link "5" at bounding box center [1030, 492] width 25 height 25
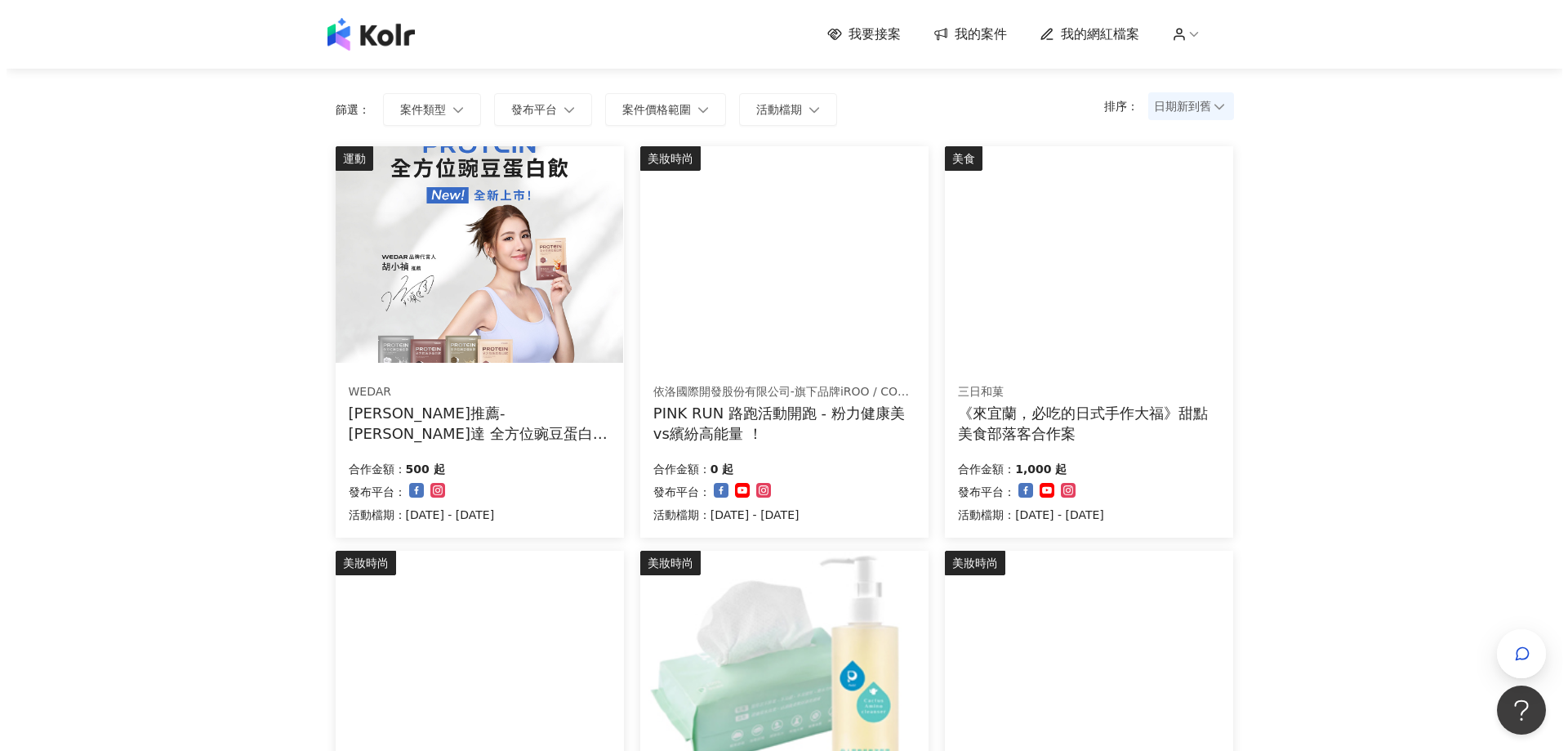
scroll to position [0, 0]
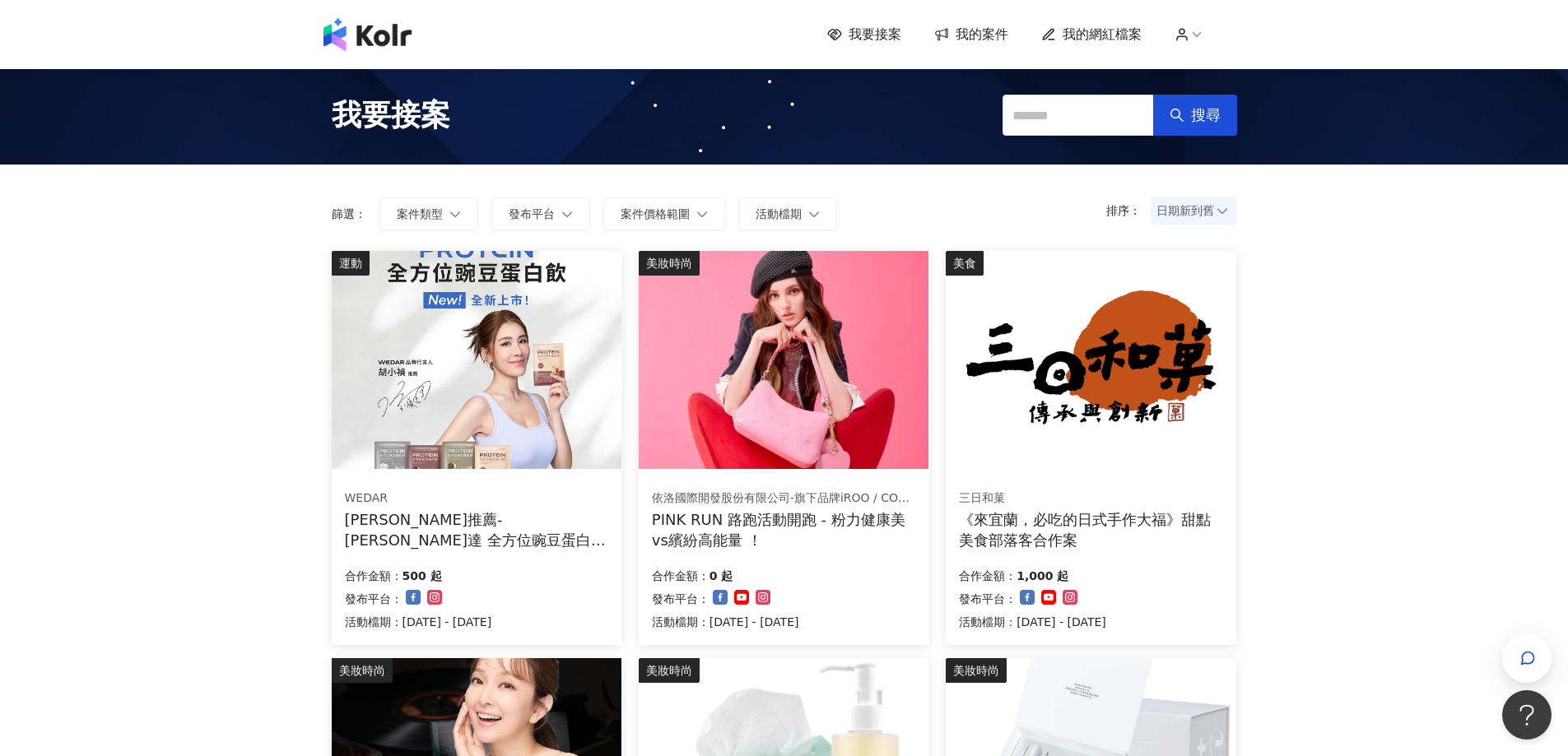
click at [856, 360] on img at bounding box center [784, 359] width 290 height 218
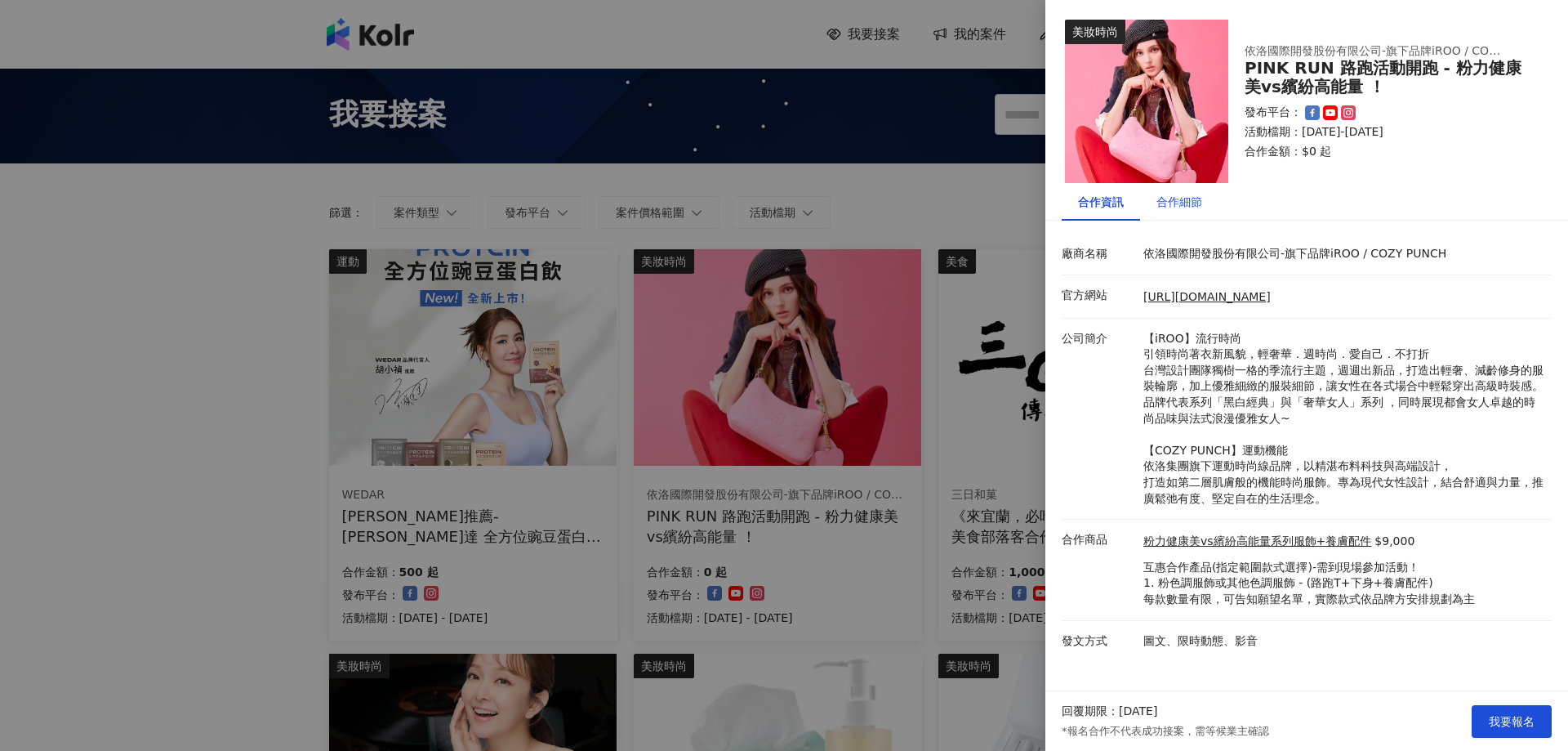
click at [1194, 205] on div "合作細節" at bounding box center [1179, 202] width 46 height 18
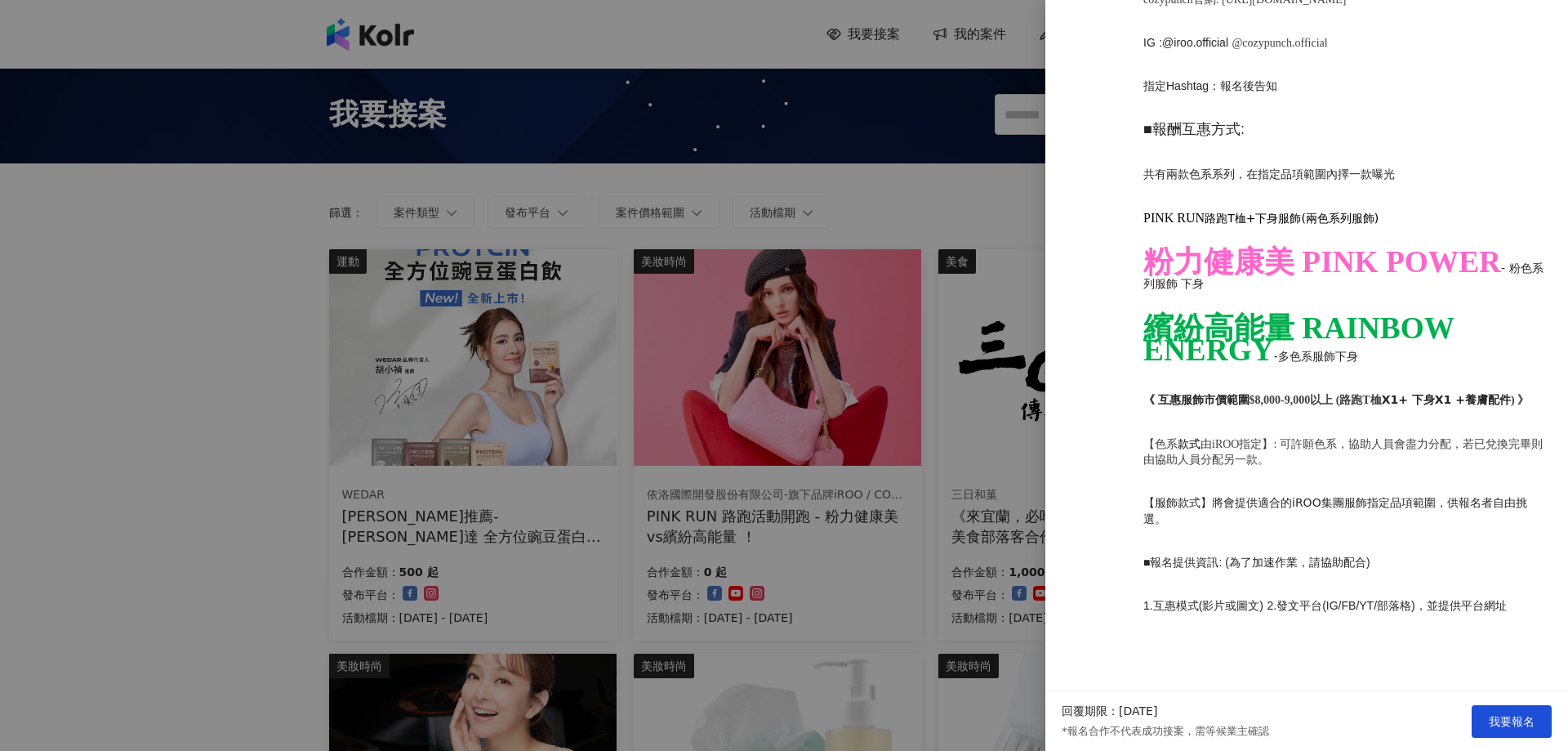
scroll to position [1380, 0]
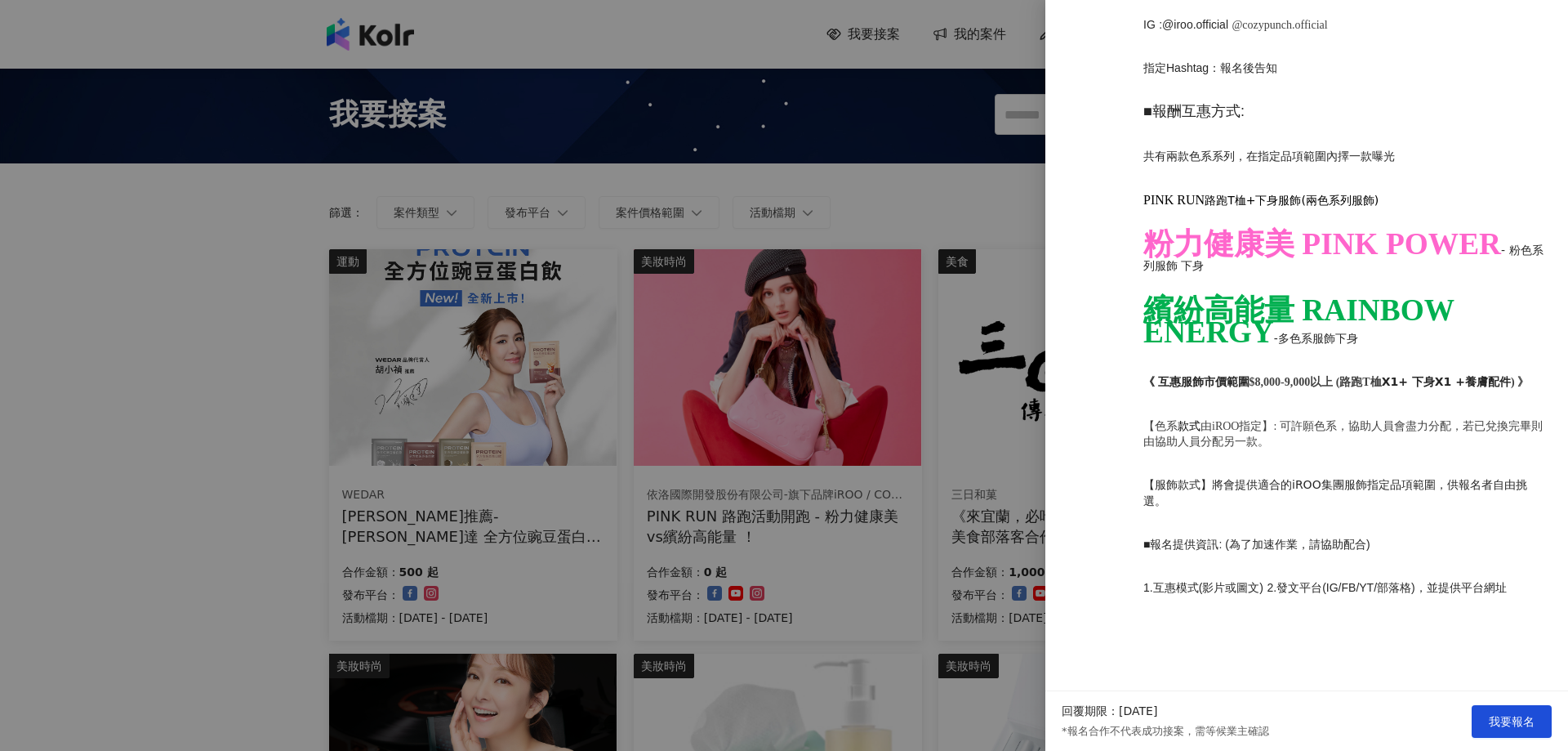
click at [15, 411] on div at bounding box center [784, 375] width 1568 height 751
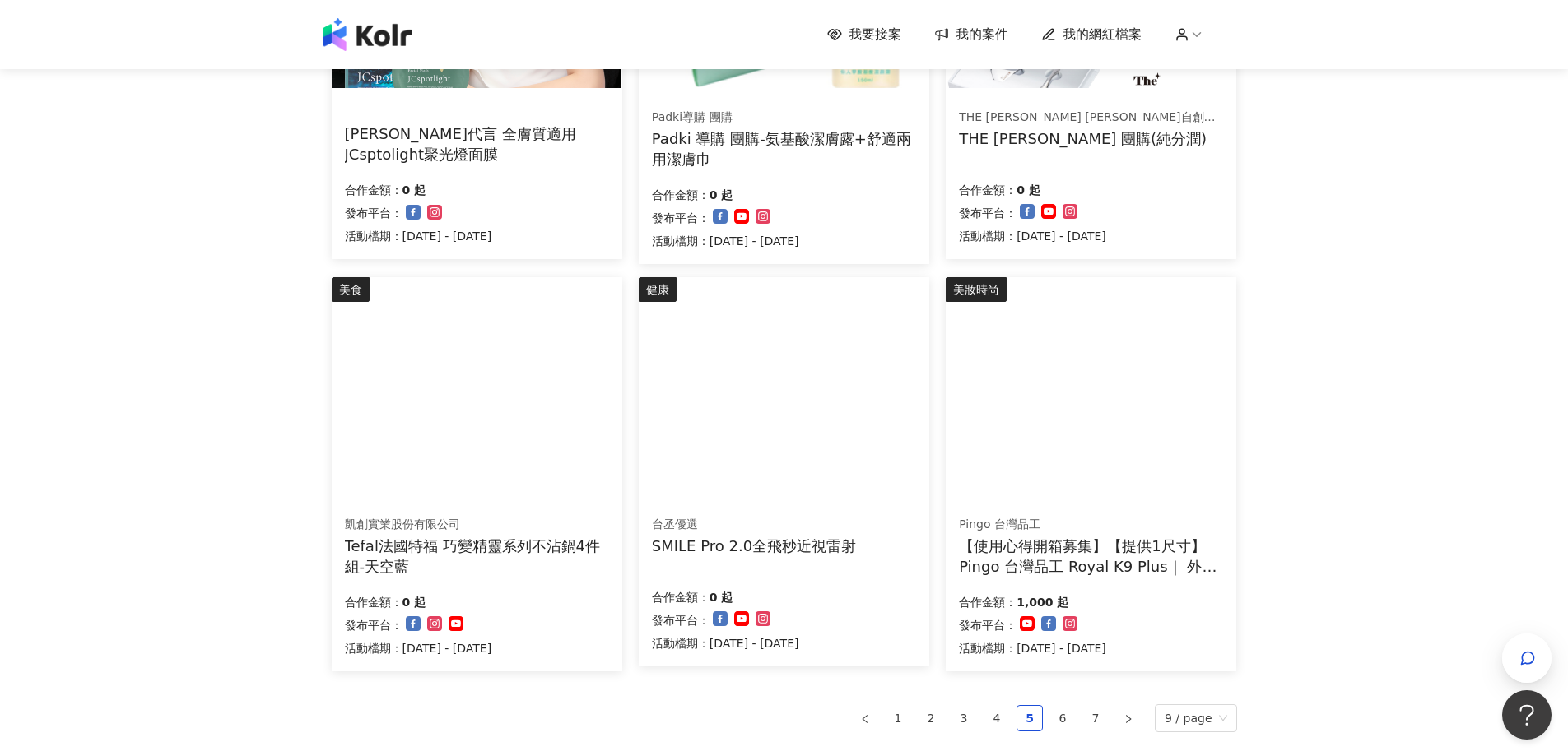
scroll to position [1014, 0]
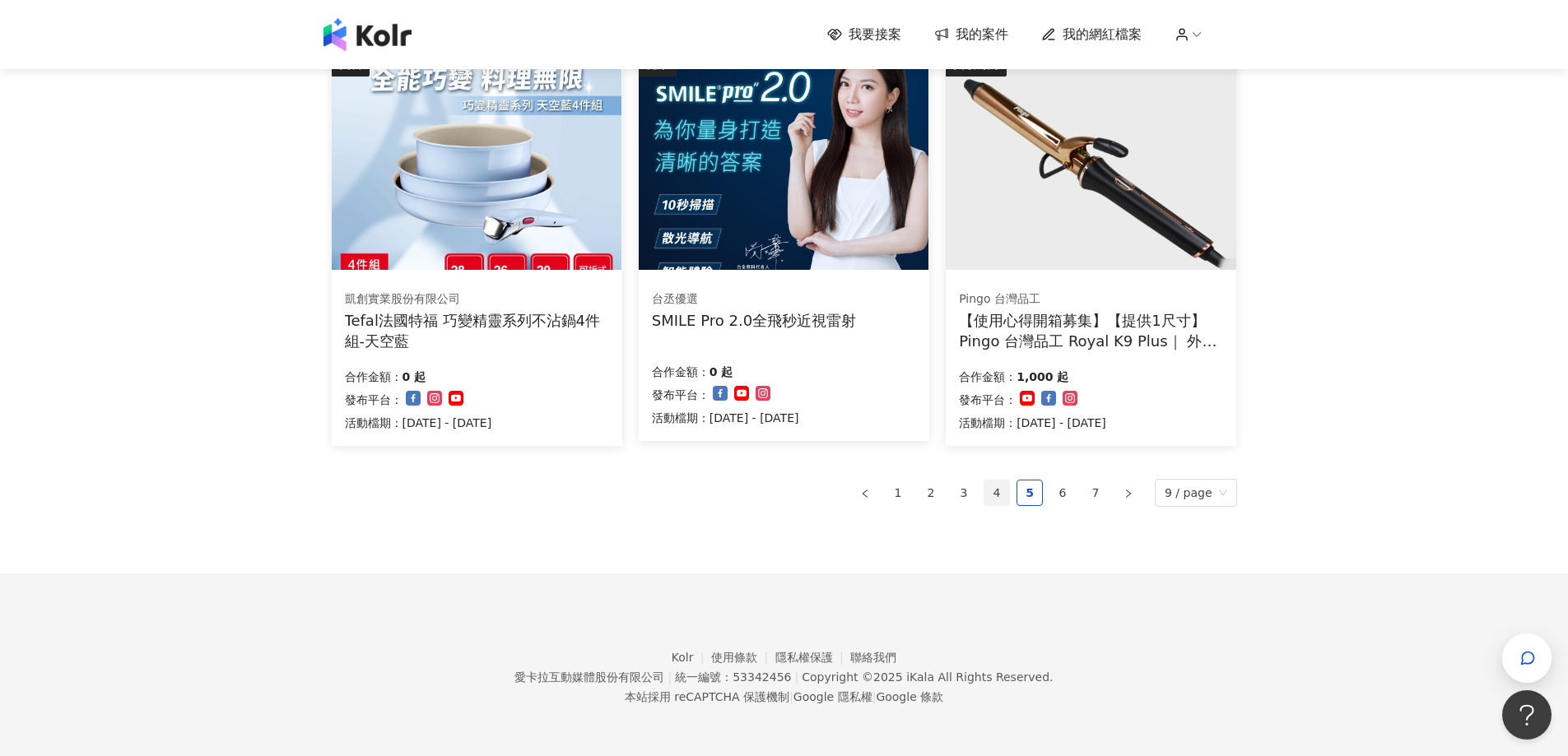
click at [993, 492] on link "4" at bounding box center [997, 492] width 25 height 25
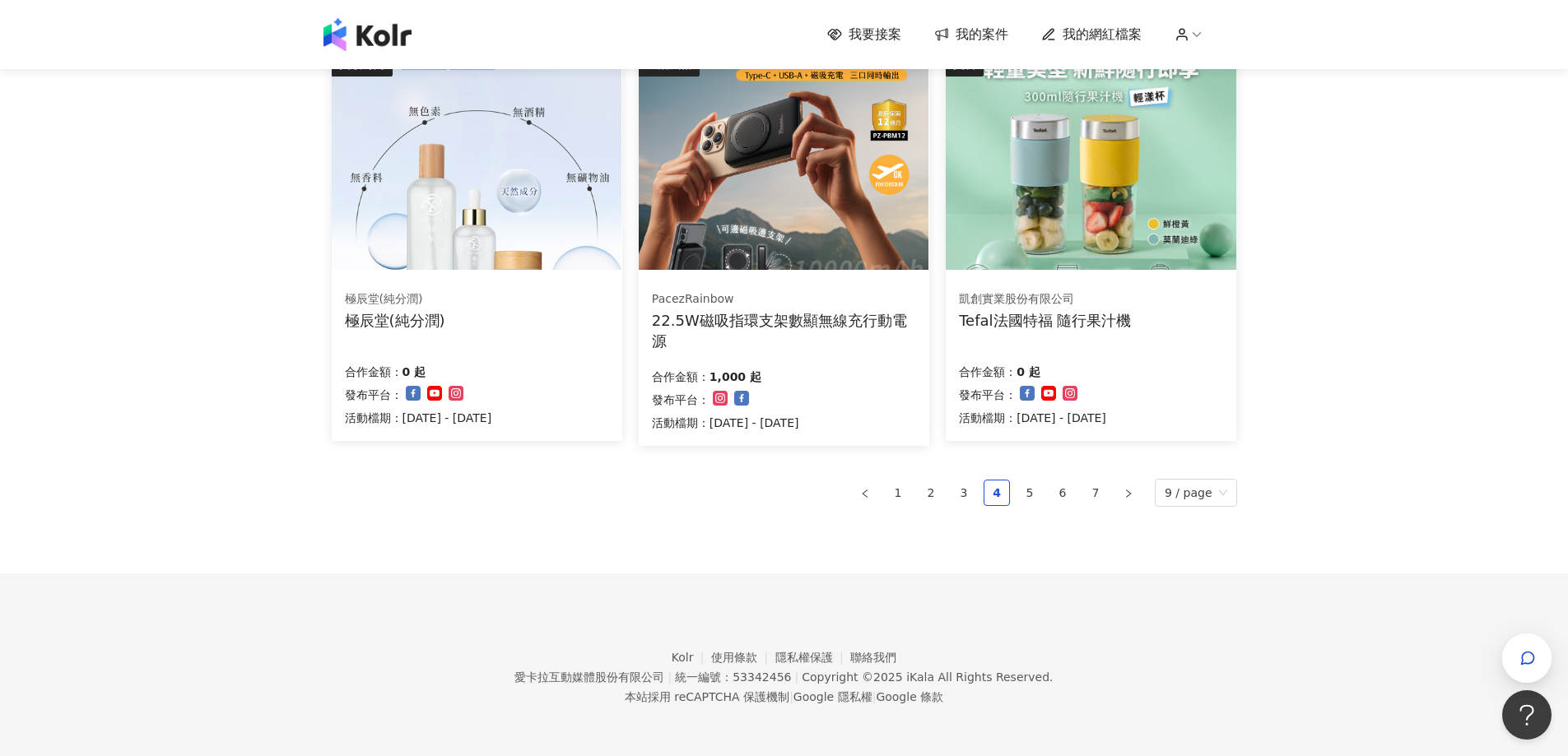
click at [951, 484] on ul "1 2 3 4 5 6 7 9 / page" at bounding box center [784, 492] width 905 height 28
click at [966, 492] on link "3" at bounding box center [963, 492] width 25 height 25
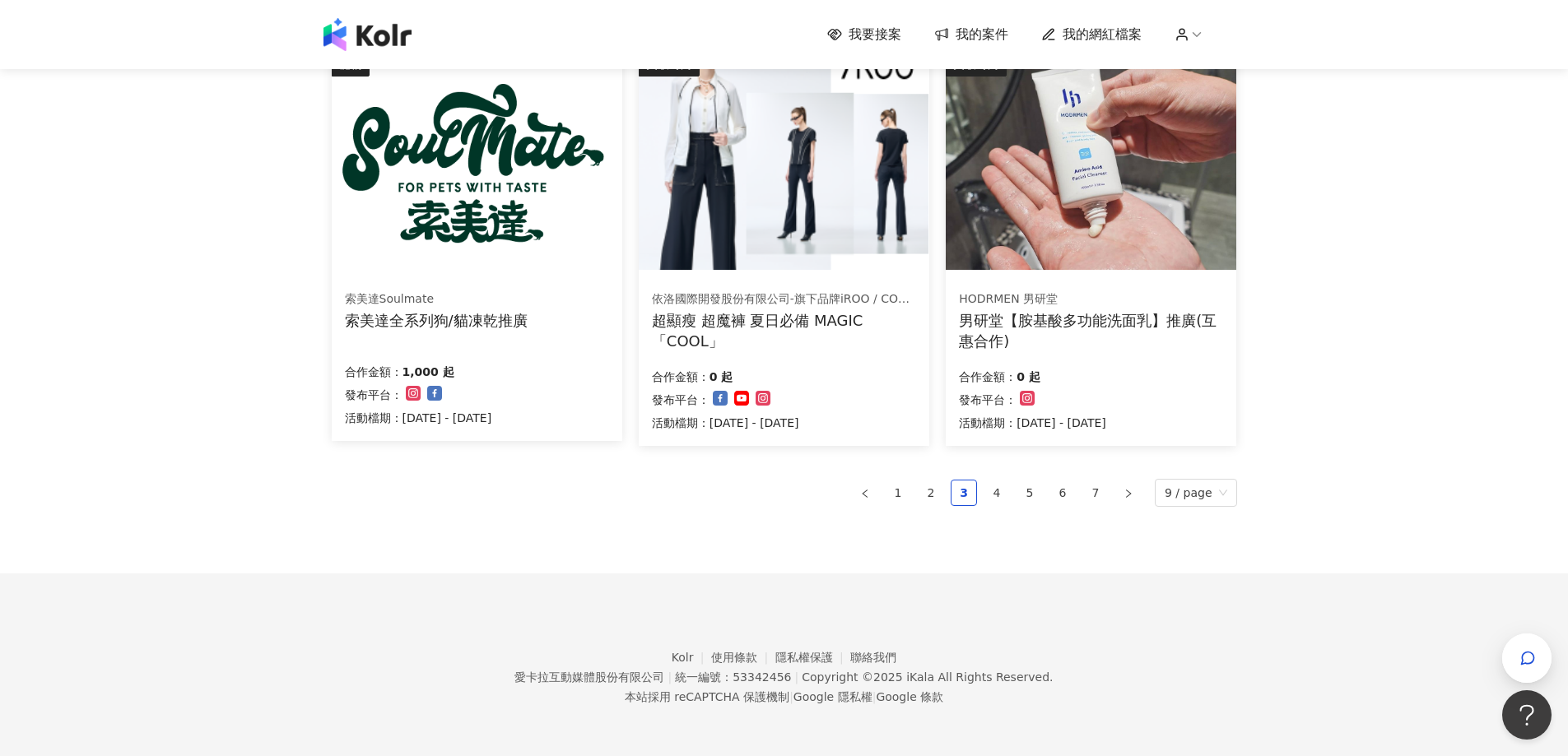
click at [747, 251] on img at bounding box center [784, 160] width 290 height 218
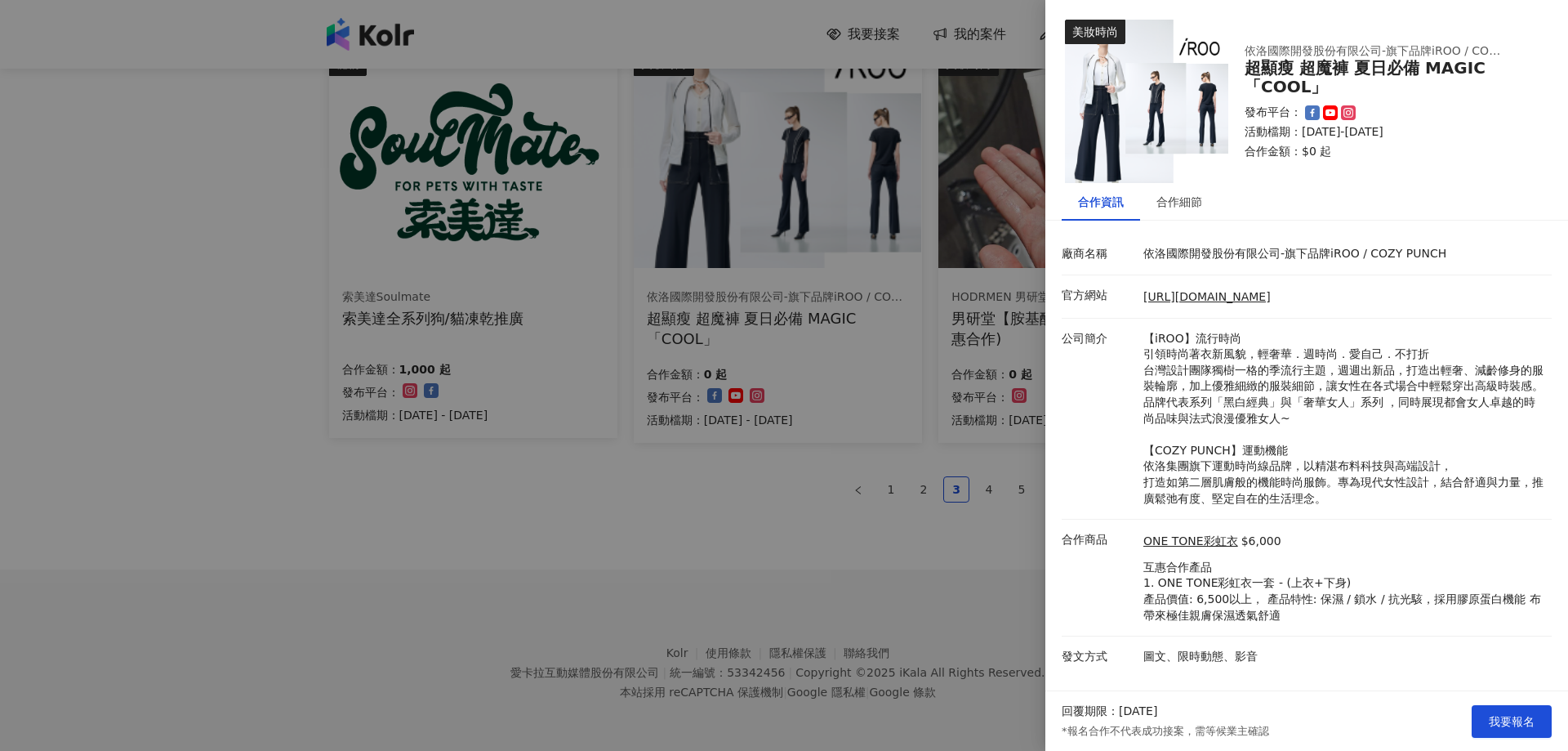
click at [615, 534] on div at bounding box center [784, 375] width 1568 height 751
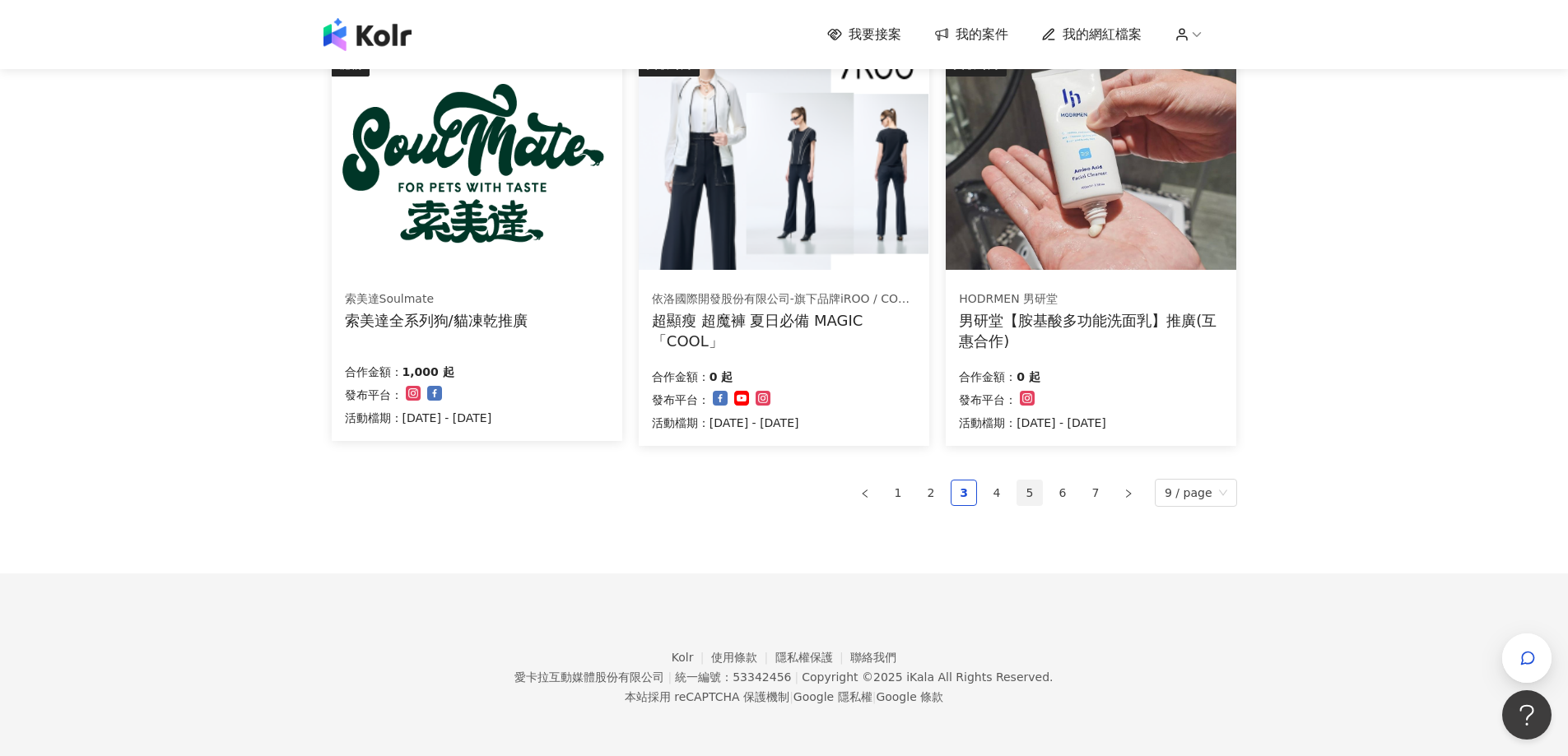
click at [1033, 490] on link "5" at bounding box center [1030, 492] width 25 height 25
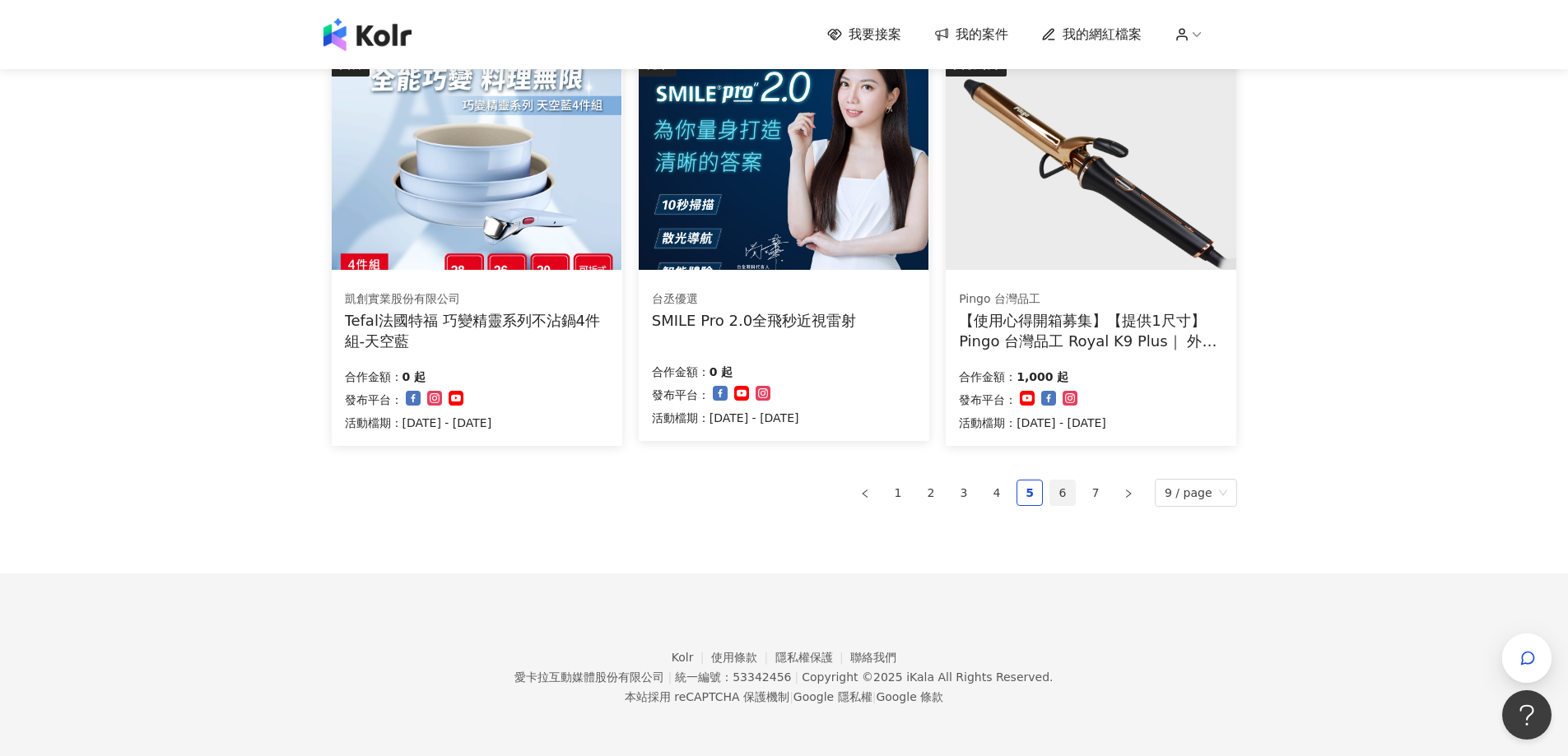
click at [1063, 482] on link "6" at bounding box center [1062, 492] width 25 height 25
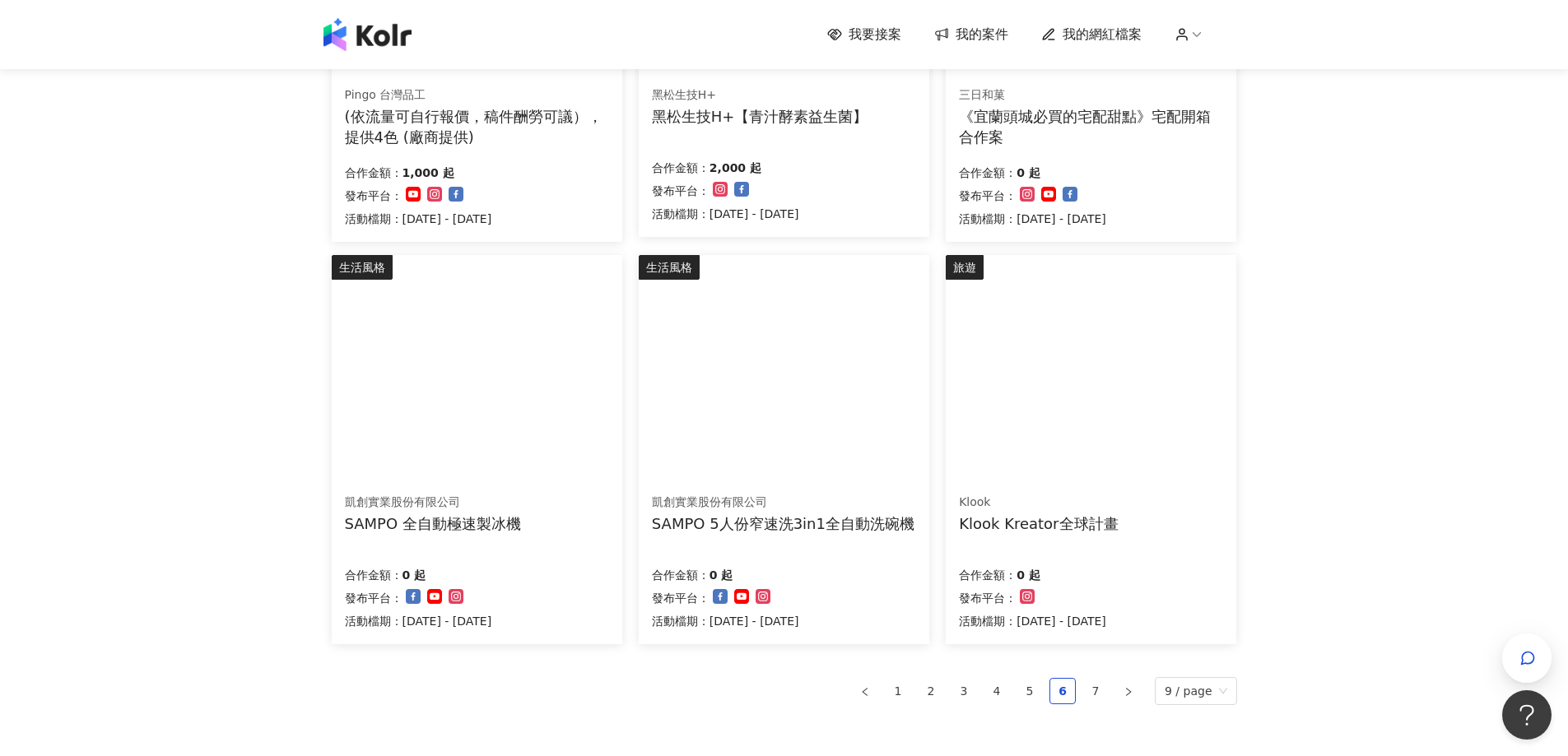
scroll to position [905, 0]
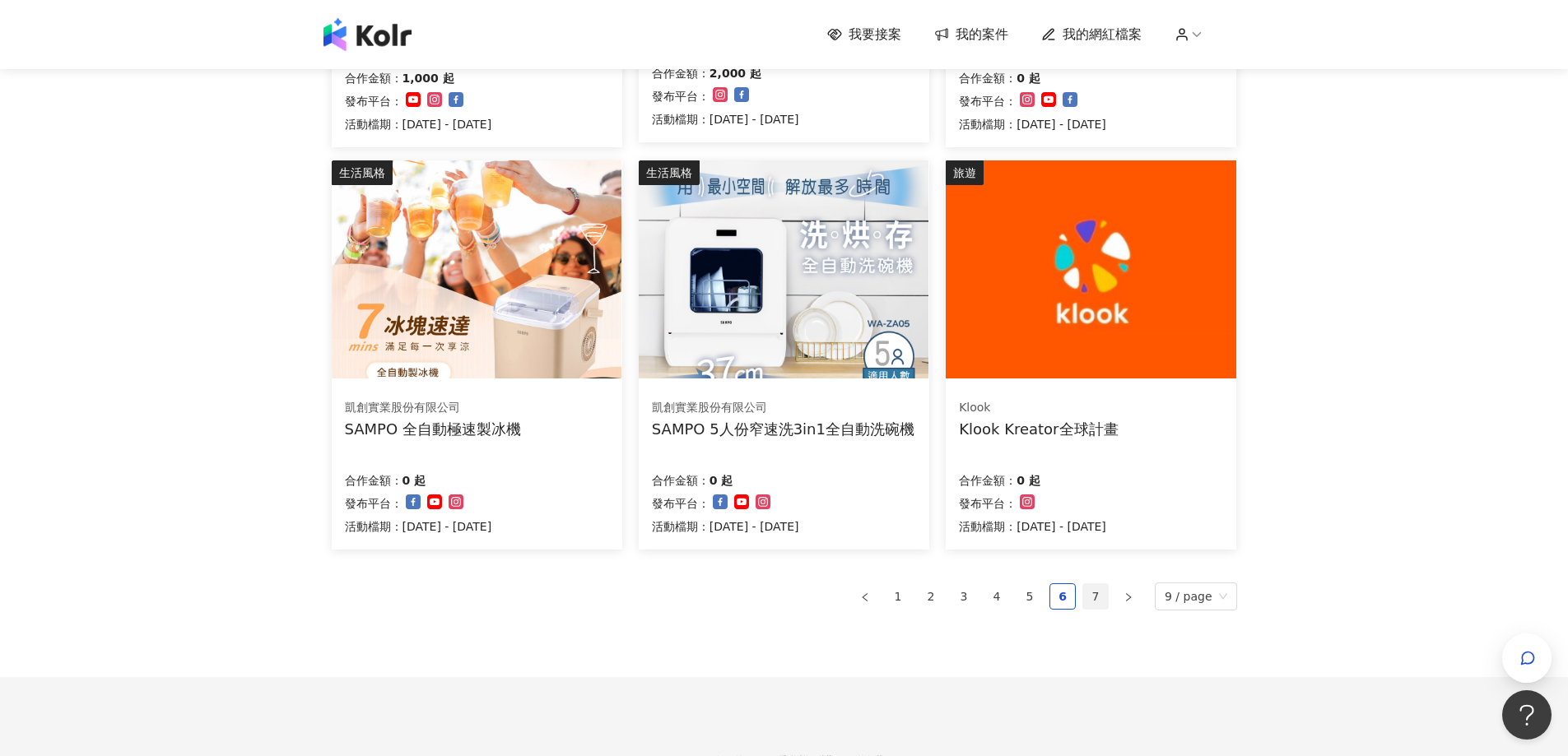
click at [1095, 596] on link "7" at bounding box center [1096, 597] width 25 height 25
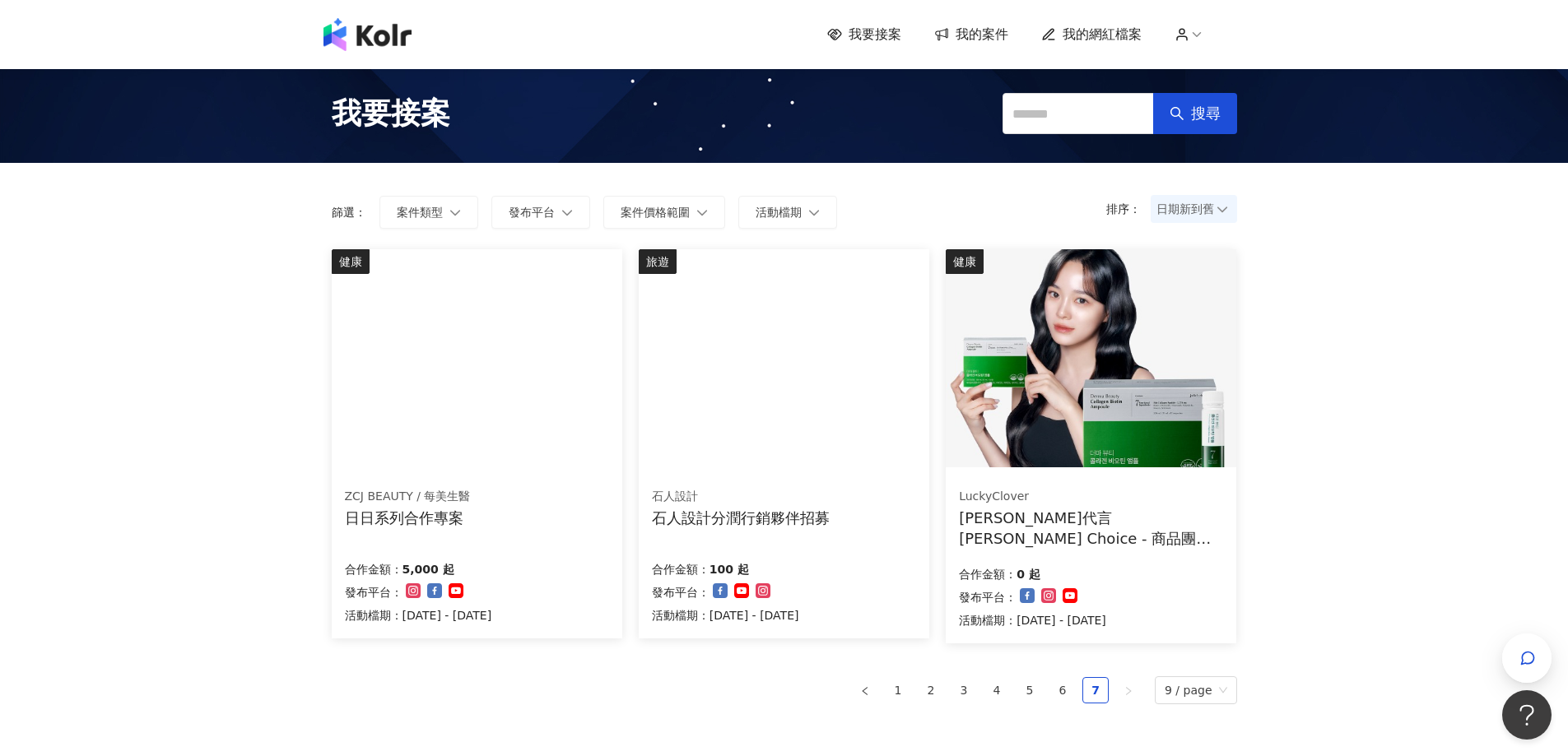
scroll to position [0, 0]
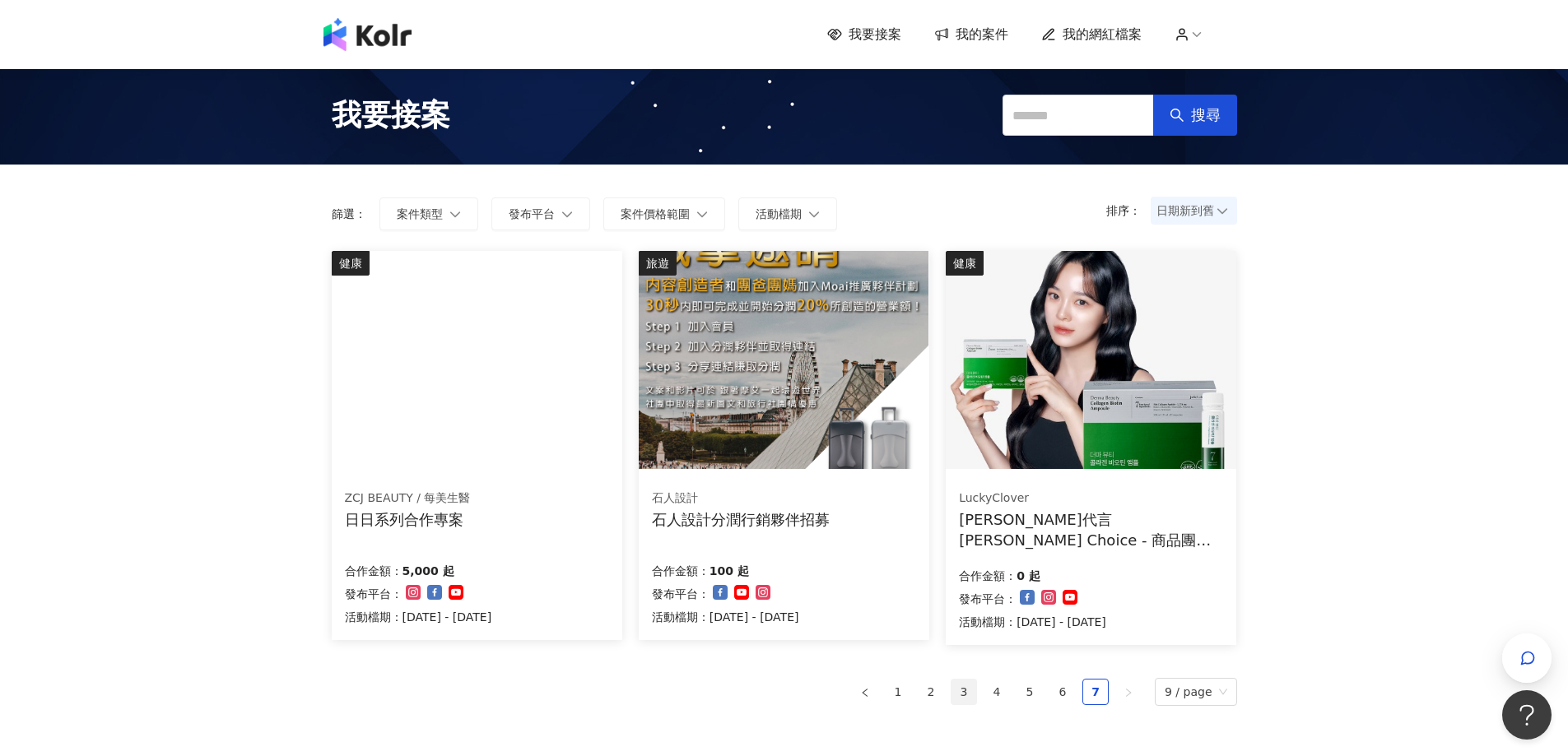
click at [965, 695] on link "3" at bounding box center [963, 692] width 25 height 25
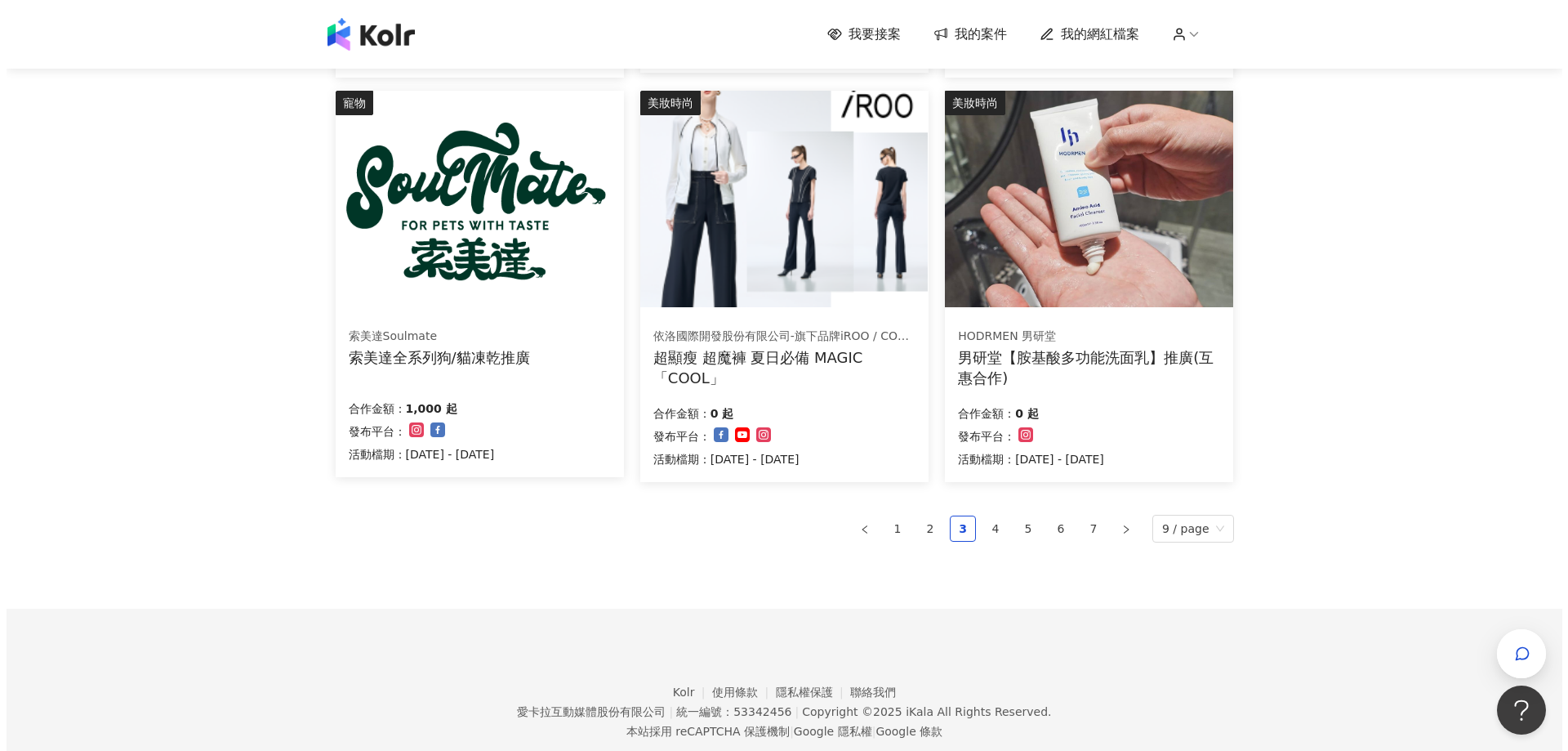
scroll to position [981, 0]
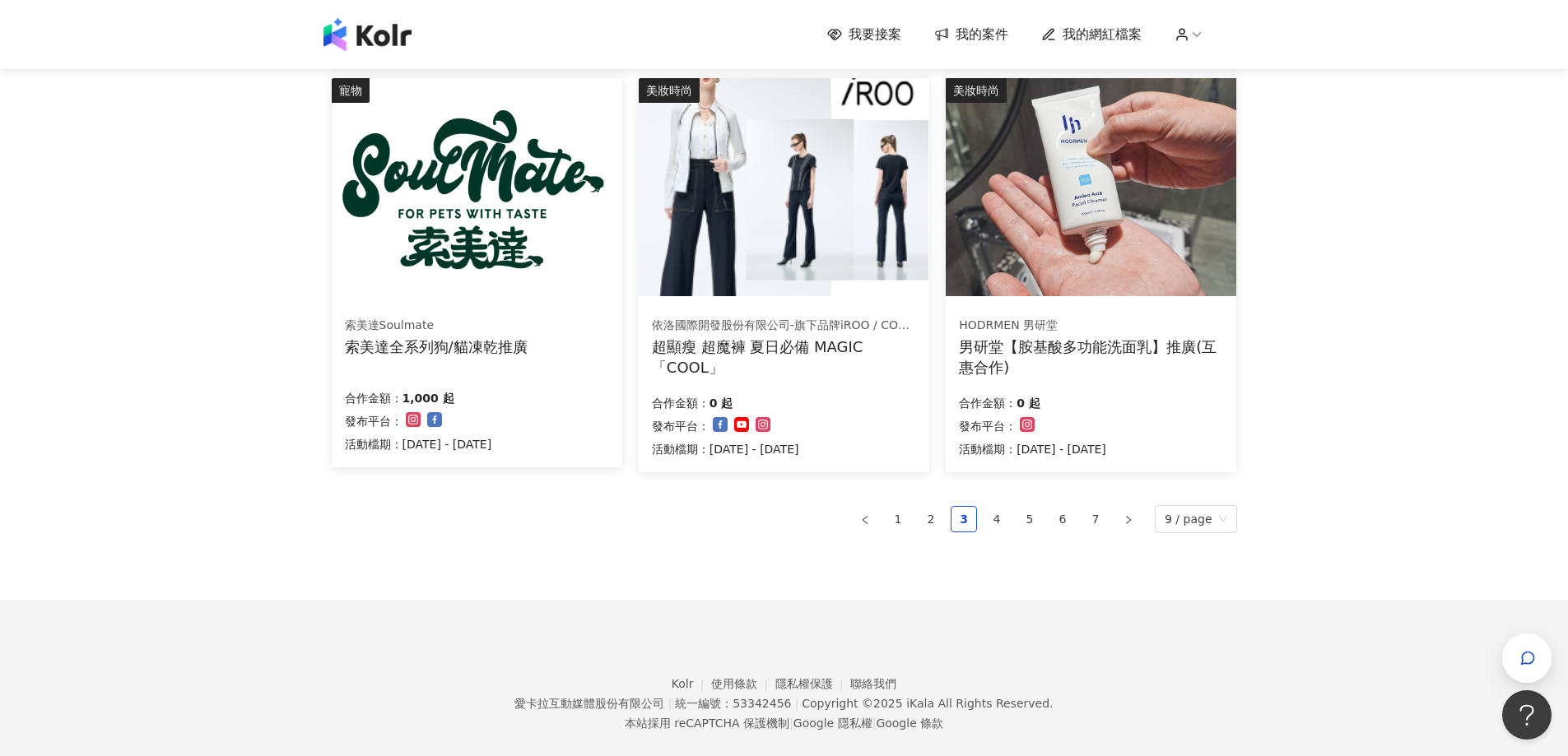
click at [772, 208] on img at bounding box center [784, 187] width 290 height 218
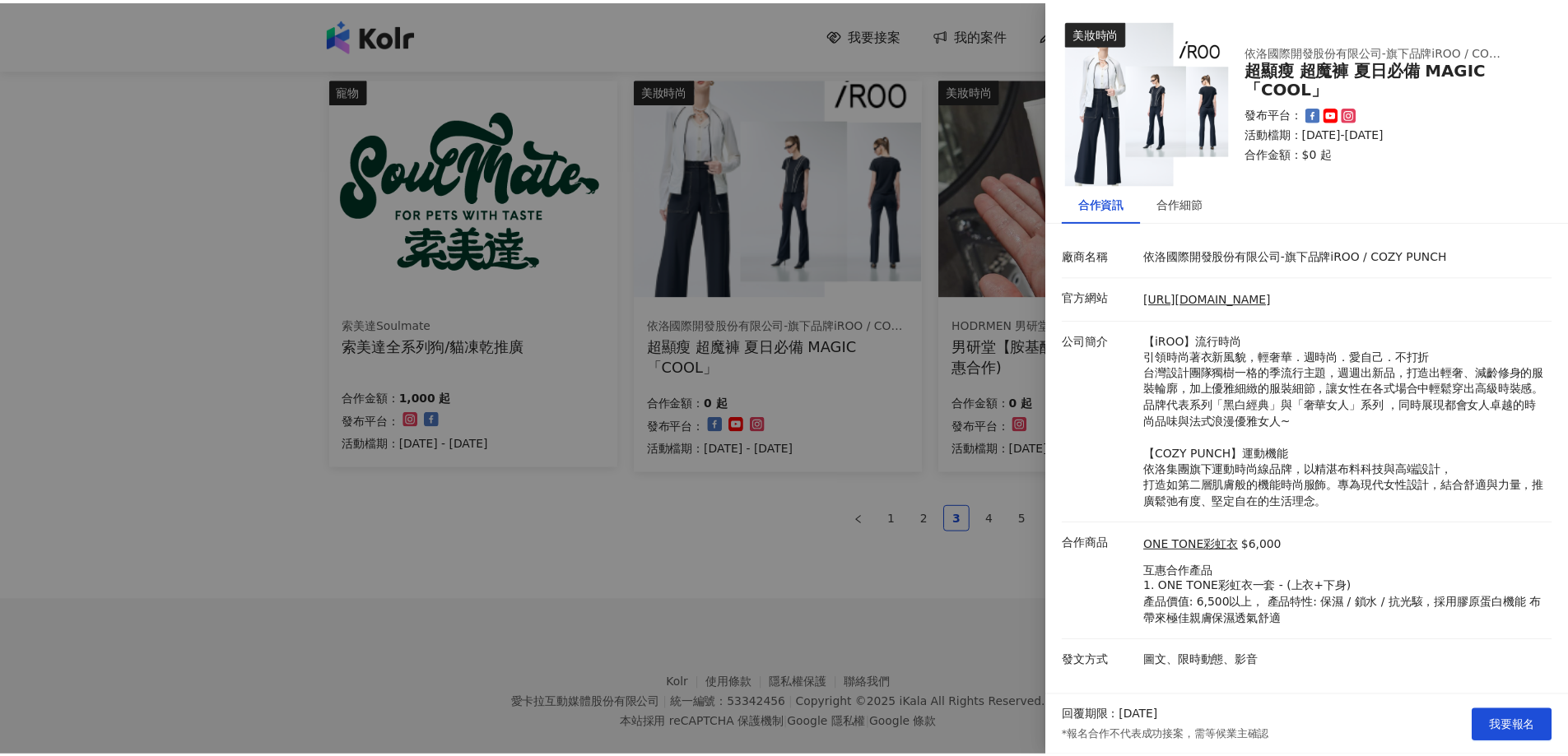
scroll to position [0, 0]
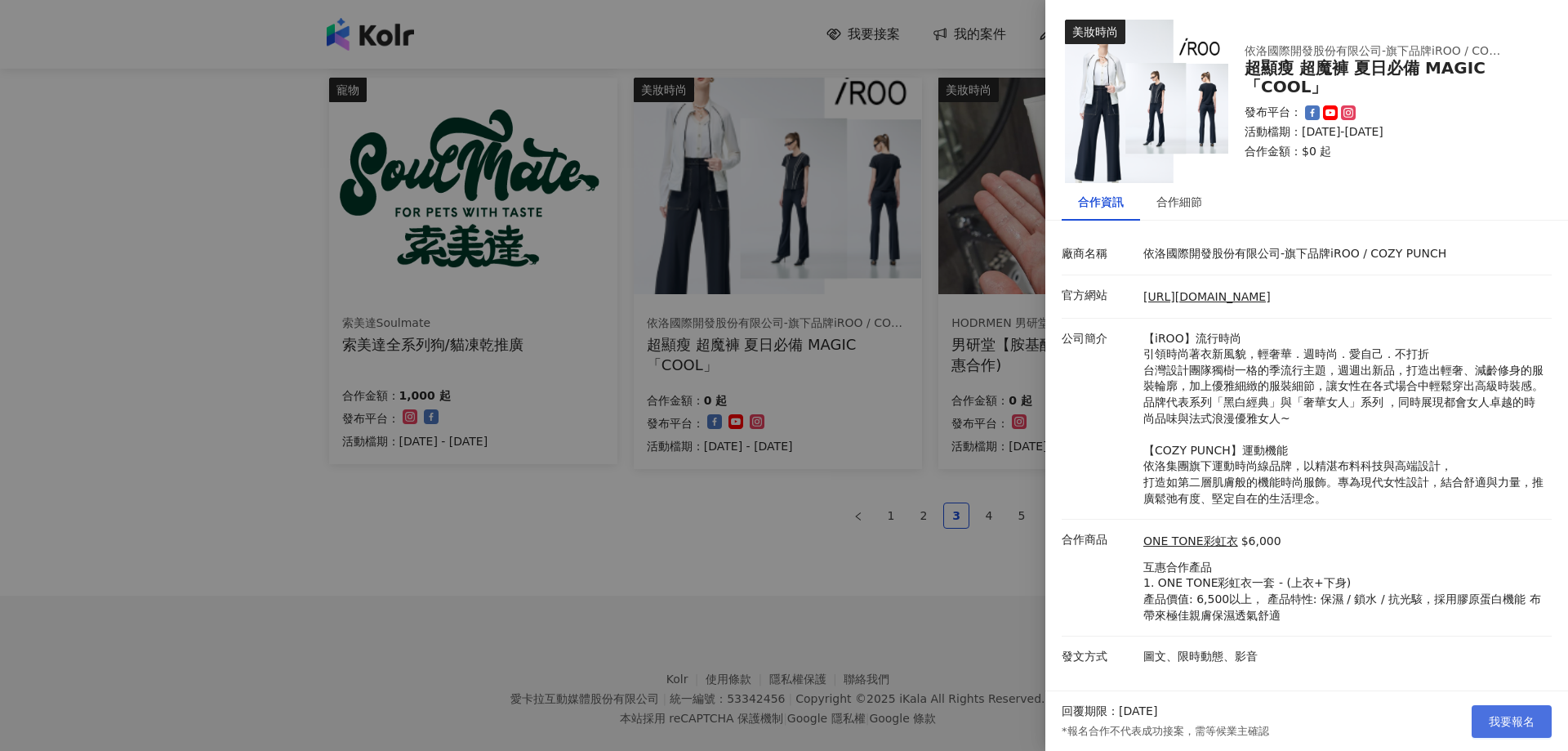
click at [1519, 730] on button "我要報名" at bounding box center [1511, 721] width 80 height 33
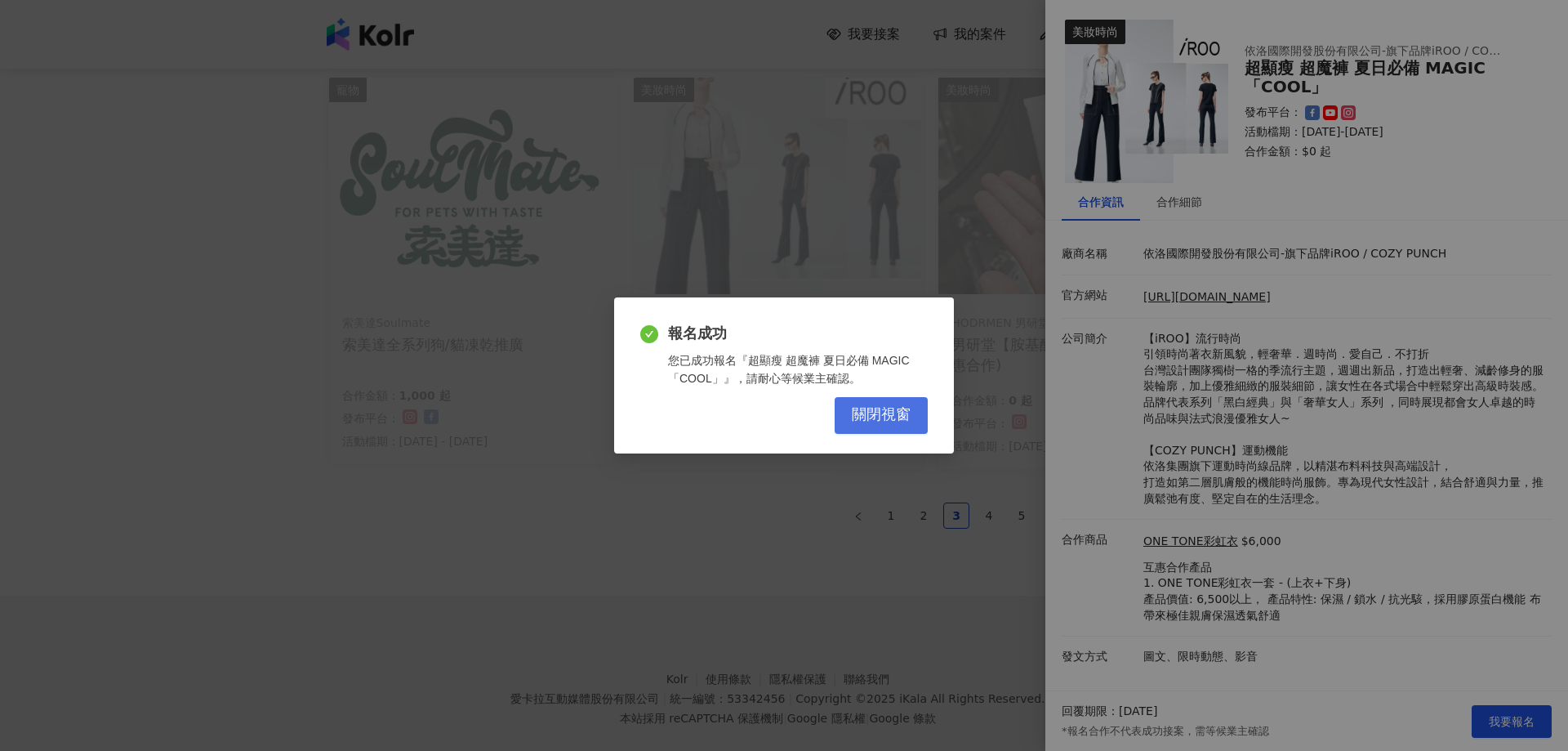
click at [846, 416] on button "關閉視窗" at bounding box center [881, 415] width 93 height 37
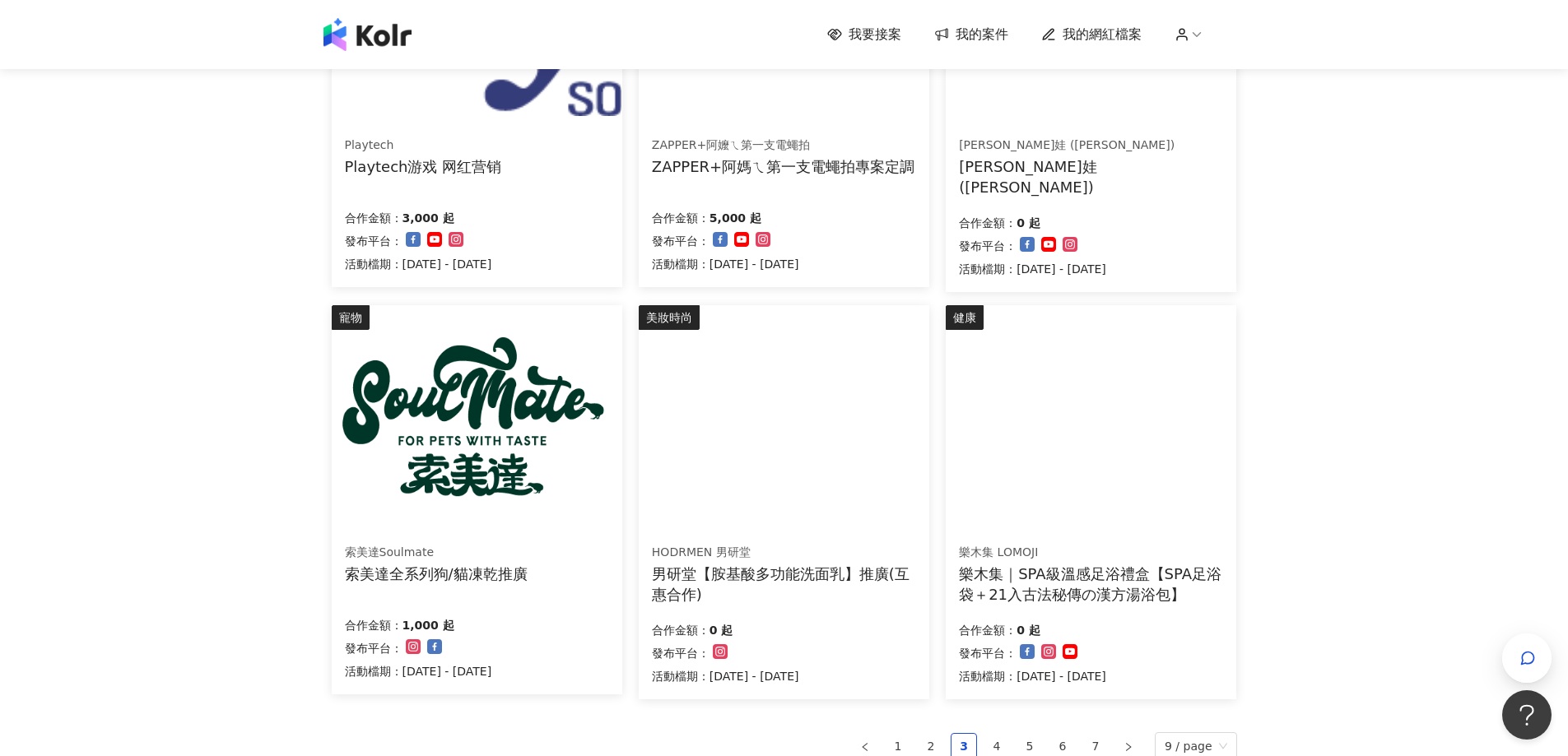
scroll to position [823, 0]
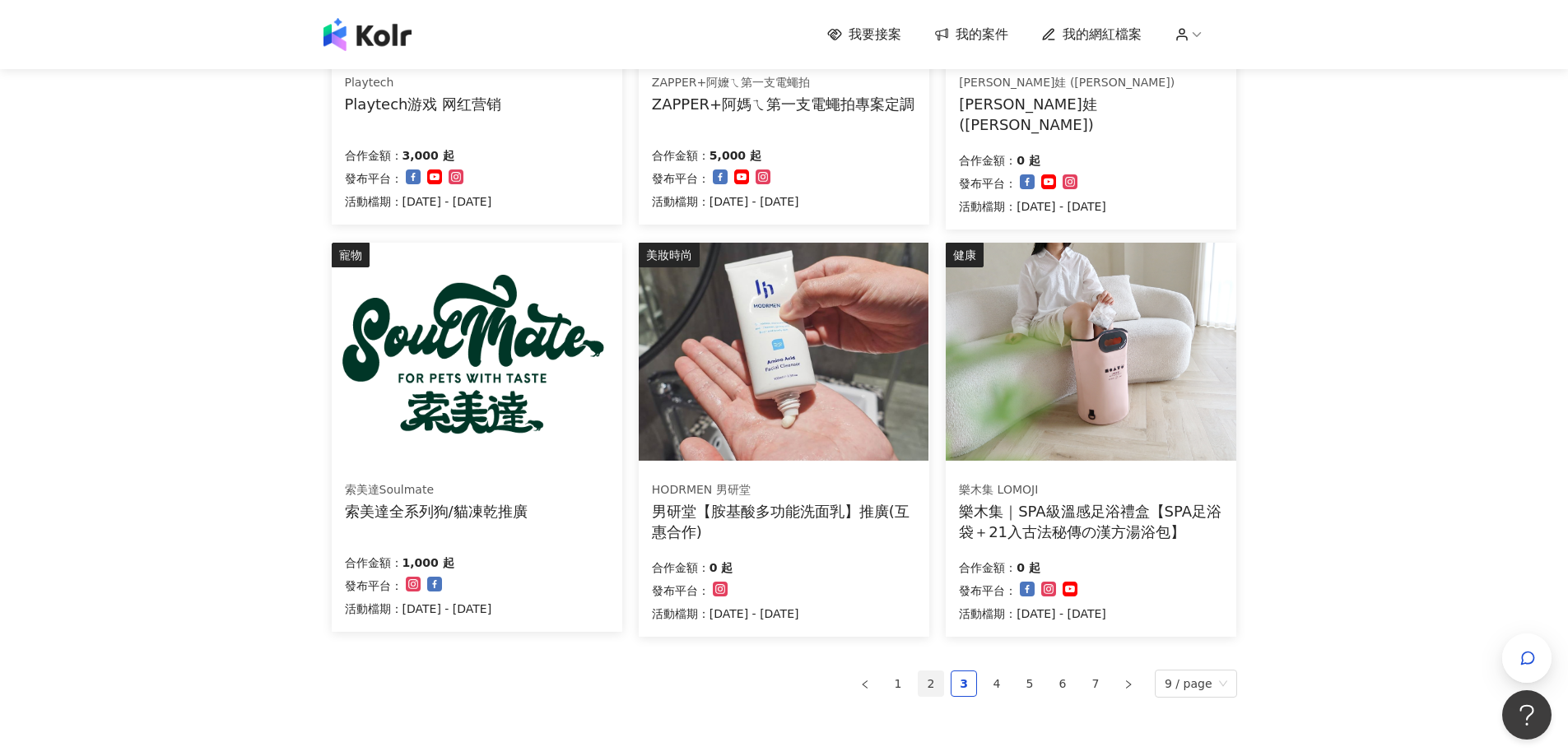
click at [943, 675] on link "2" at bounding box center [931, 683] width 25 height 25
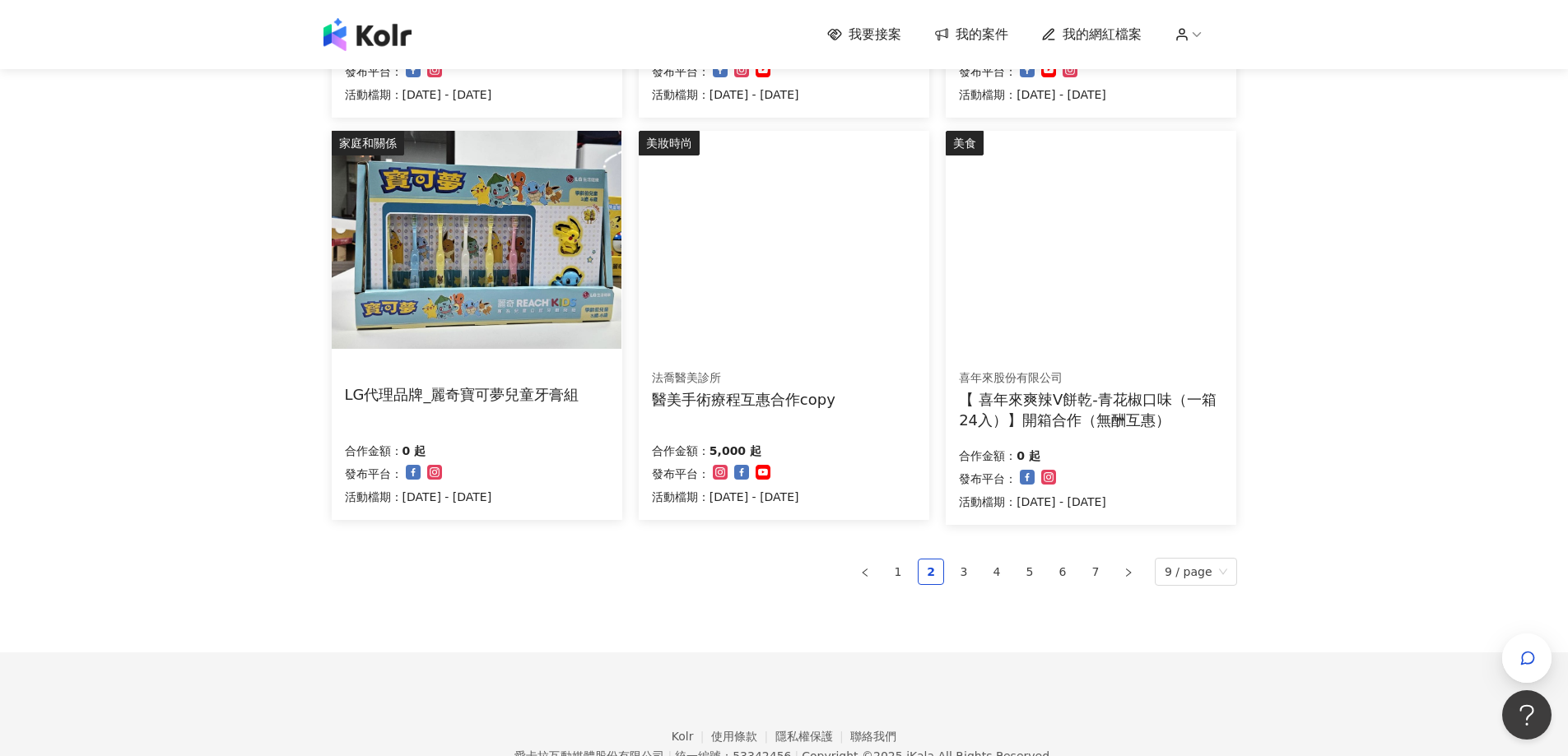
scroll to position [1014, 0]
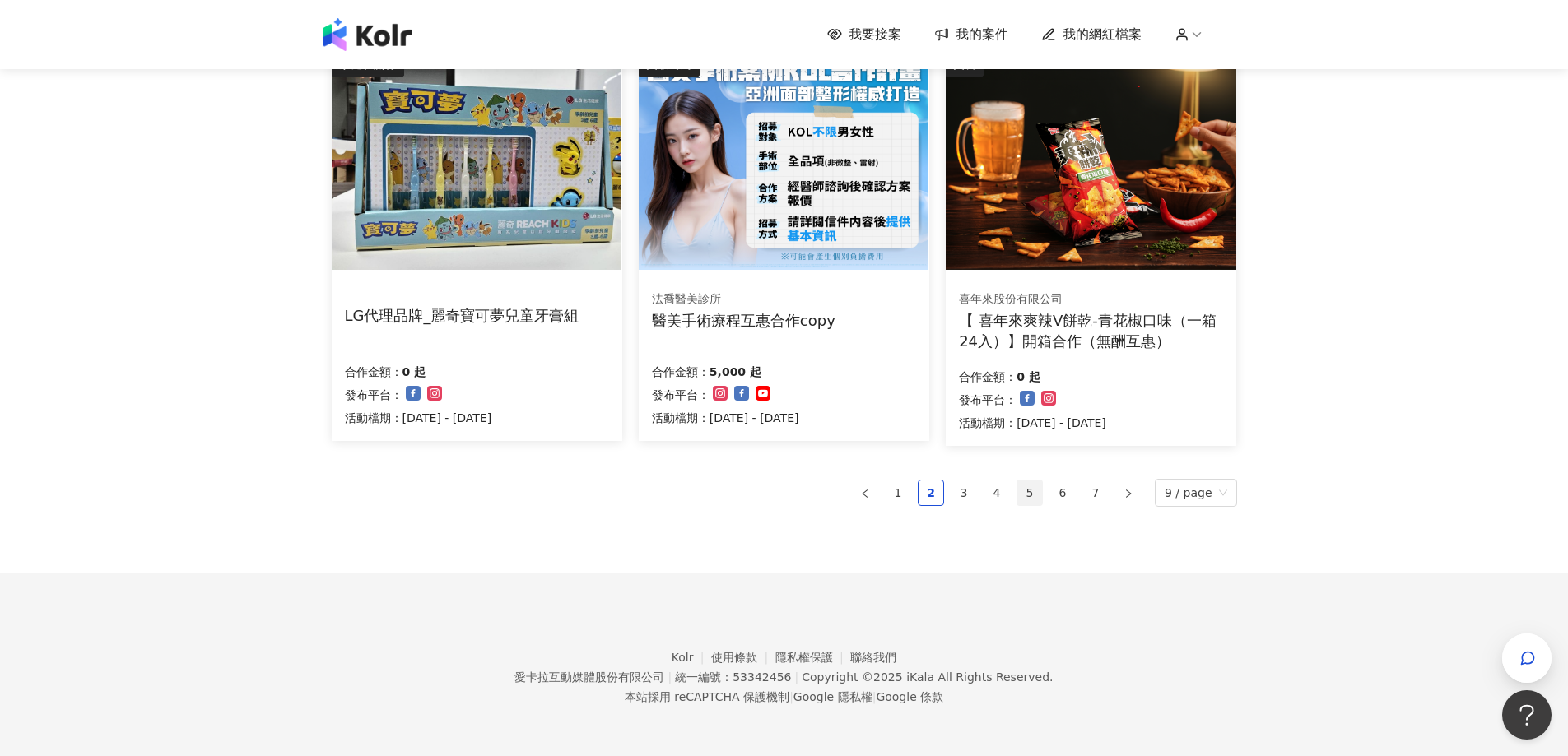
click at [1042, 490] on link "5" at bounding box center [1030, 492] width 25 height 25
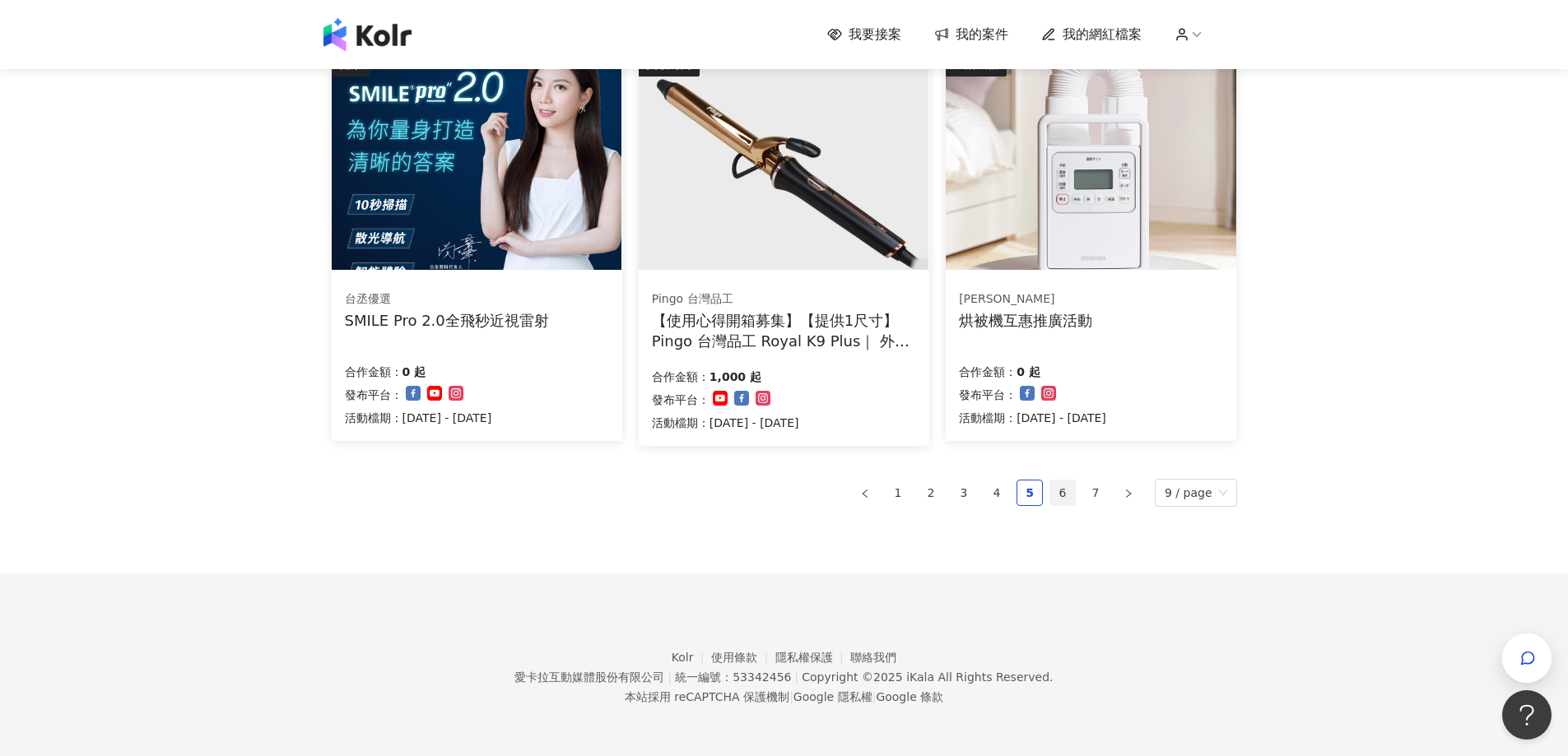
click at [1061, 496] on link "6" at bounding box center [1062, 492] width 25 height 25
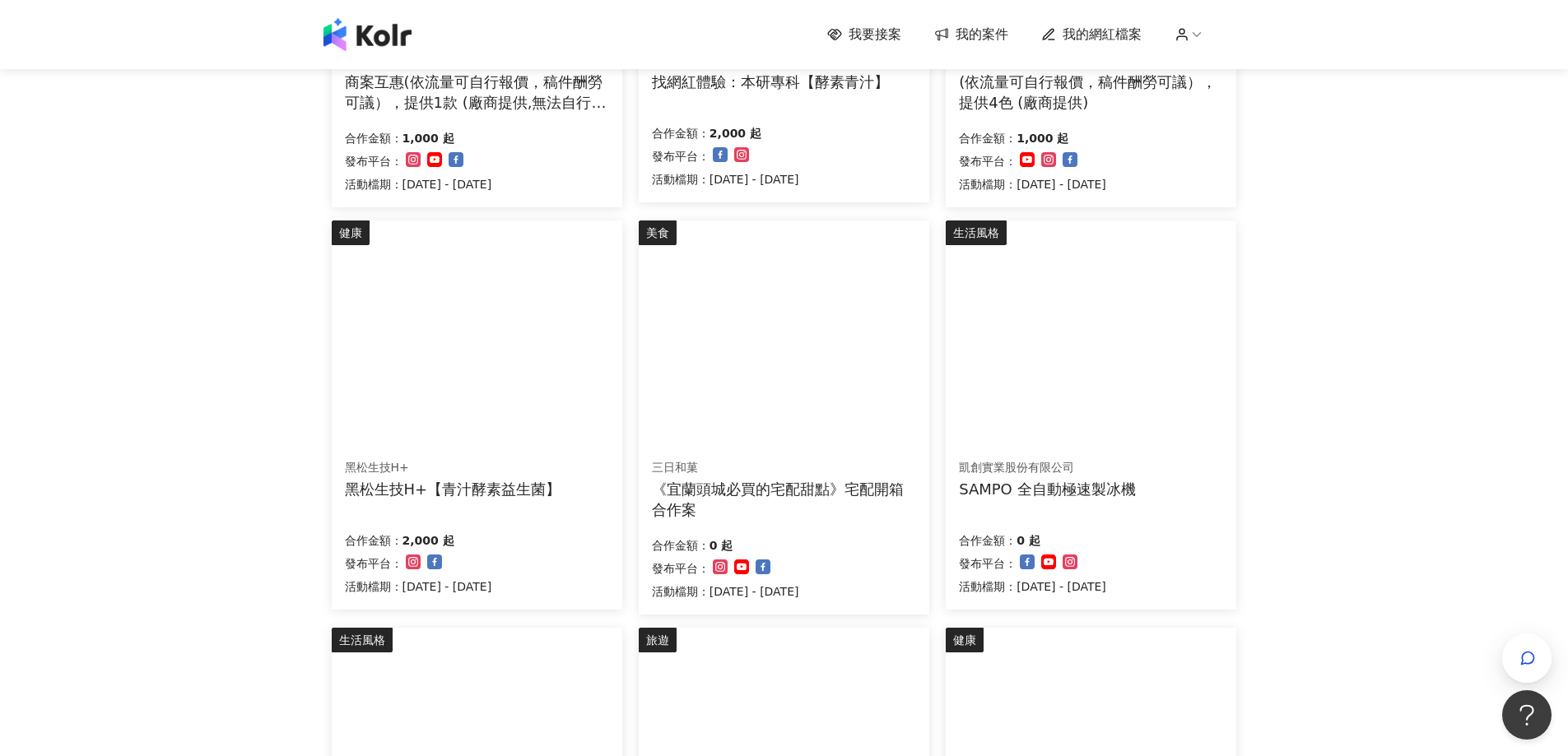
scroll to position [1008, 0]
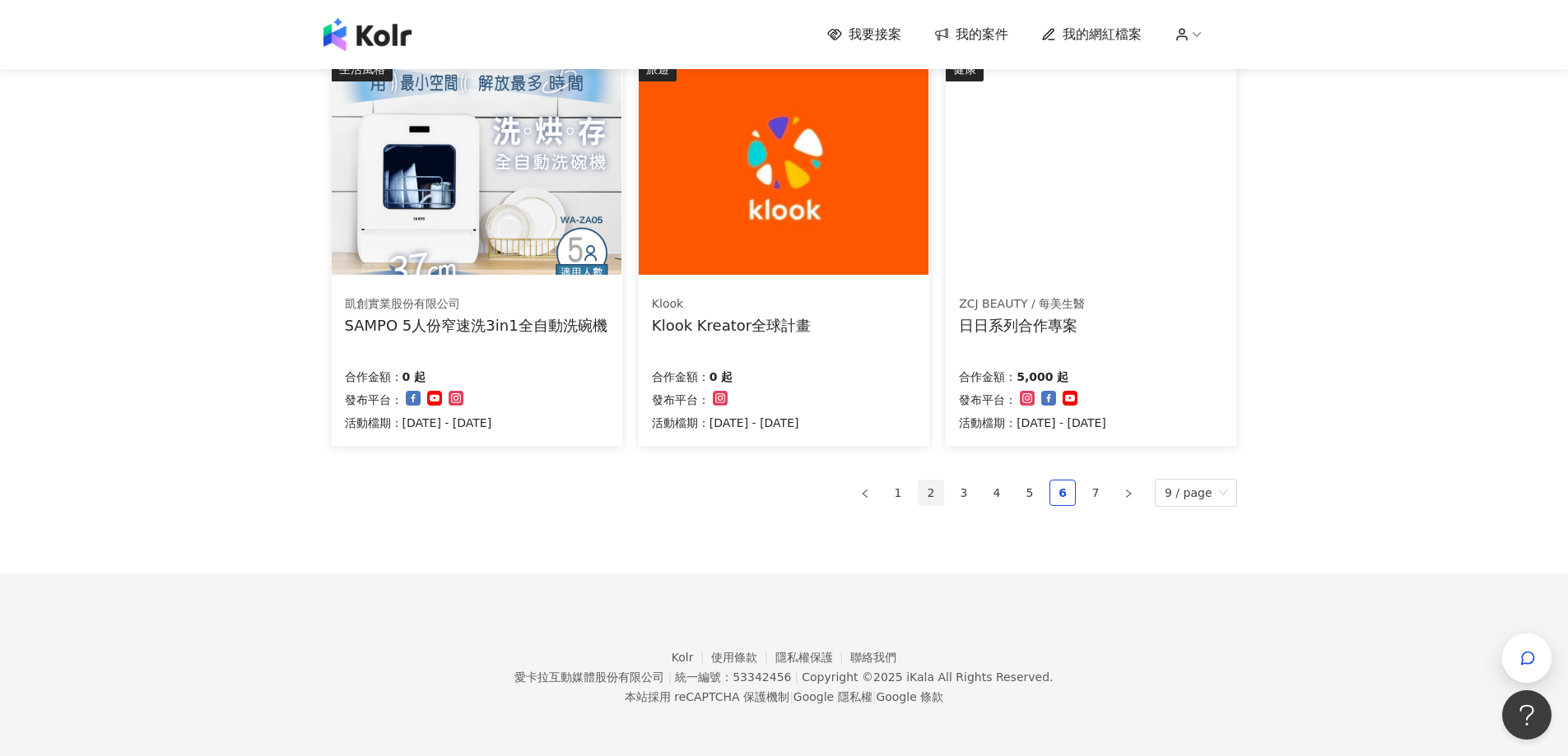
click at [940, 491] on link "2" at bounding box center [931, 492] width 25 height 25
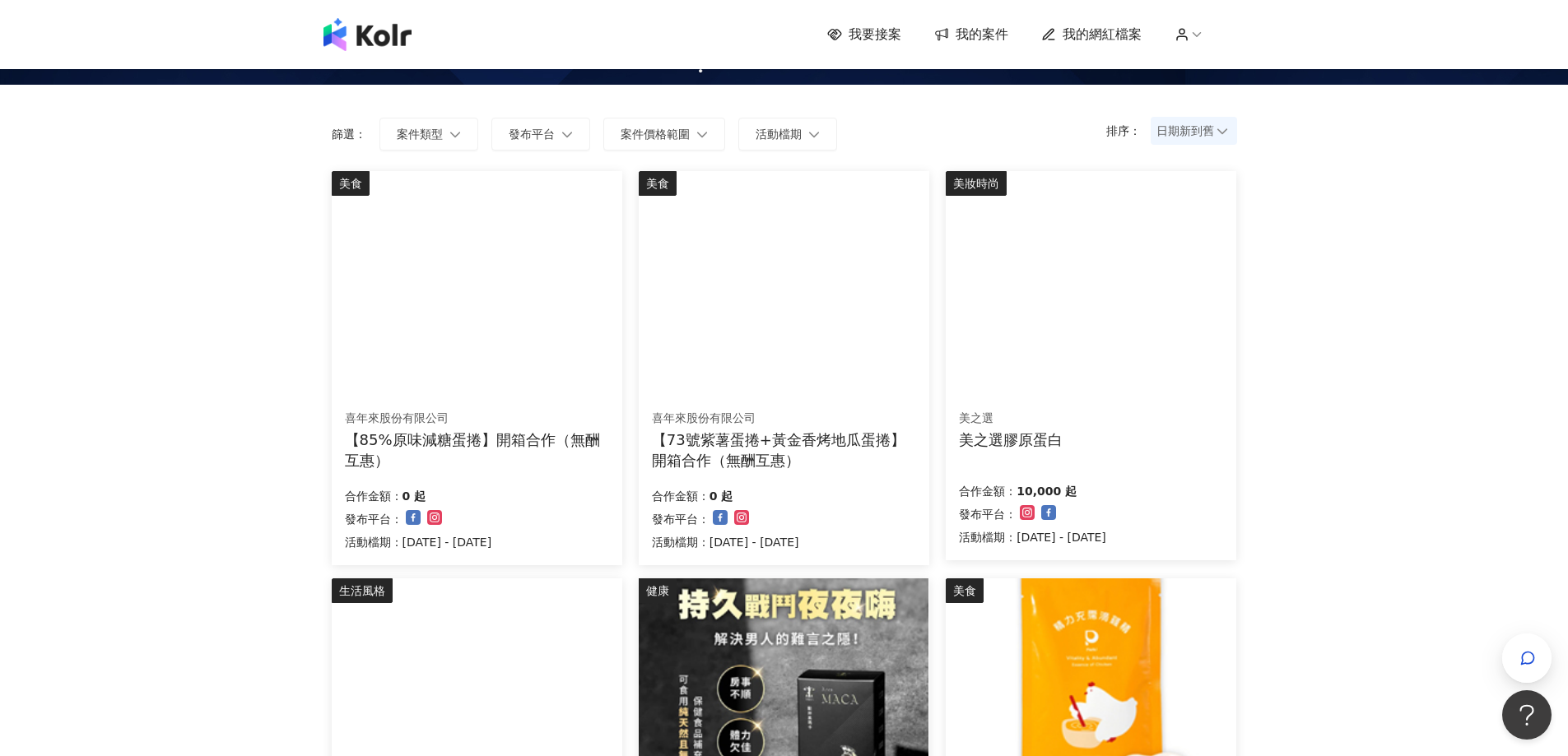
scroll to position [0, 0]
